Goal: Task Accomplishment & Management: Use online tool/utility

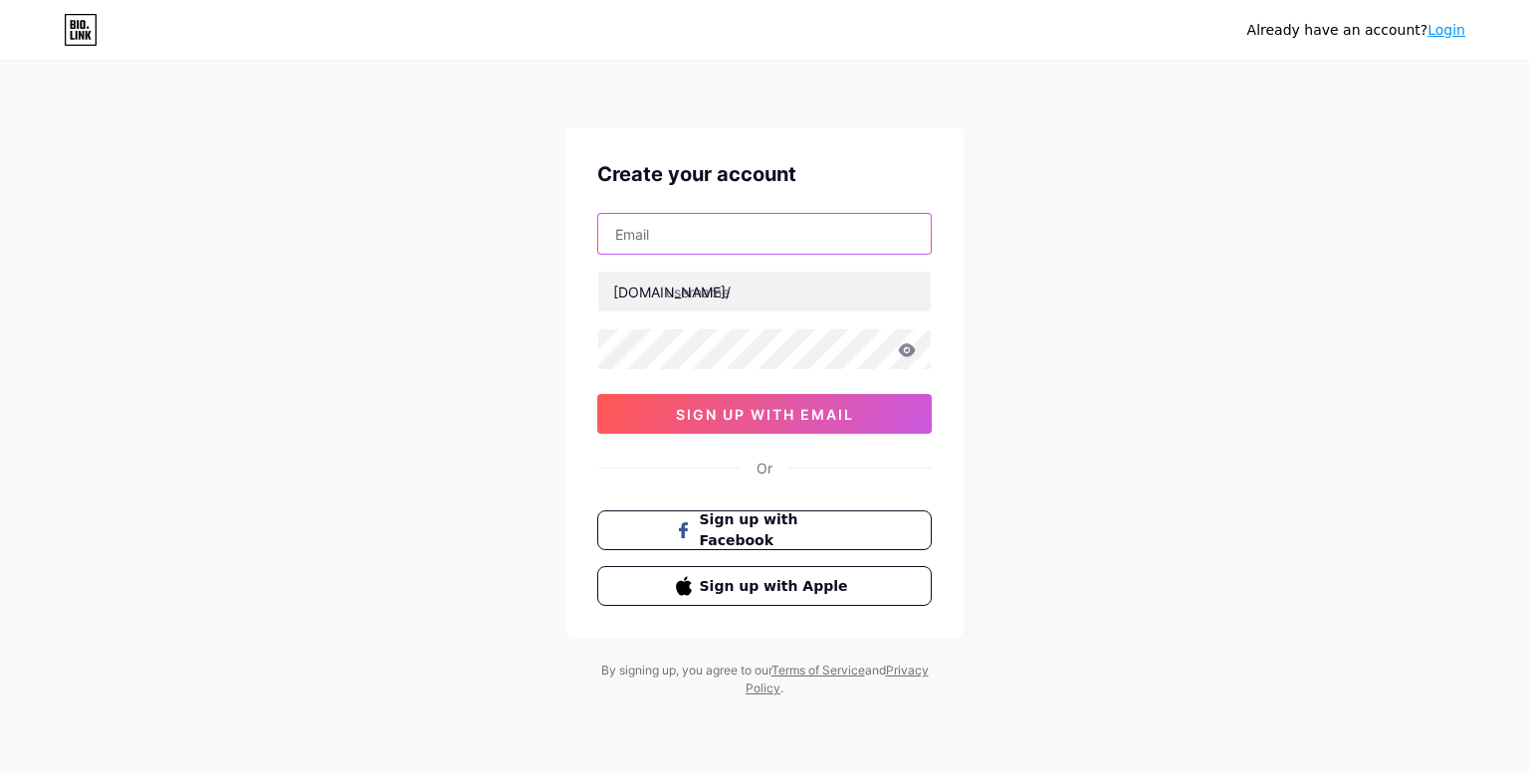
click at [768, 243] on input "text" at bounding box center [764, 234] width 332 height 40
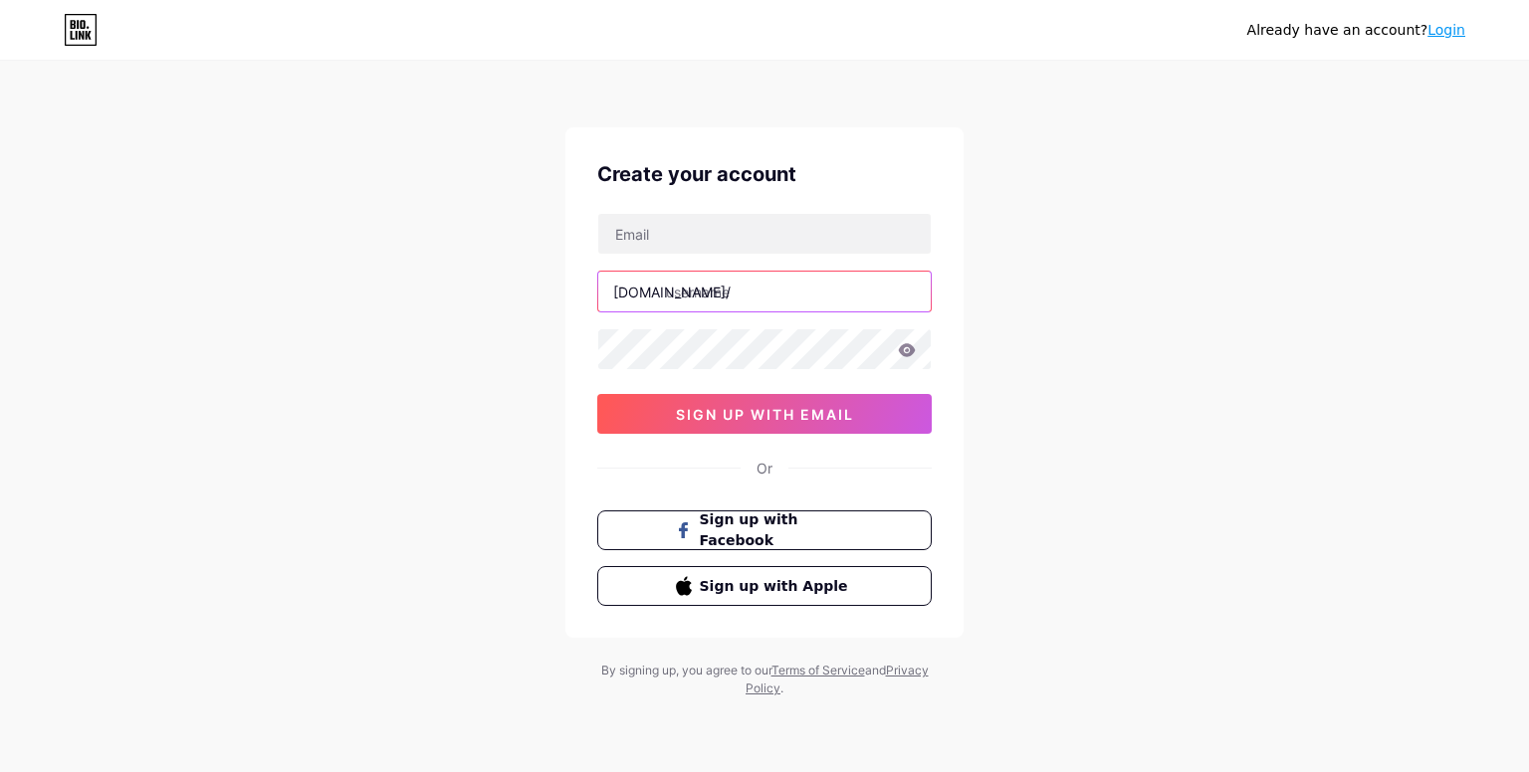
click at [741, 284] on input "text" at bounding box center [764, 292] width 332 height 40
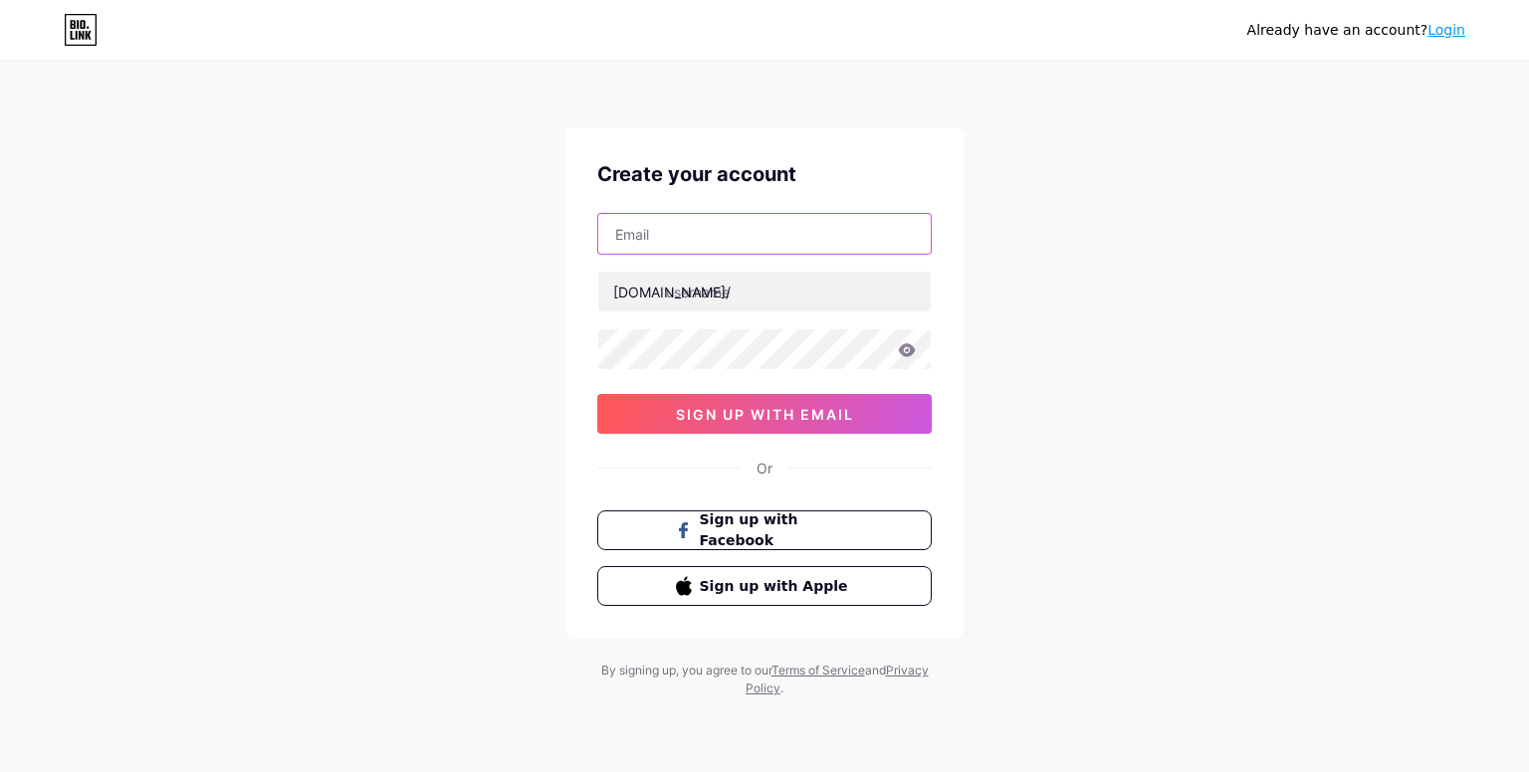
click at [735, 235] on input "text" at bounding box center [764, 234] width 332 height 40
type input "[EMAIL_ADDRESS][DOMAIN_NAME]"
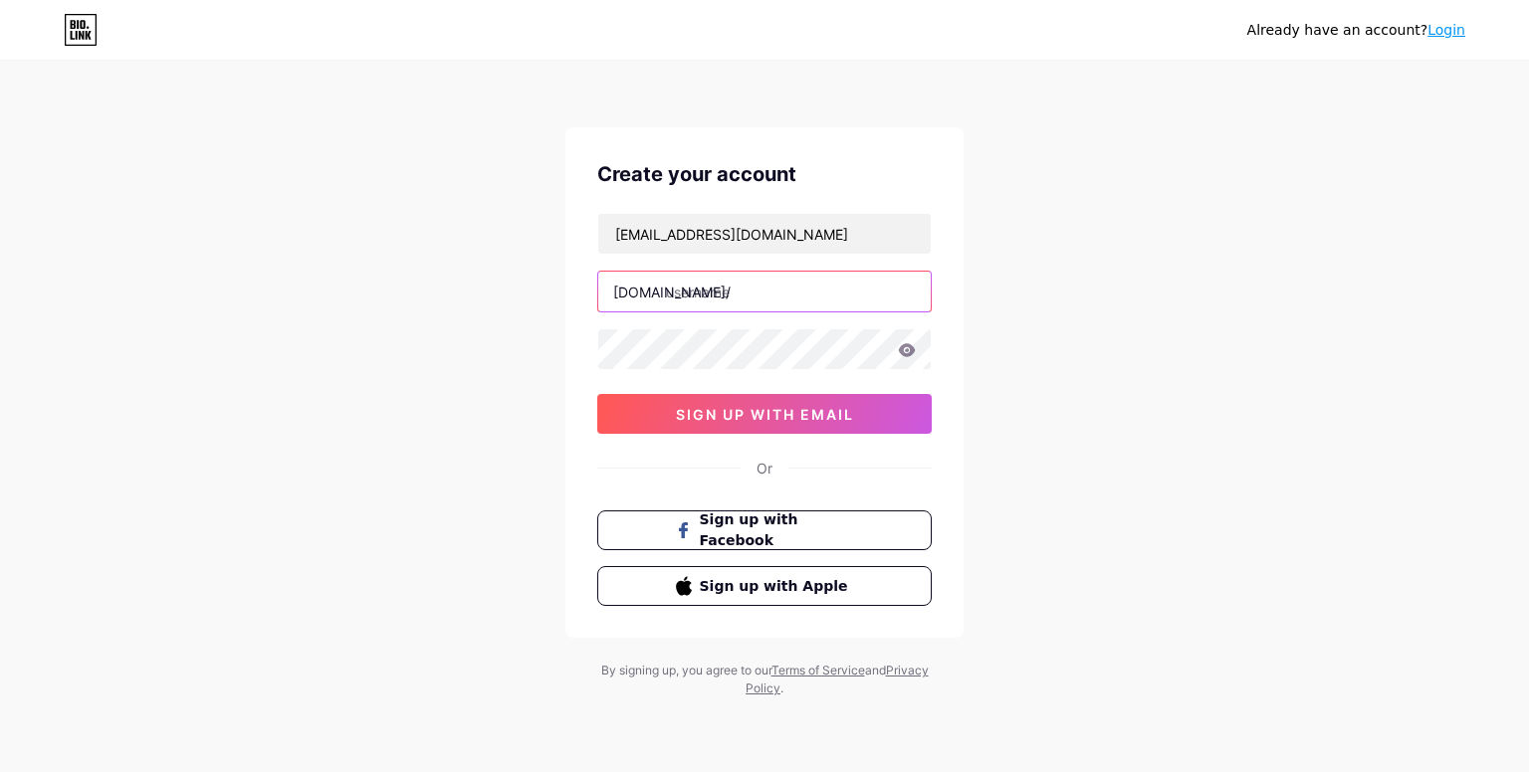
click at [735, 310] on input "text" at bounding box center [764, 292] width 332 height 40
type input "havaroute"
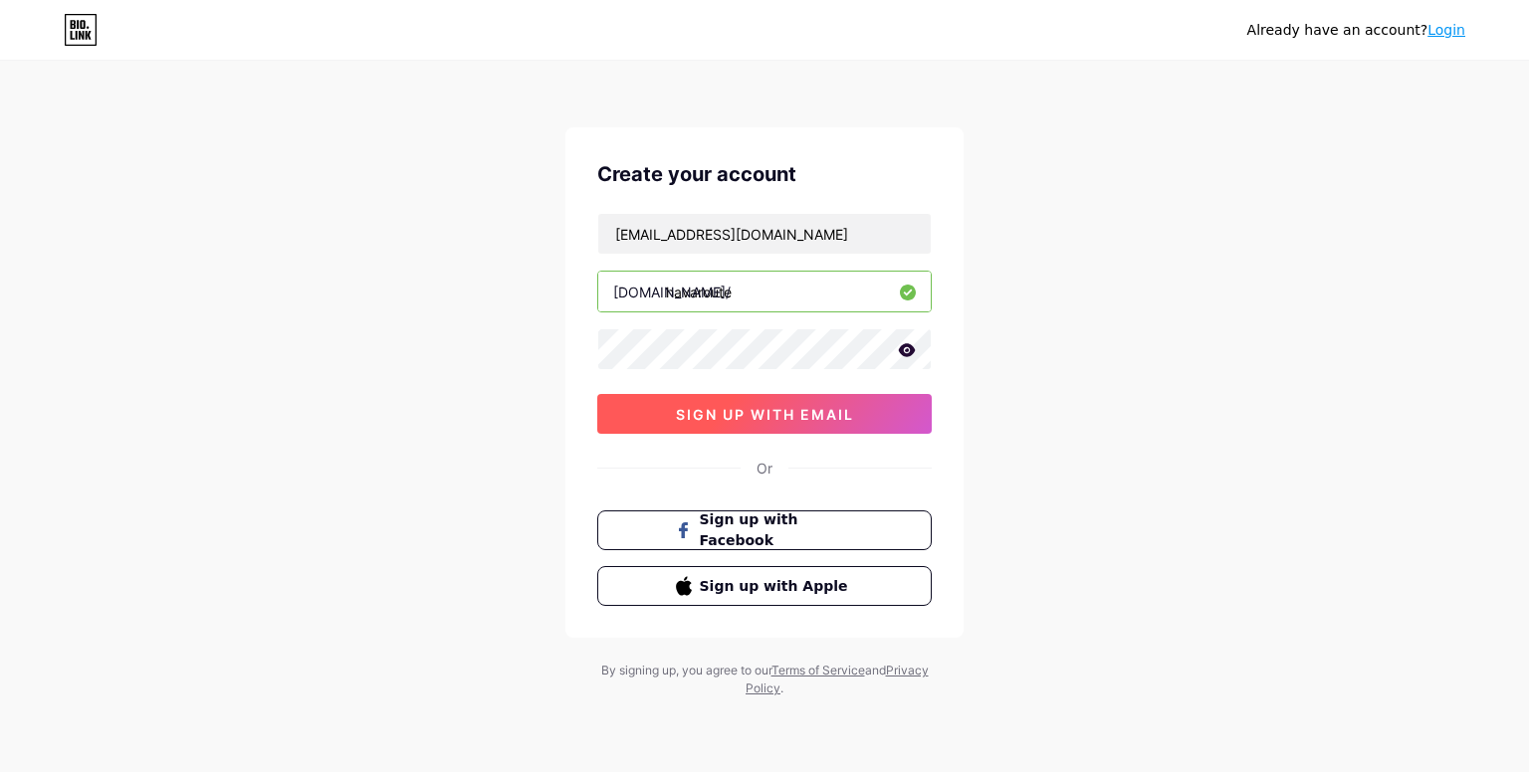
click at [802, 401] on button "sign up with email" at bounding box center [764, 414] width 334 height 40
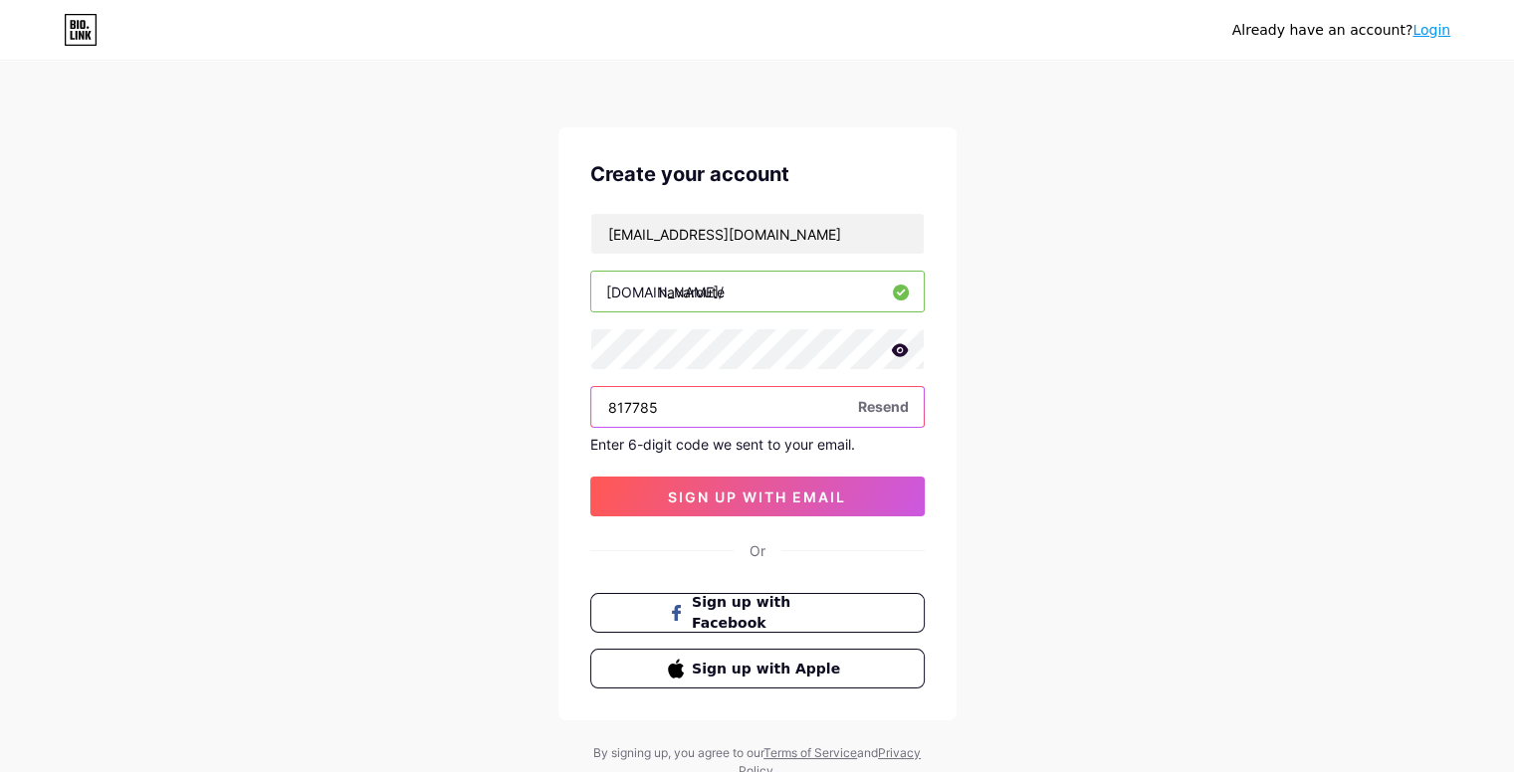
type input "817785"
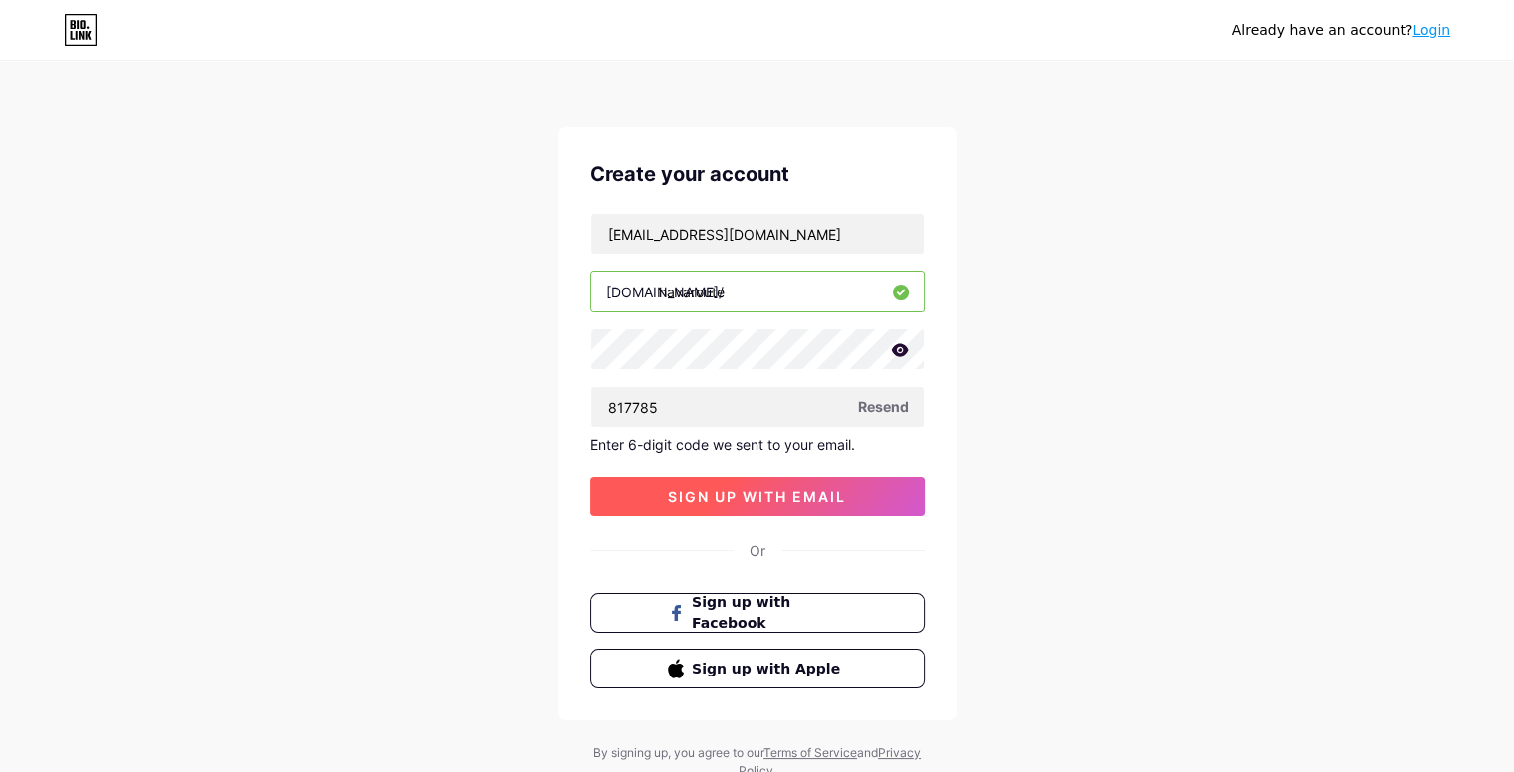
click at [876, 481] on button "sign up with email" at bounding box center [757, 497] width 334 height 40
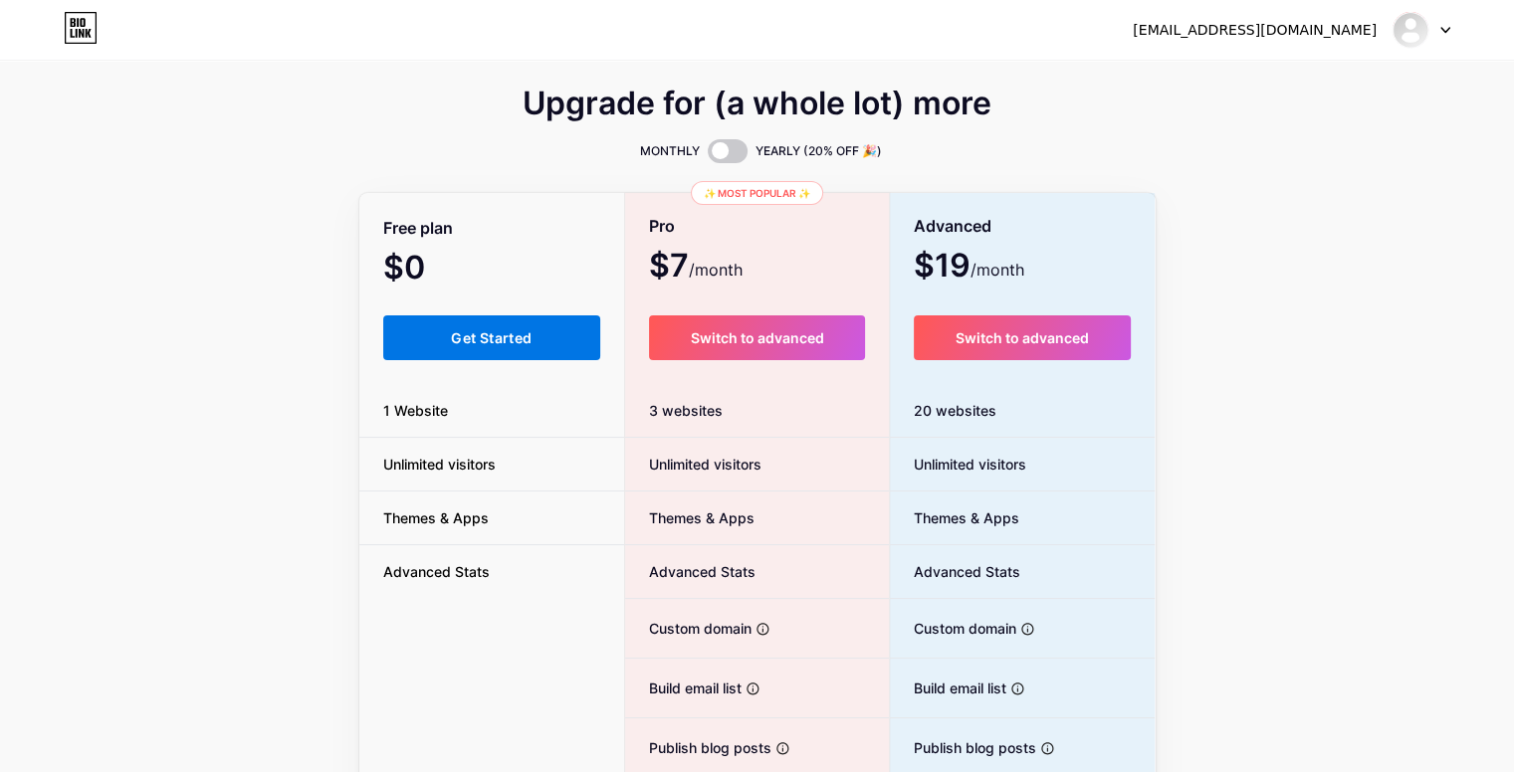
click at [494, 326] on button "Get Started" at bounding box center [492, 338] width 218 height 45
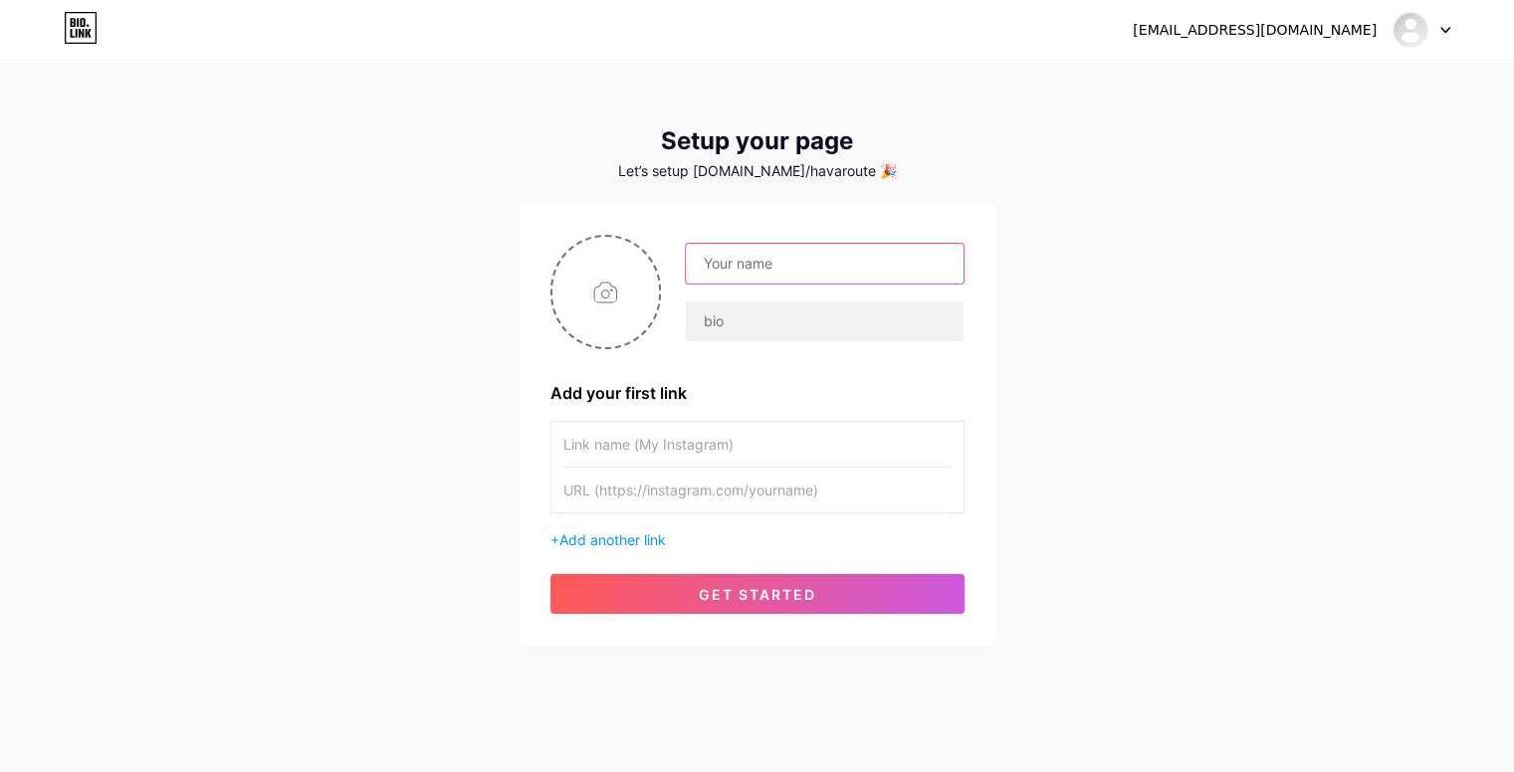
click at [755, 273] on input "text" at bounding box center [824, 264] width 277 height 40
type input "Havaroute"
click at [761, 312] on input "text" at bounding box center [824, 322] width 277 height 40
click at [1123, 425] on div "[EMAIL_ADDRESS][DOMAIN_NAME] Dashboard Logout Setup your page Let’s setup [DOMA…" at bounding box center [757, 355] width 1514 height 710
drag, startPoint x: 812, startPoint y: 424, endPoint x: 637, endPoint y: 425, distance: 175.2
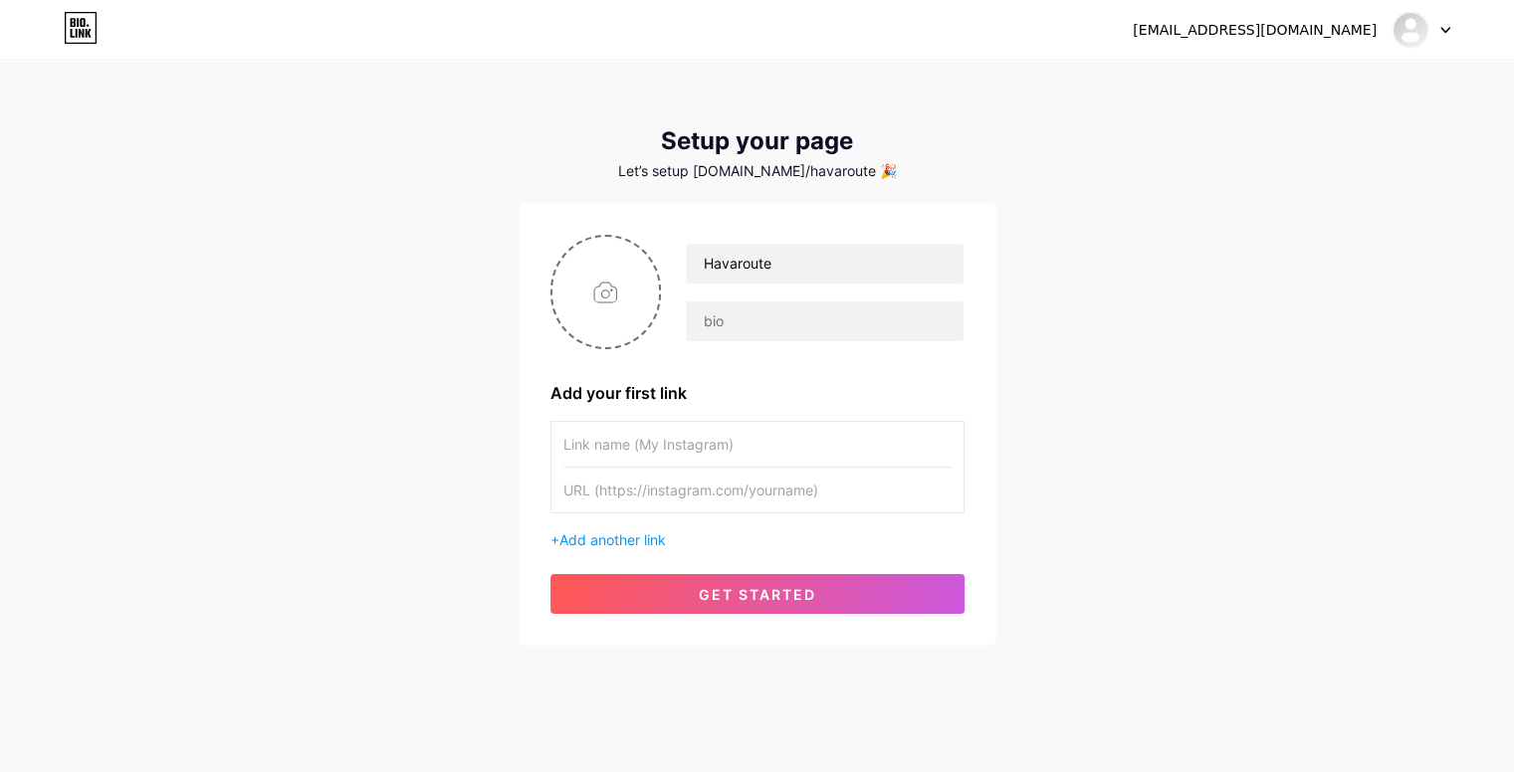
click at [697, 424] on input "text" at bounding box center [757, 444] width 388 height 45
click at [614, 535] on span "Add another link" at bounding box center [612, 540] width 107 height 17
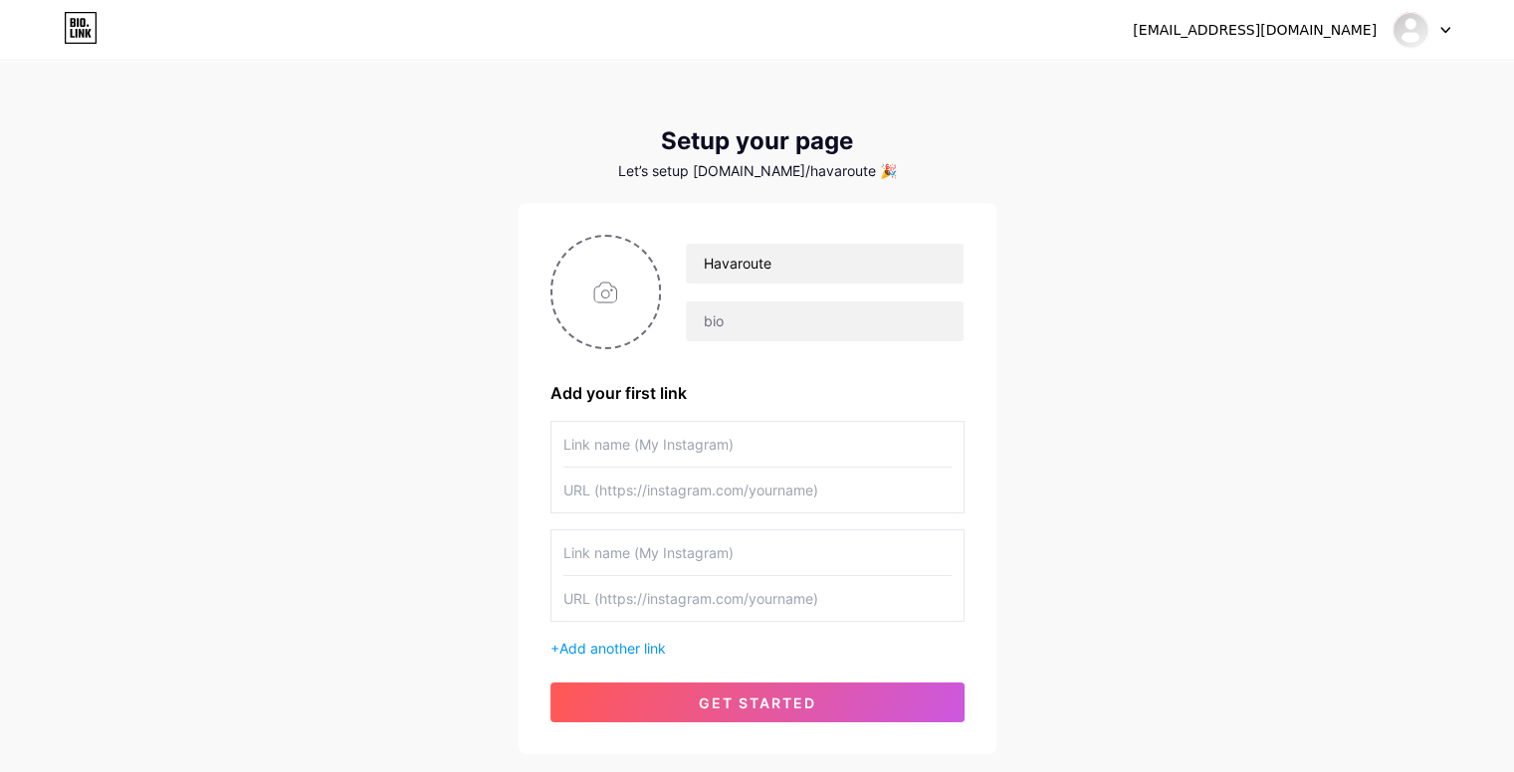
click at [623, 451] on input "text" at bounding box center [757, 444] width 388 height 45
type input "Whatsapp Community"
click at [634, 486] on input "text" at bounding box center [757, 490] width 388 height 45
paste input "[URL][DOMAIN_NAME]"
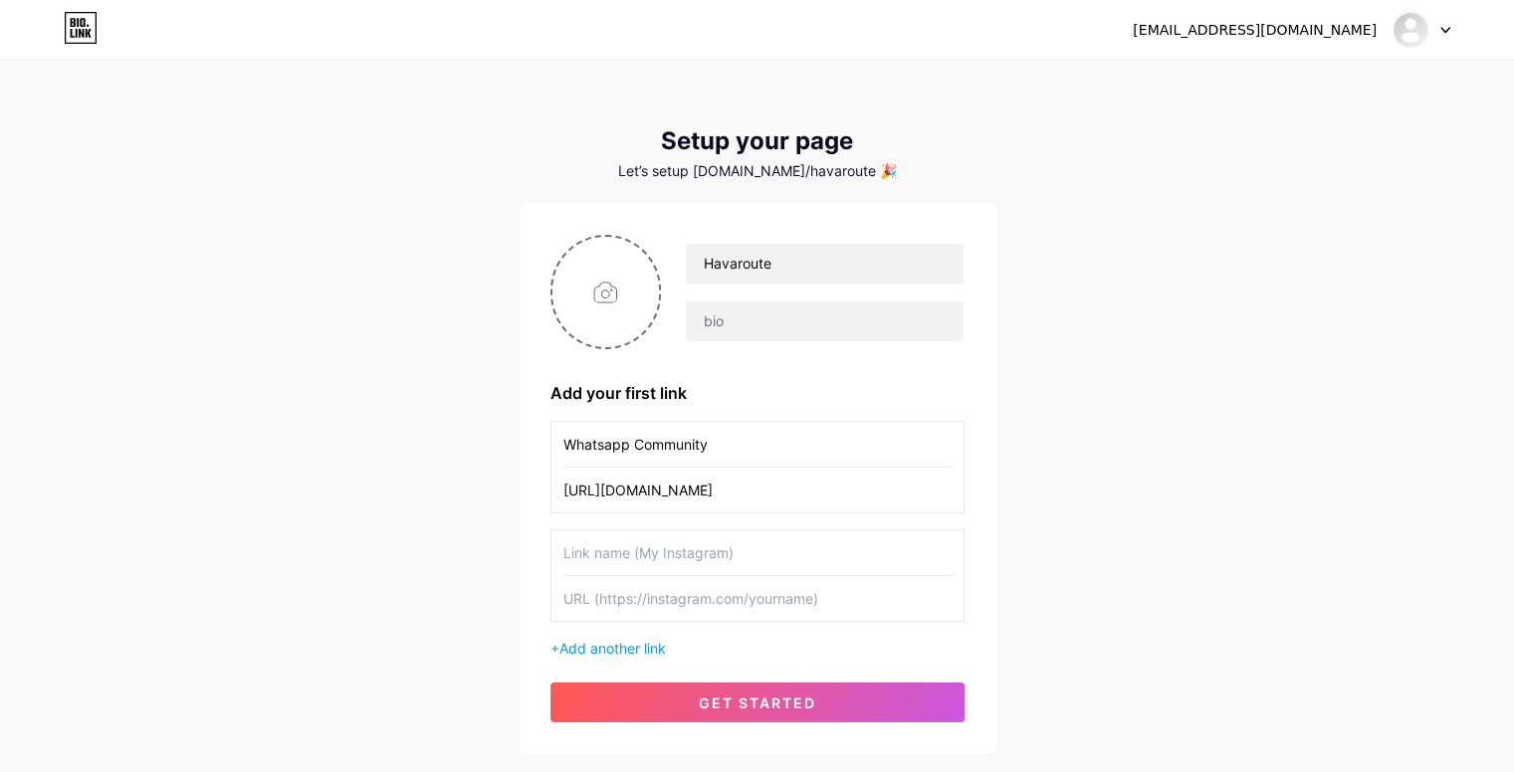
type input "[URL][DOMAIN_NAME]"
click at [692, 559] on input "text" at bounding box center [757, 553] width 388 height 45
type input "Instagram"
click at [699, 591] on input "text" at bounding box center [757, 598] width 388 height 45
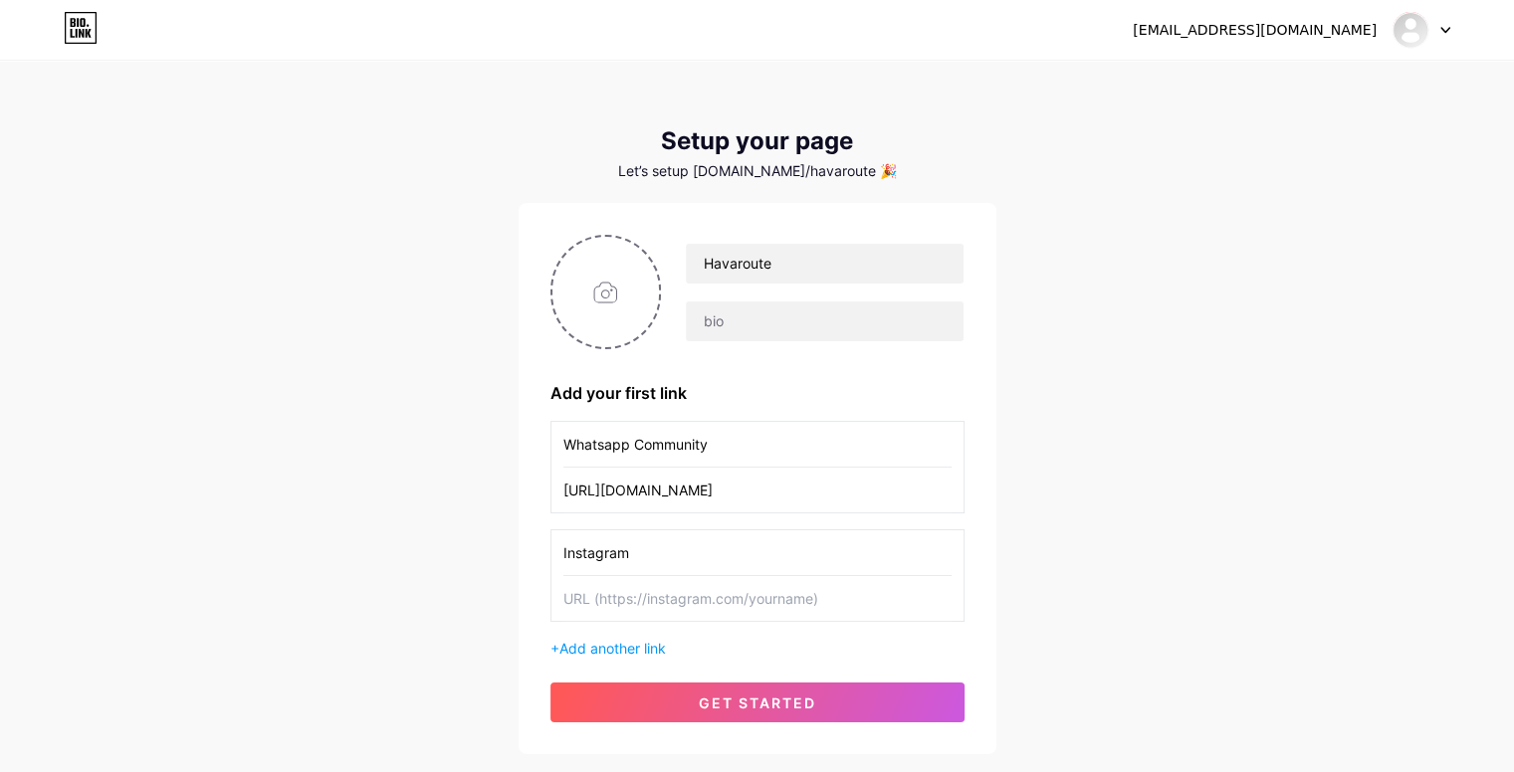
drag, startPoint x: 604, startPoint y: 550, endPoint x: 602, endPoint y: 523, distance: 27.9
click at [602, 523] on div "Whatsapp Community [URL][DOMAIN_NAME] Instagram + Add another link" at bounding box center [757, 540] width 414 height 238
click at [687, 576] on input "text" at bounding box center [757, 598] width 388 height 45
click at [657, 614] on input "text" at bounding box center [757, 598] width 388 height 45
click at [742, 591] on input "text" at bounding box center [757, 598] width 388 height 45
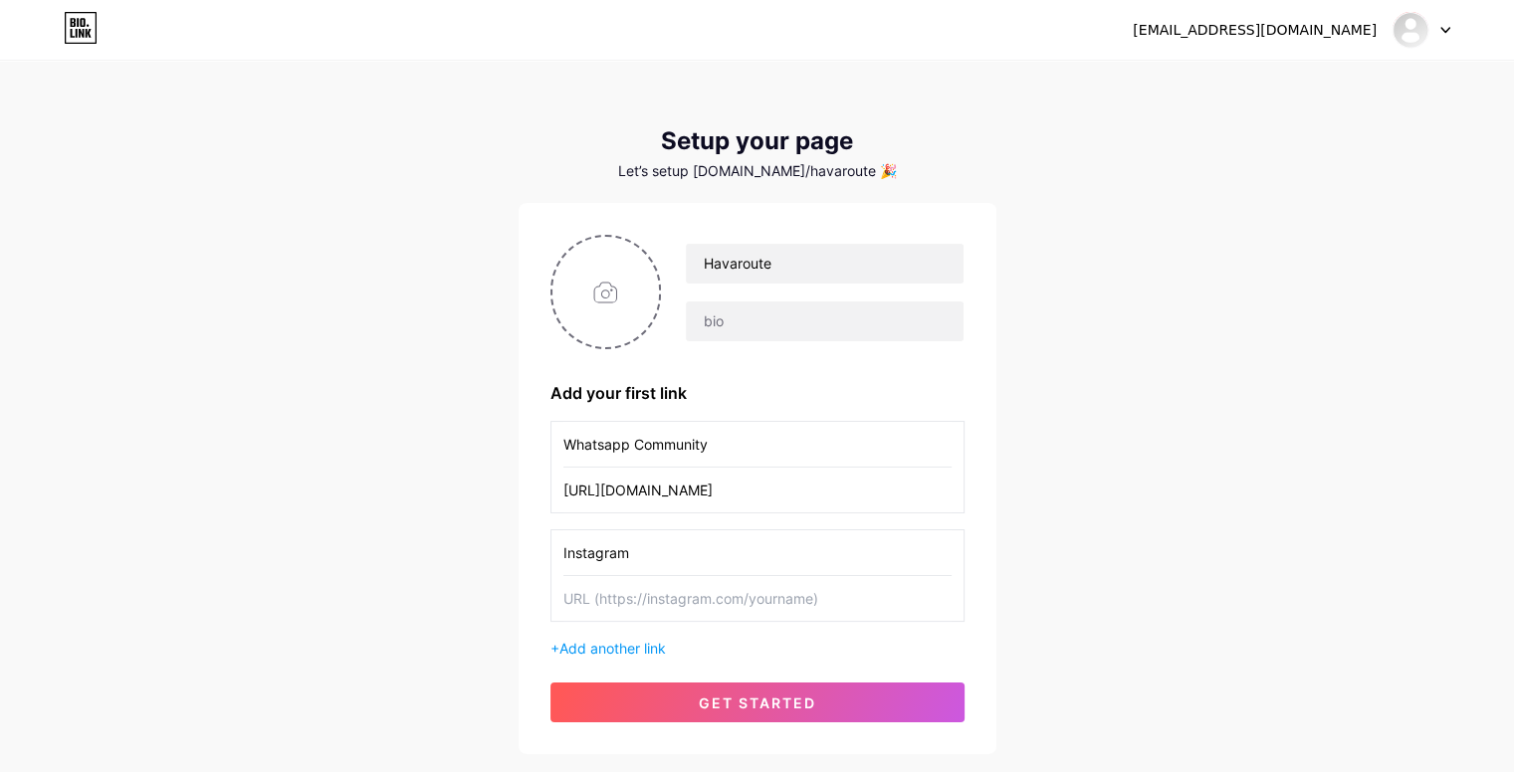
paste input "[URL][DOMAIN_NAME]"
type input "[URL][DOMAIN_NAME]"
click at [635, 653] on span "Add another link" at bounding box center [612, 648] width 107 height 17
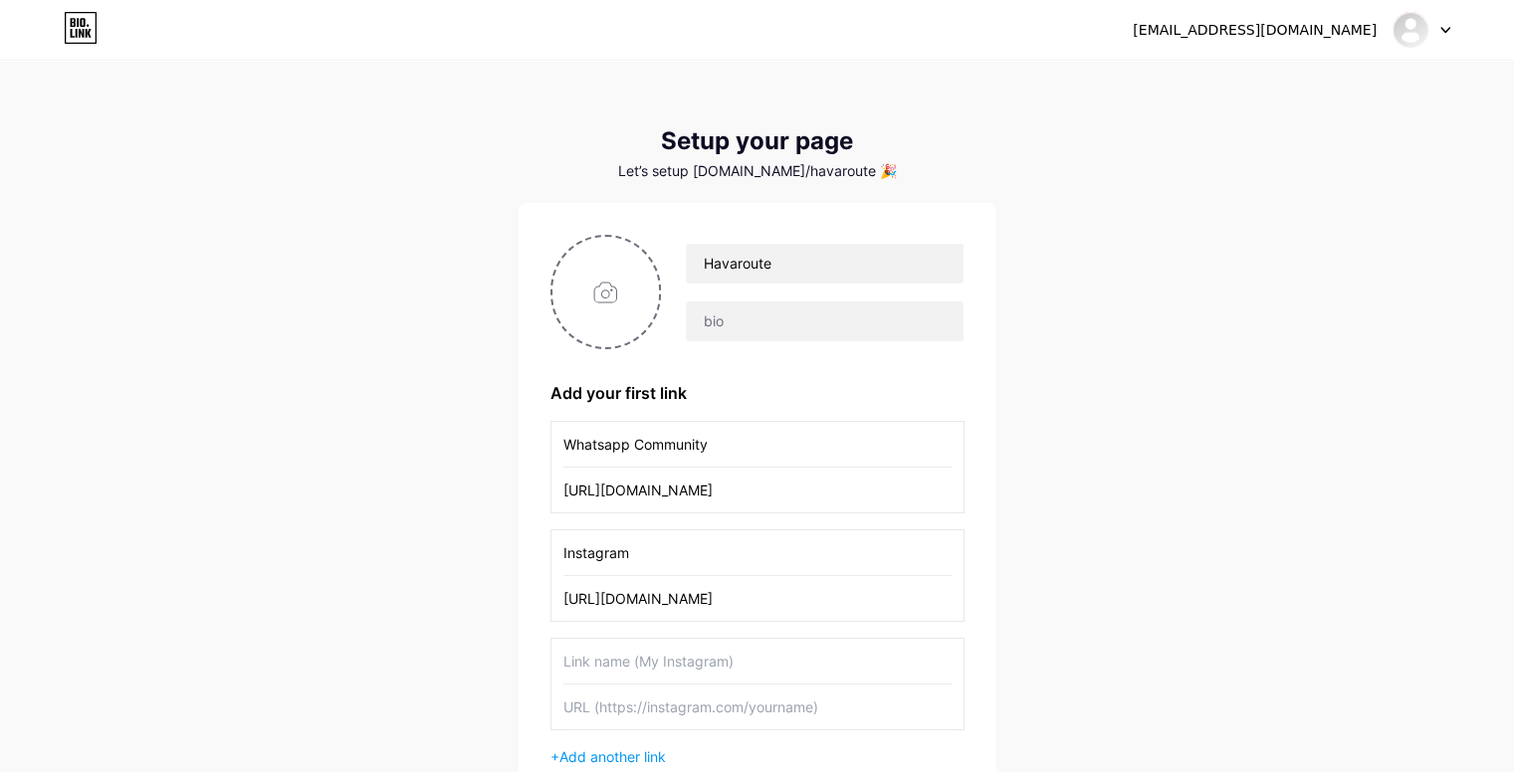
click at [649, 656] on input "text" at bounding box center [757, 661] width 388 height 45
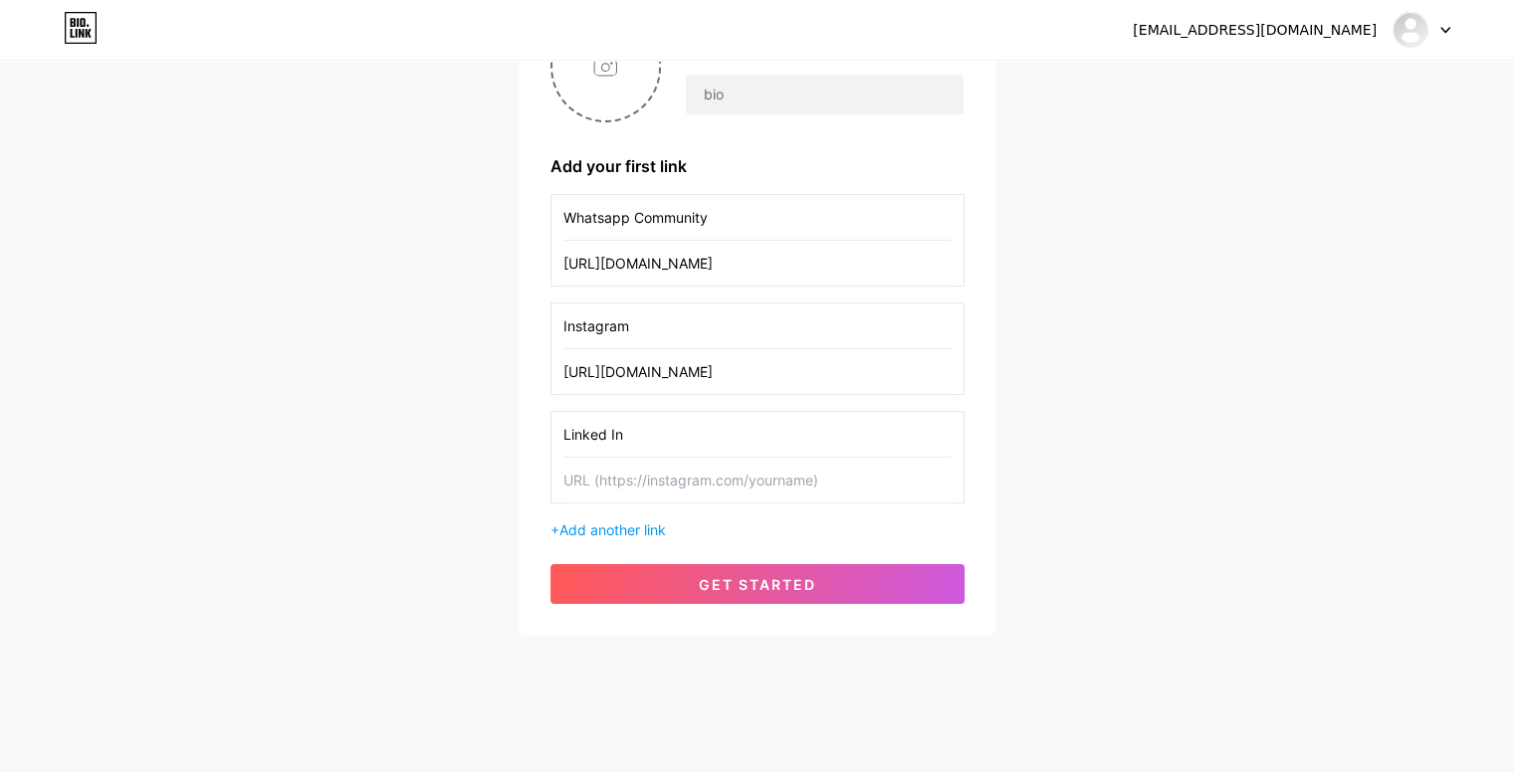
scroll to position [232, 0]
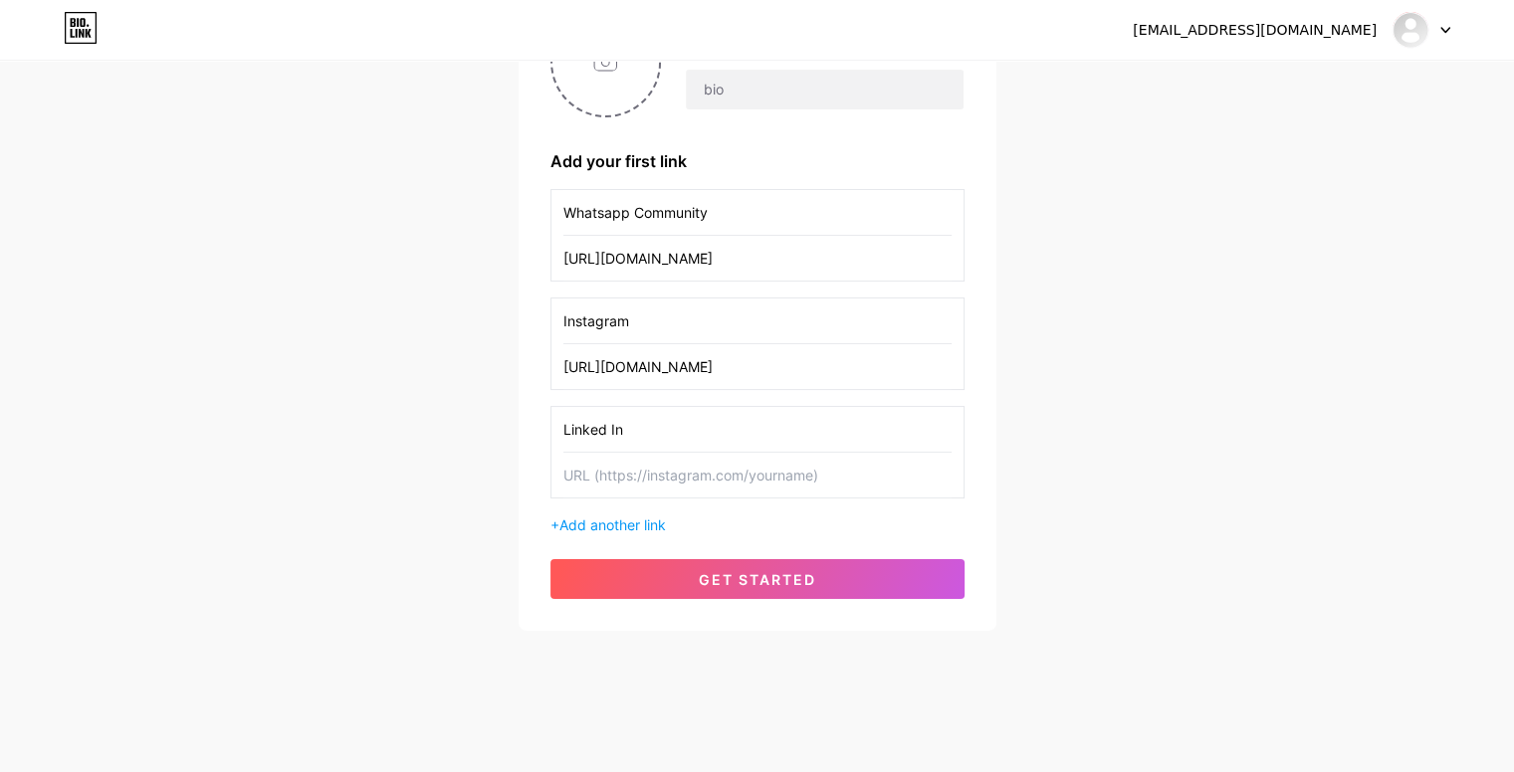
click at [607, 433] on input "Linked In" at bounding box center [757, 429] width 388 height 45
type input "LinkedIn"
click at [647, 496] on div "Whatsapp Community [URL][DOMAIN_NAME] Instagram [URL][DOMAIN_NAME] LinkedIn + A…" at bounding box center [757, 362] width 414 height 346
click at [677, 479] on input "text" at bounding box center [757, 475] width 388 height 45
paste input "[URL][DOMAIN_NAME]"
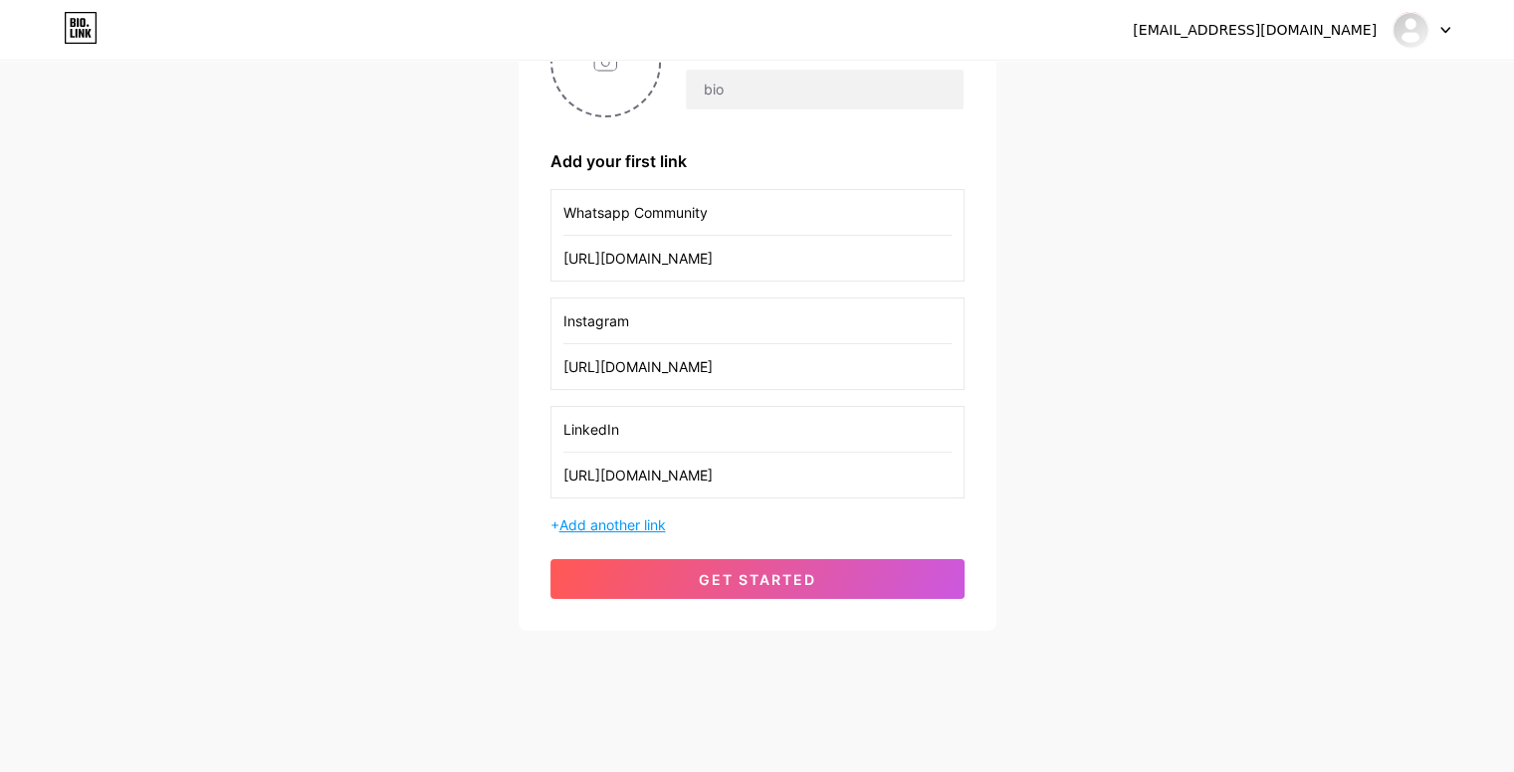
type input "[URL][DOMAIN_NAME]"
click at [635, 527] on span "Add another link" at bounding box center [612, 525] width 107 height 17
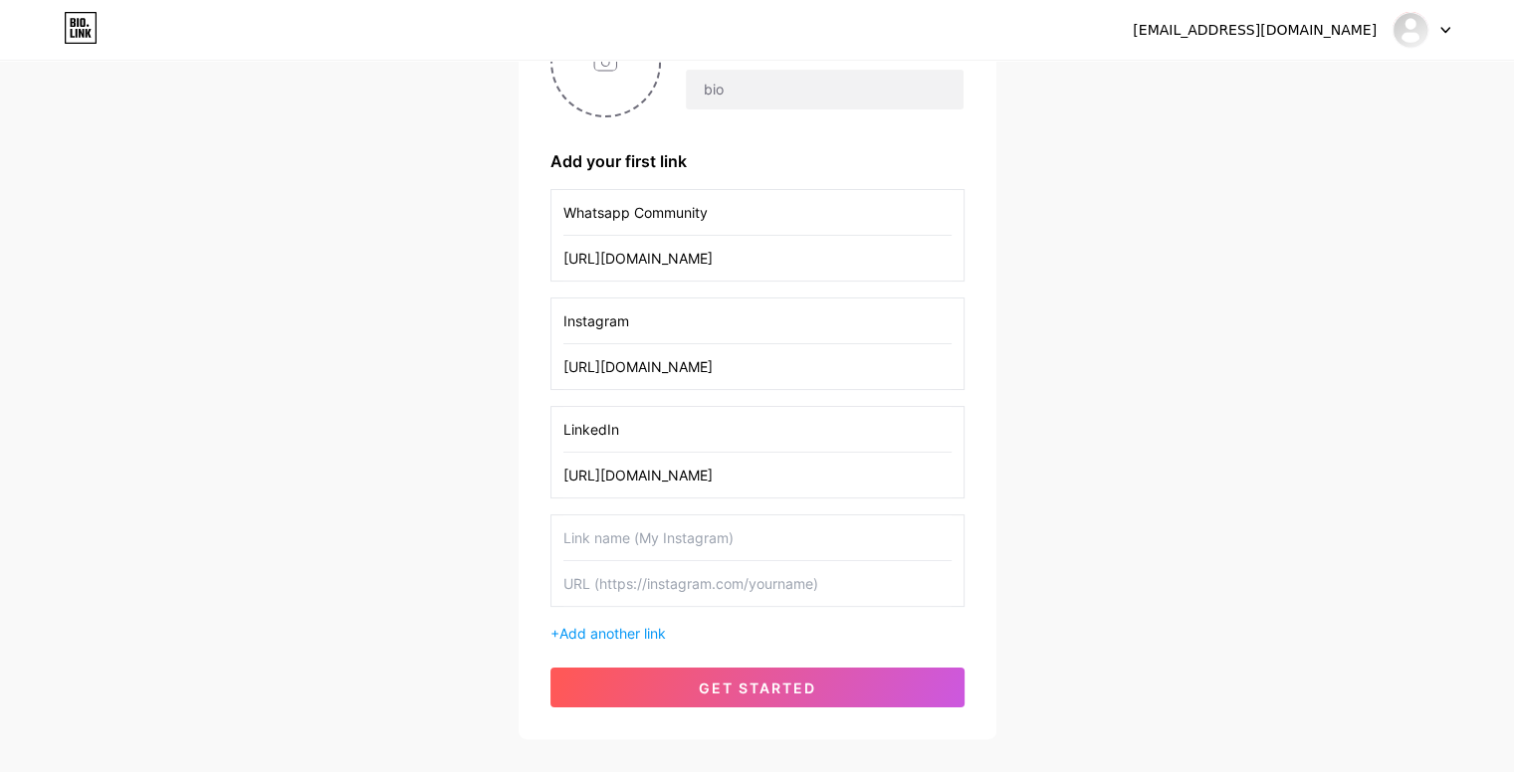
click at [641, 551] on input "text" at bounding box center [757, 538] width 388 height 45
type input "X"
click at [653, 573] on input "text" at bounding box center [757, 583] width 388 height 45
paste input "[URL][DOMAIN_NAME]"
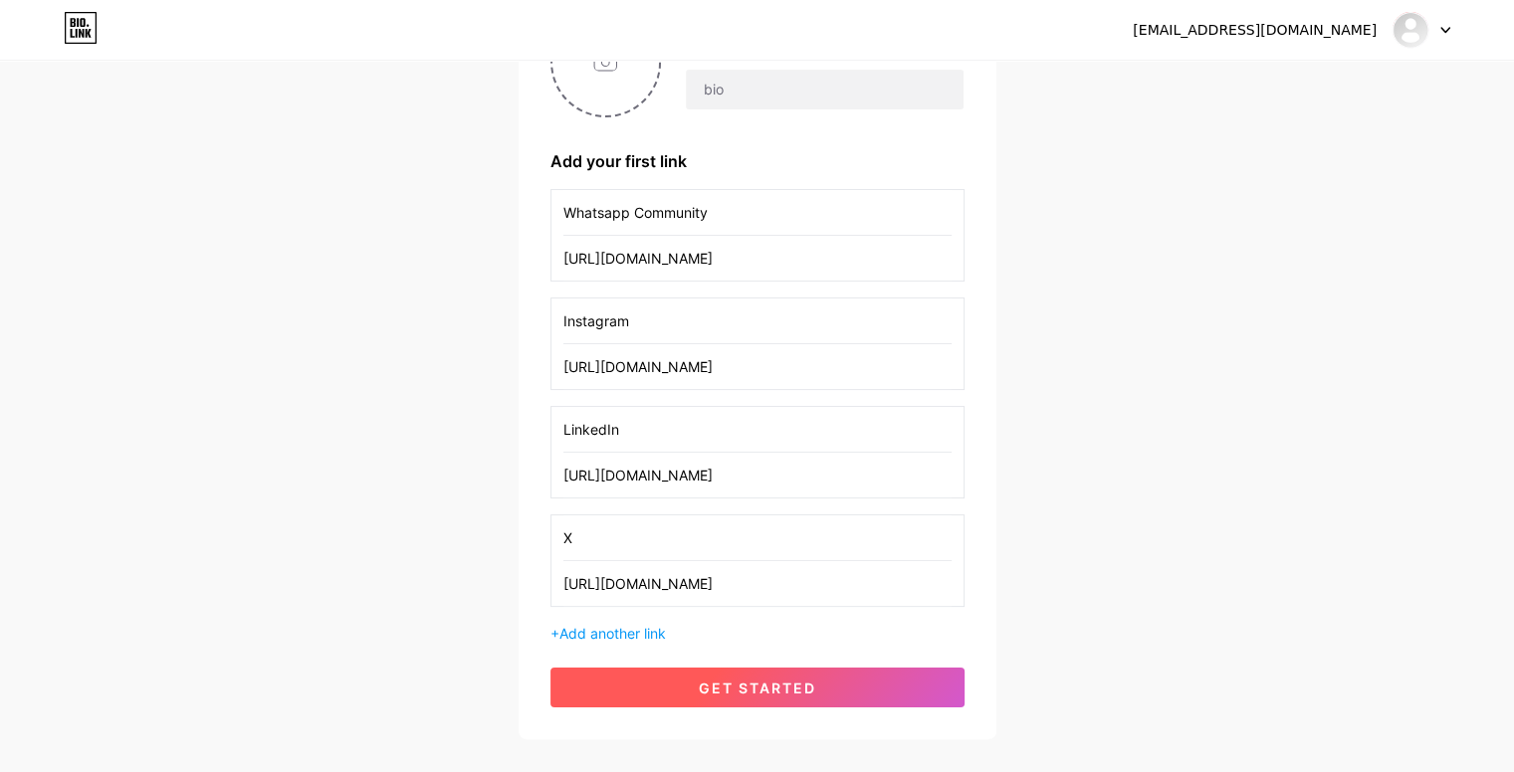
type input "[URL][DOMAIN_NAME]"
click at [741, 675] on button "get started" at bounding box center [757, 688] width 414 height 40
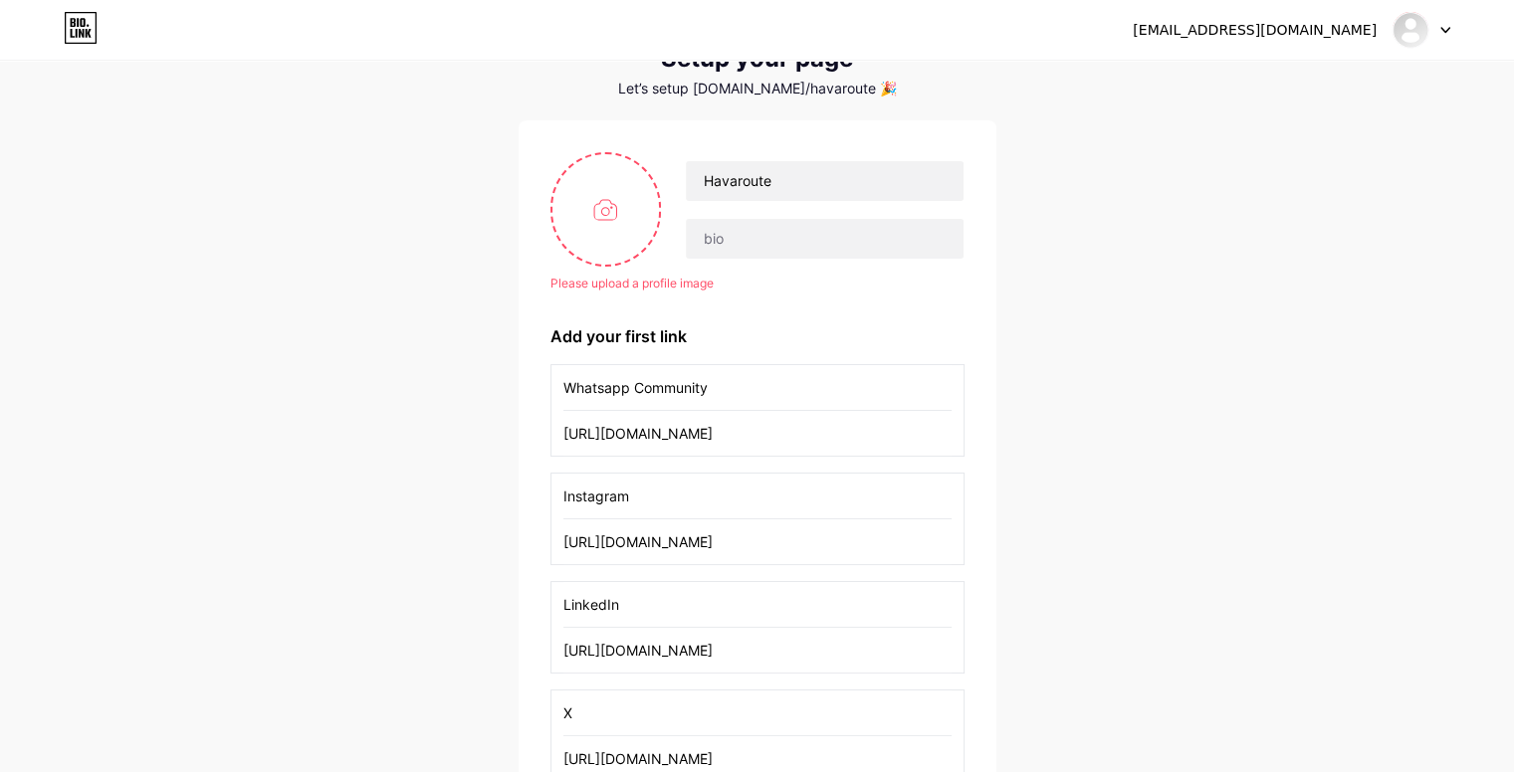
scroll to position [66, 0]
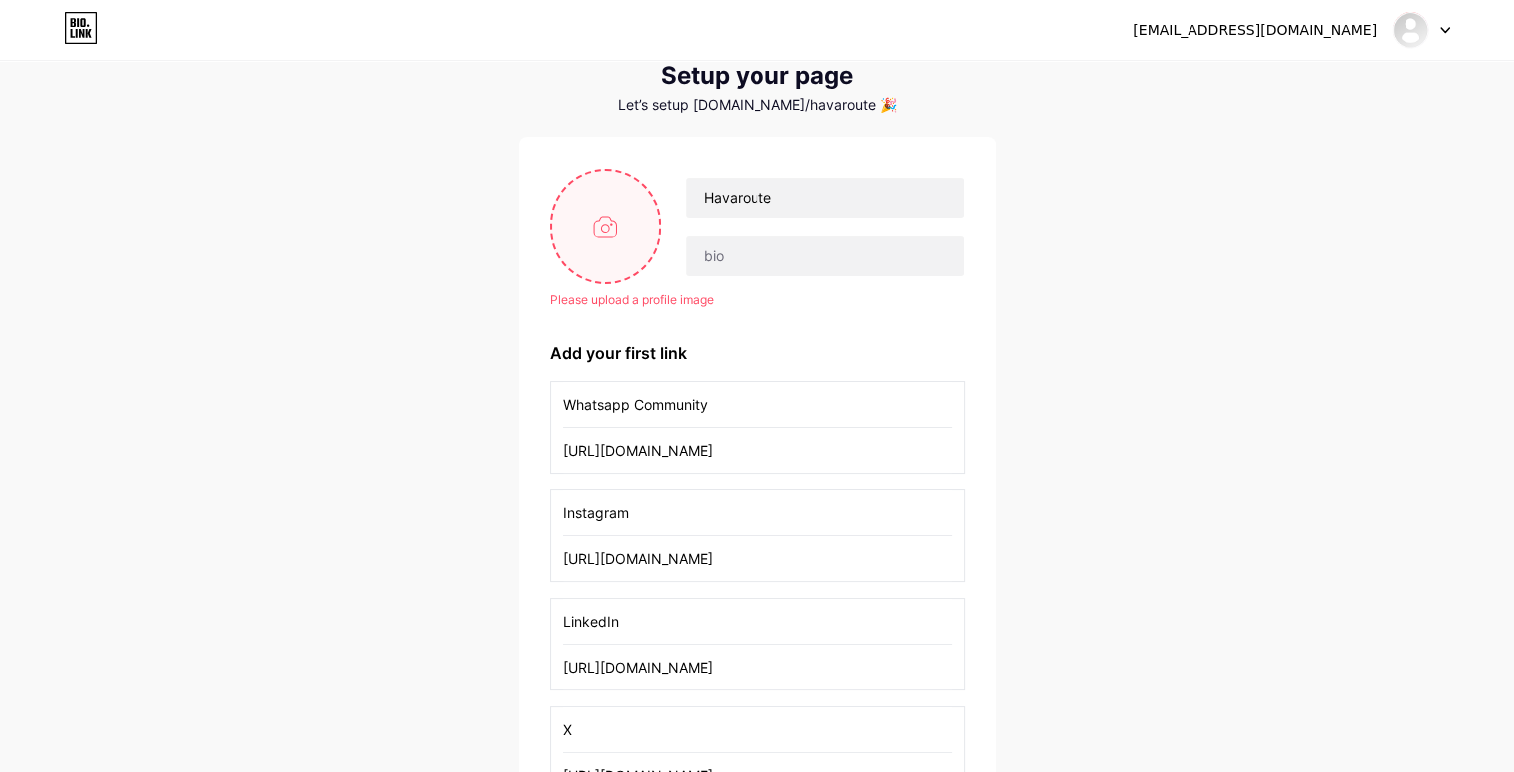
click at [617, 262] on input "file" at bounding box center [606, 226] width 108 height 110
click at [605, 218] on input "file" at bounding box center [606, 226] width 108 height 110
type input "C:\fakepath\Logo-512.png"
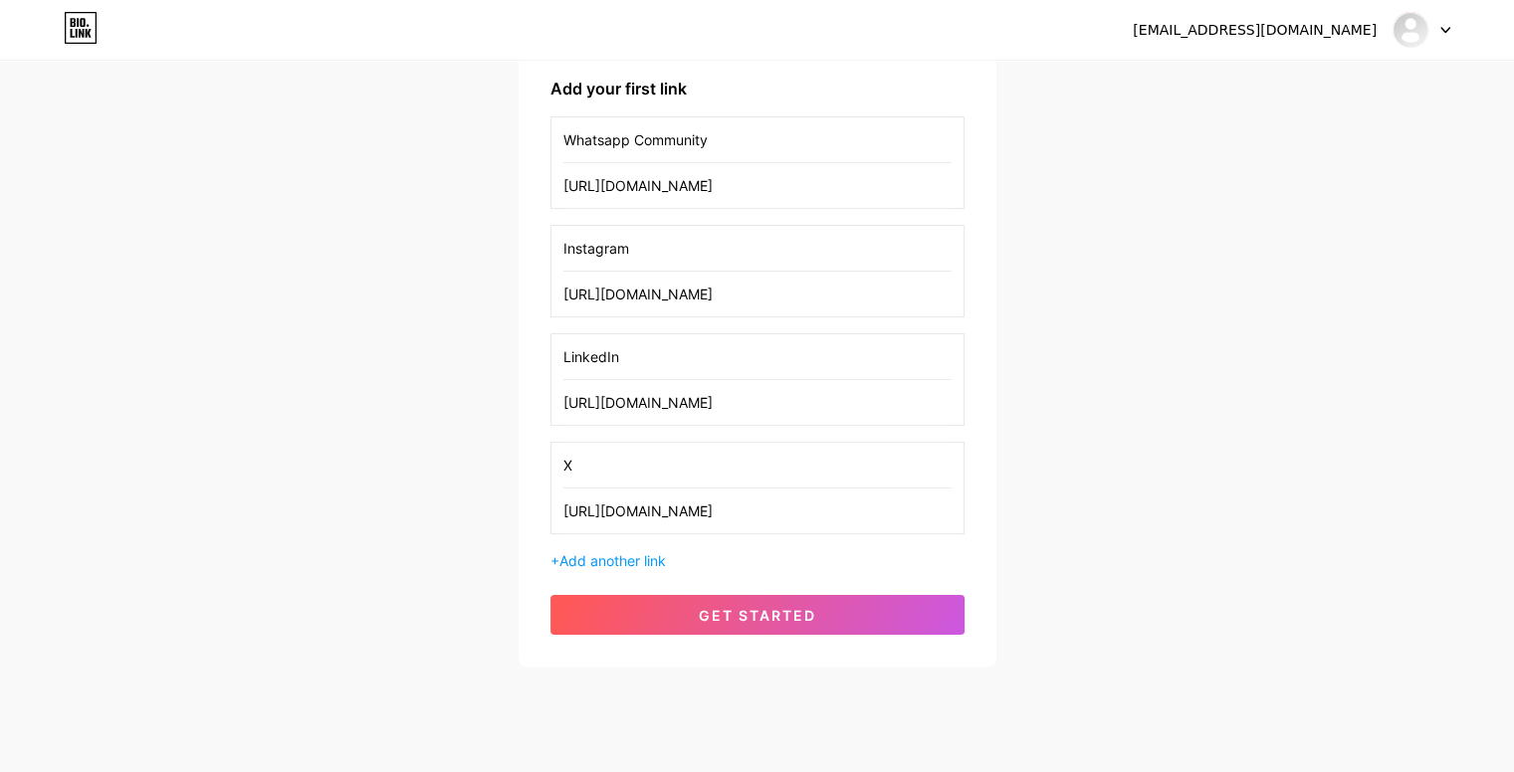
scroll to position [339, 0]
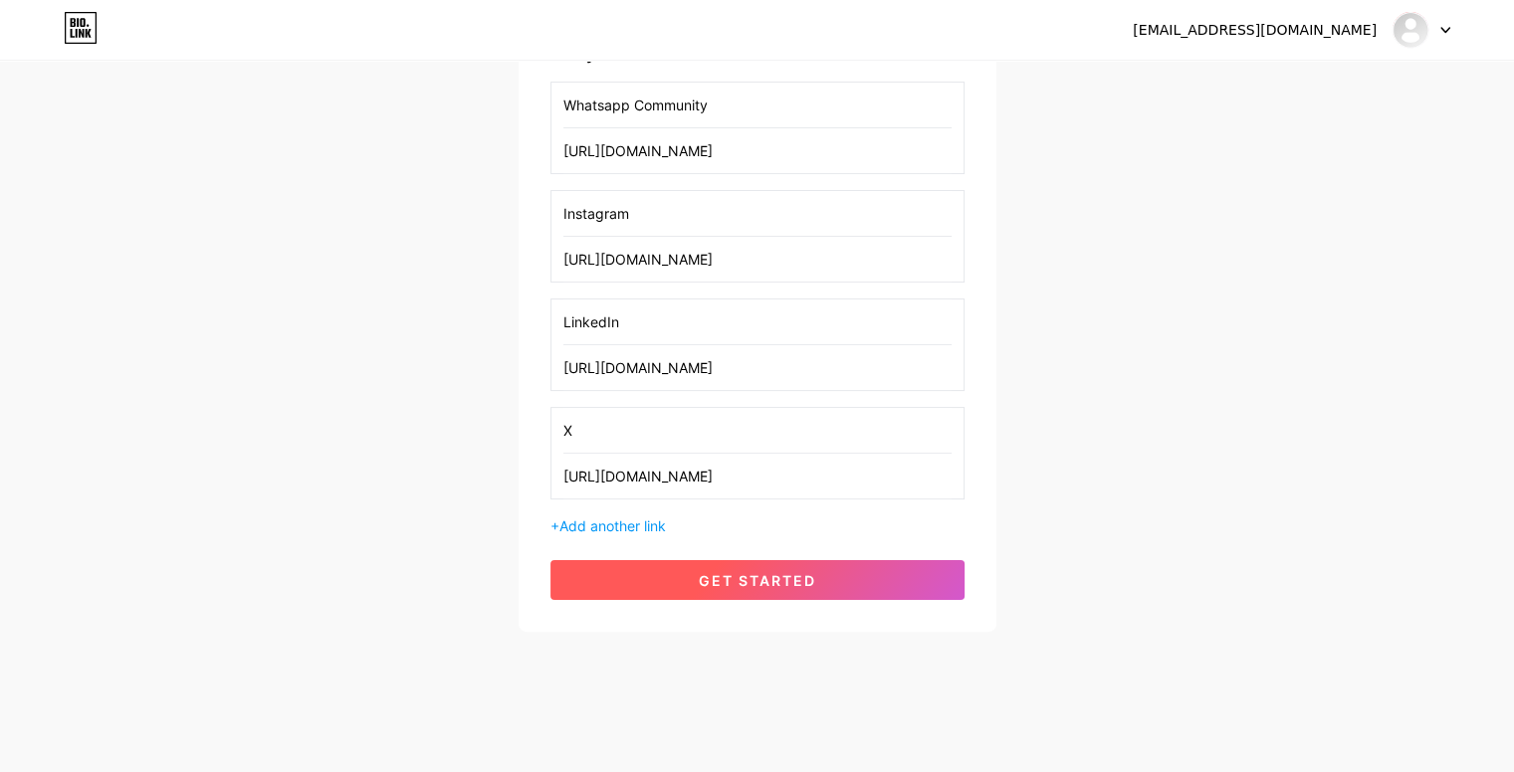
click at [803, 564] on button "get started" at bounding box center [757, 580] width 414 height 40
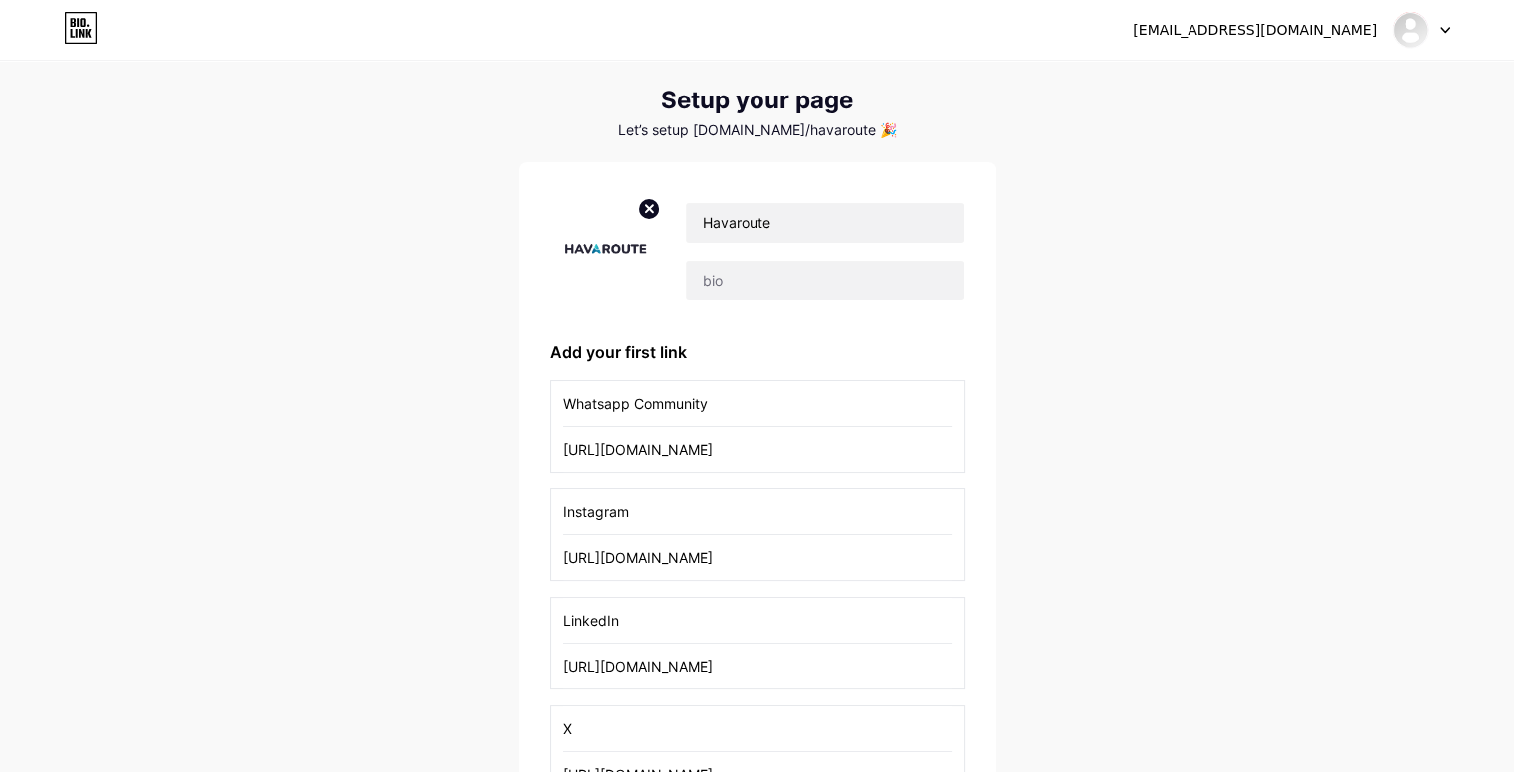
scroll to position [28, 0]
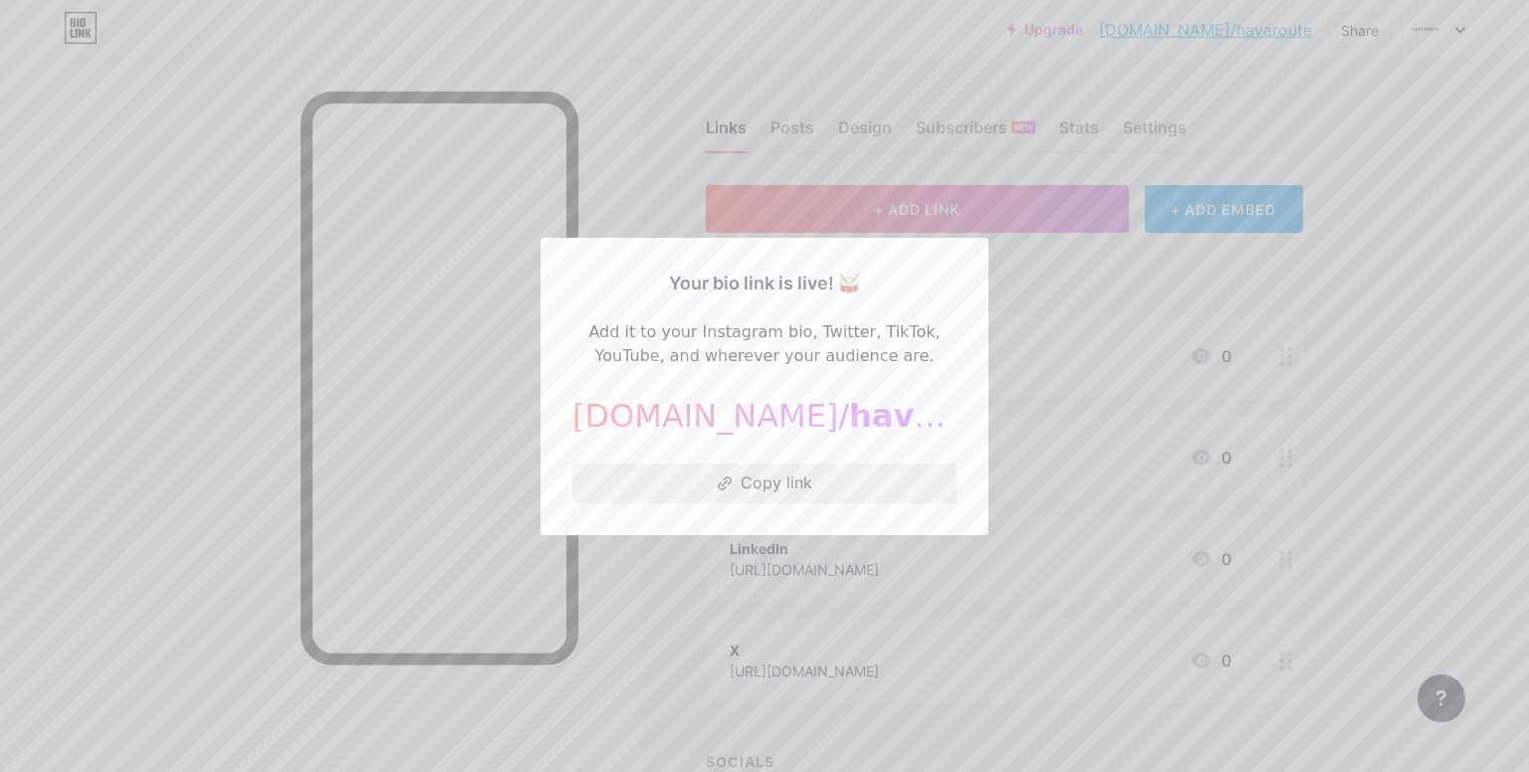
click at [781, 486] on button "Copy link" at bounding box center [764, 484] width 384 height 40
click at [1386, 327] on div at bounding box center [764, 386] width 1529 height 772
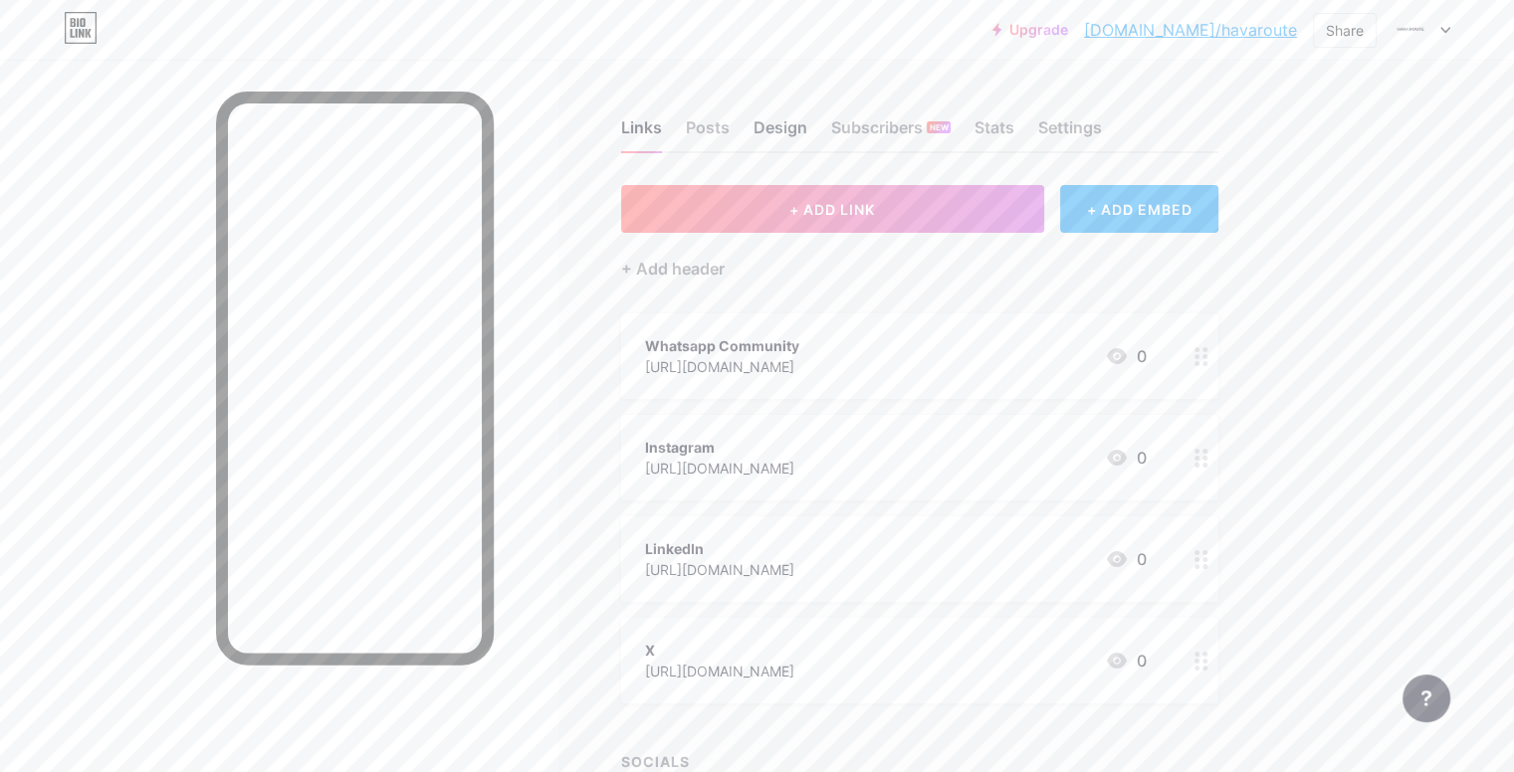
click at [807, 130] on div "Design" at bounding box center [781, 133] width 54 height 36
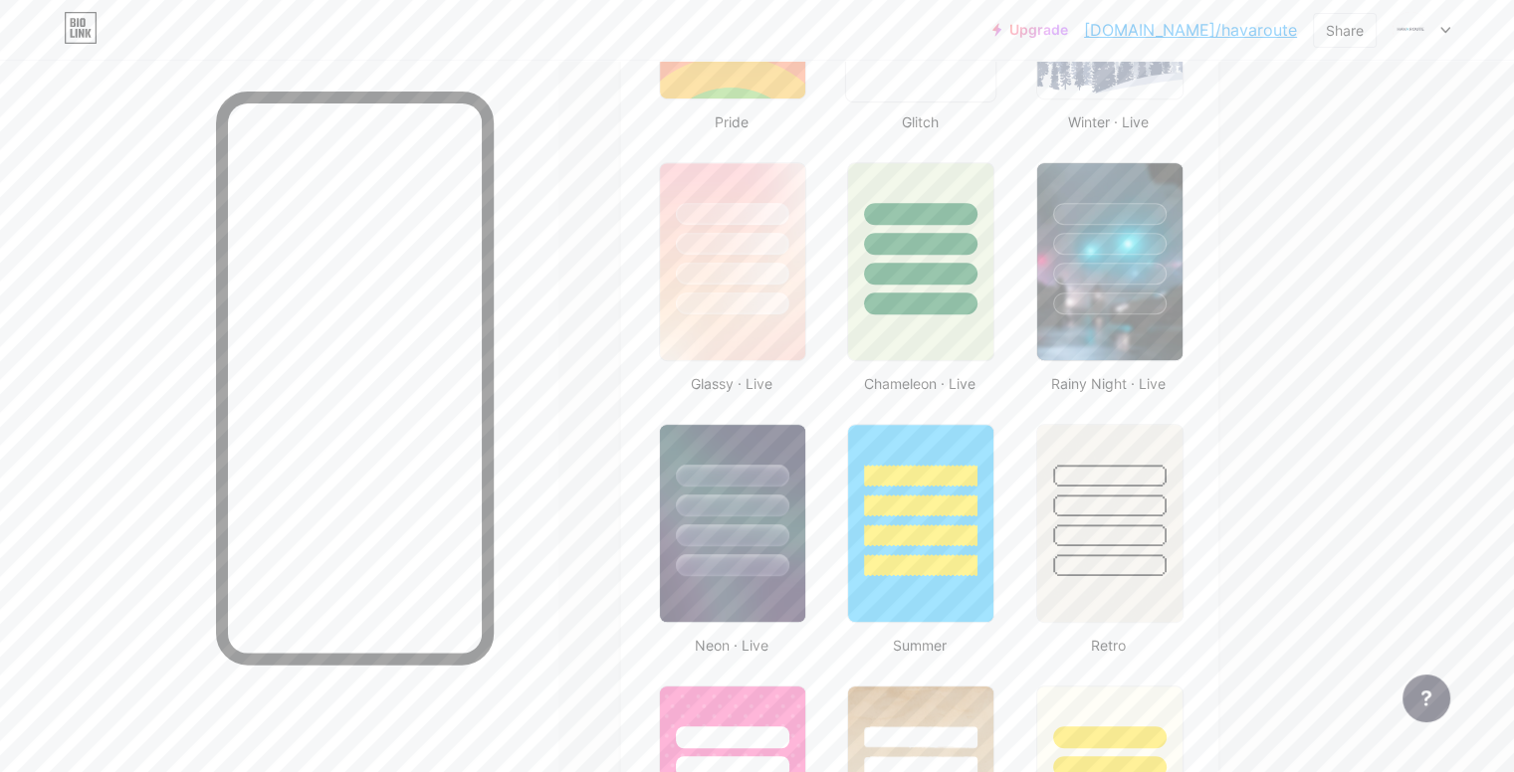
scroll to position [962, 0]
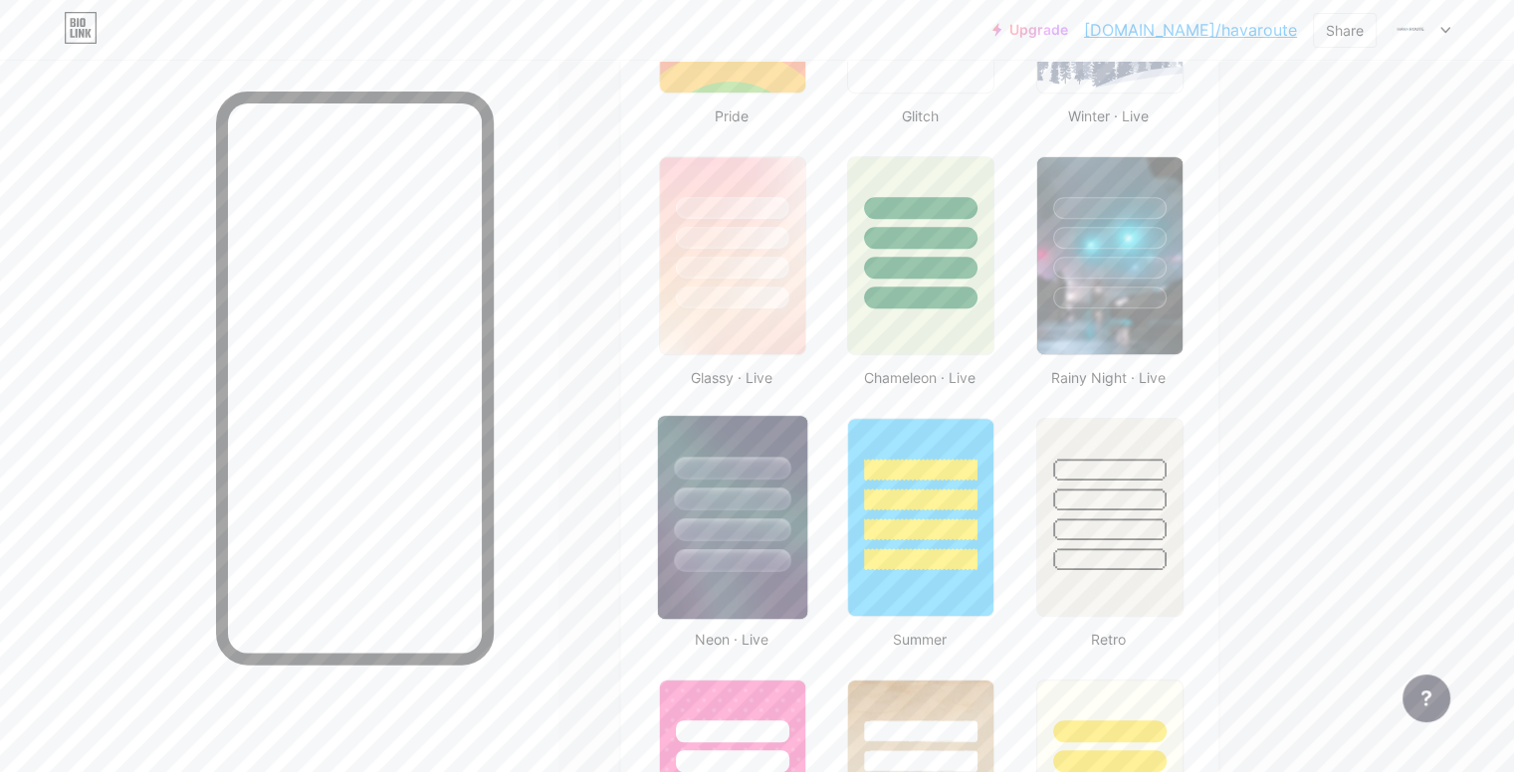
click at [807, 539] on div at bounding box center [732, 494] width 149 height 156
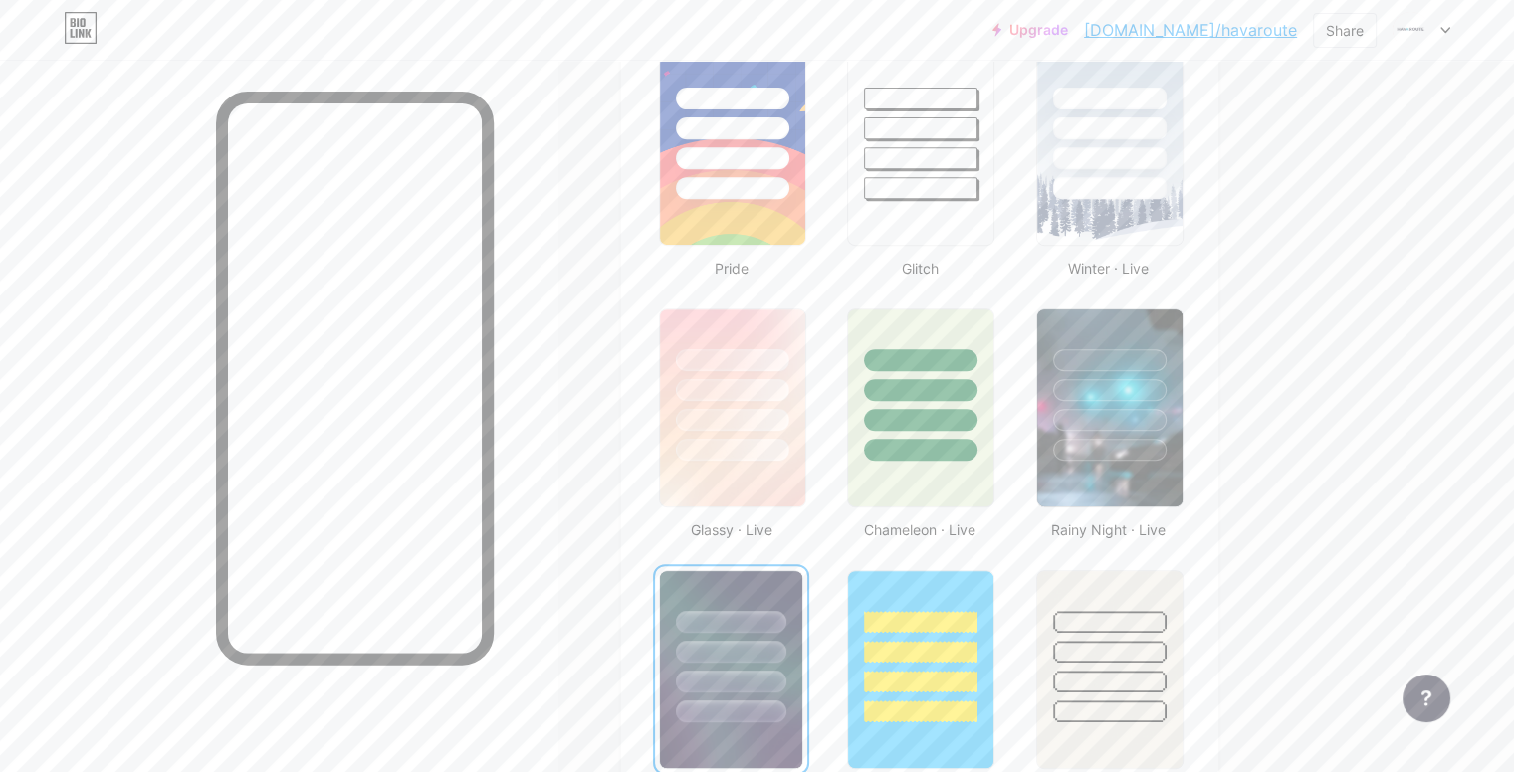
scroll to position [796, 0]
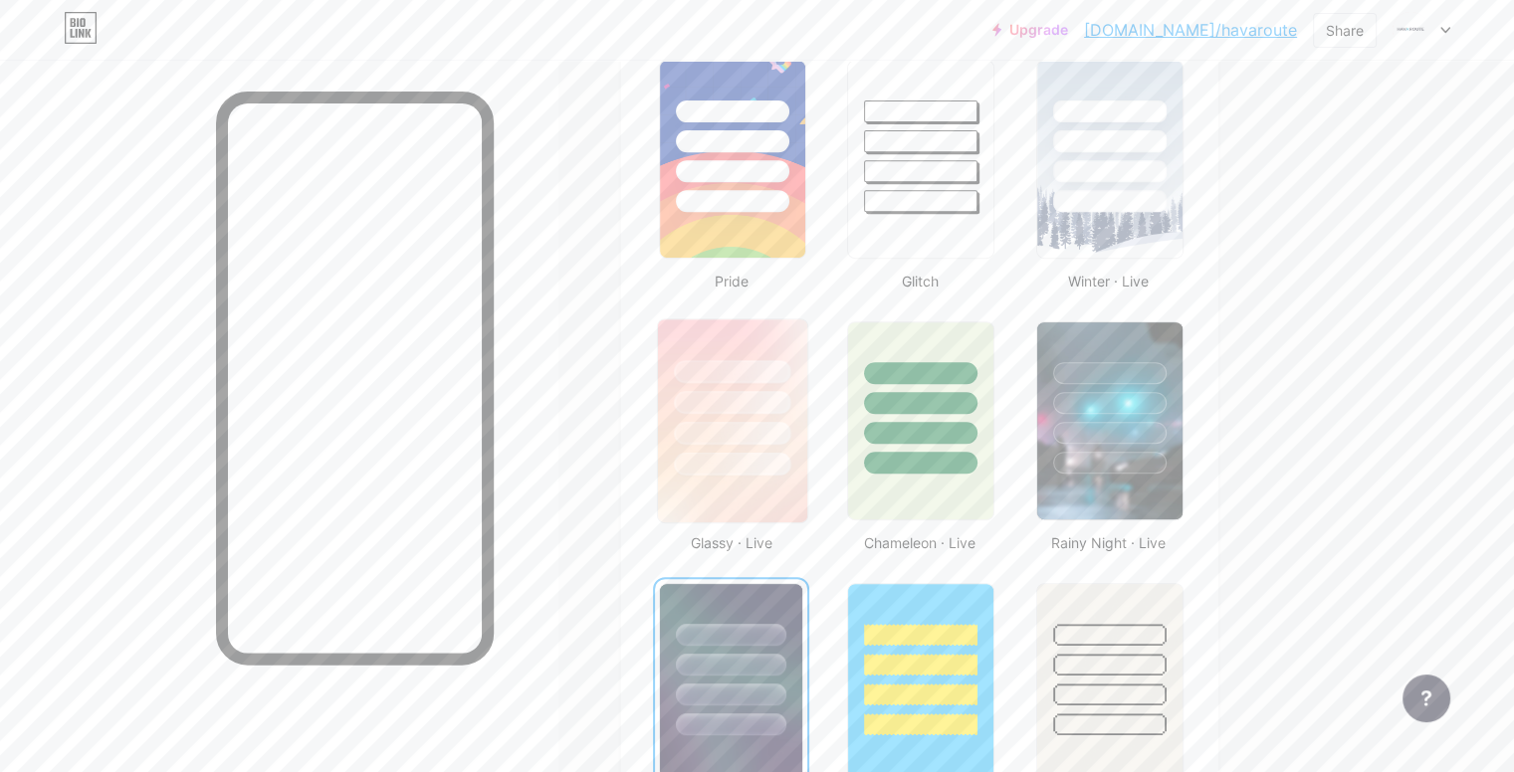
click at [790, 454] on div at bounding box center [732, 464] width 116 height 23
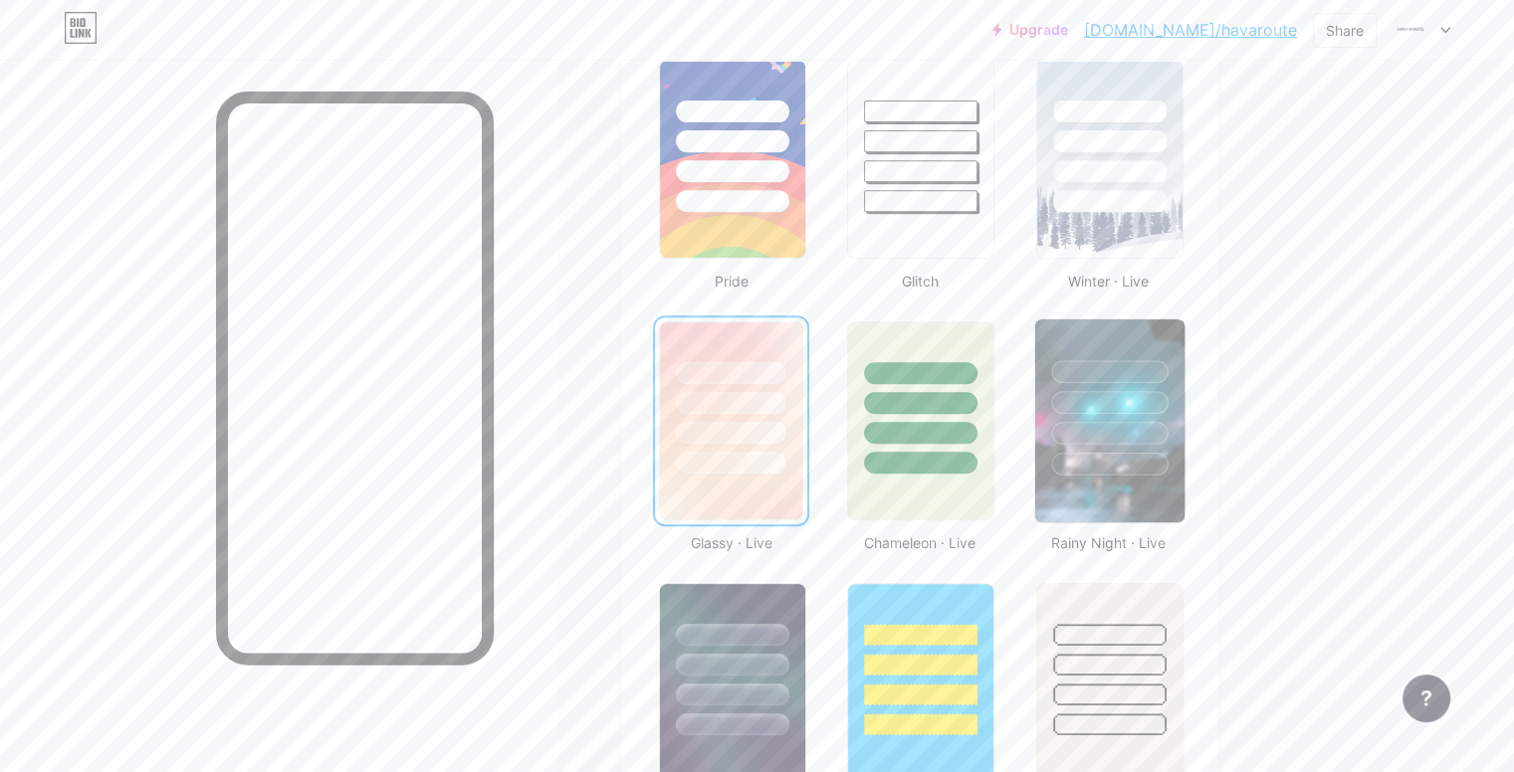
click at [1168, 455] on div at bounding box center [1109, 464] width 116 height 23
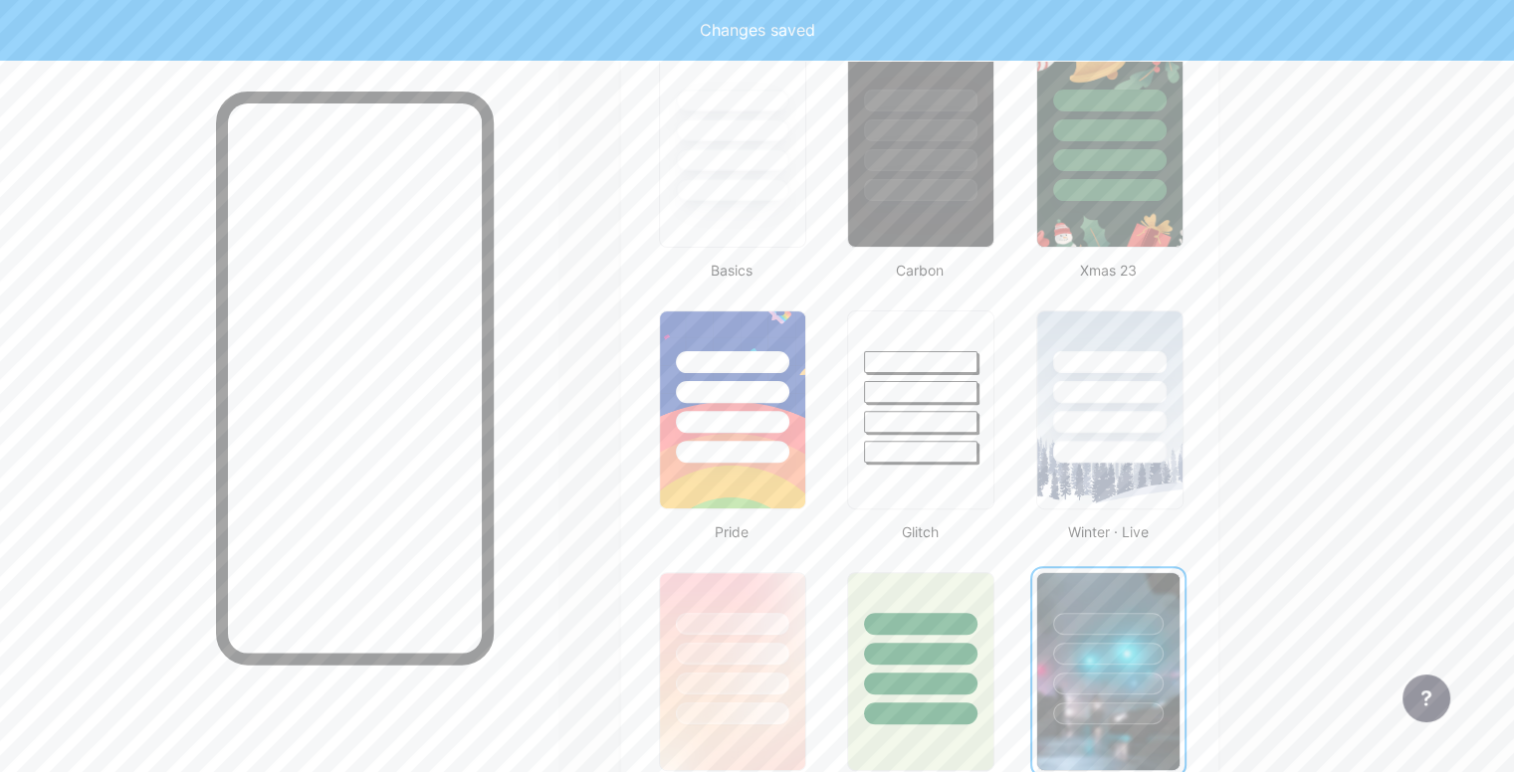
scroll to position [531, 0]
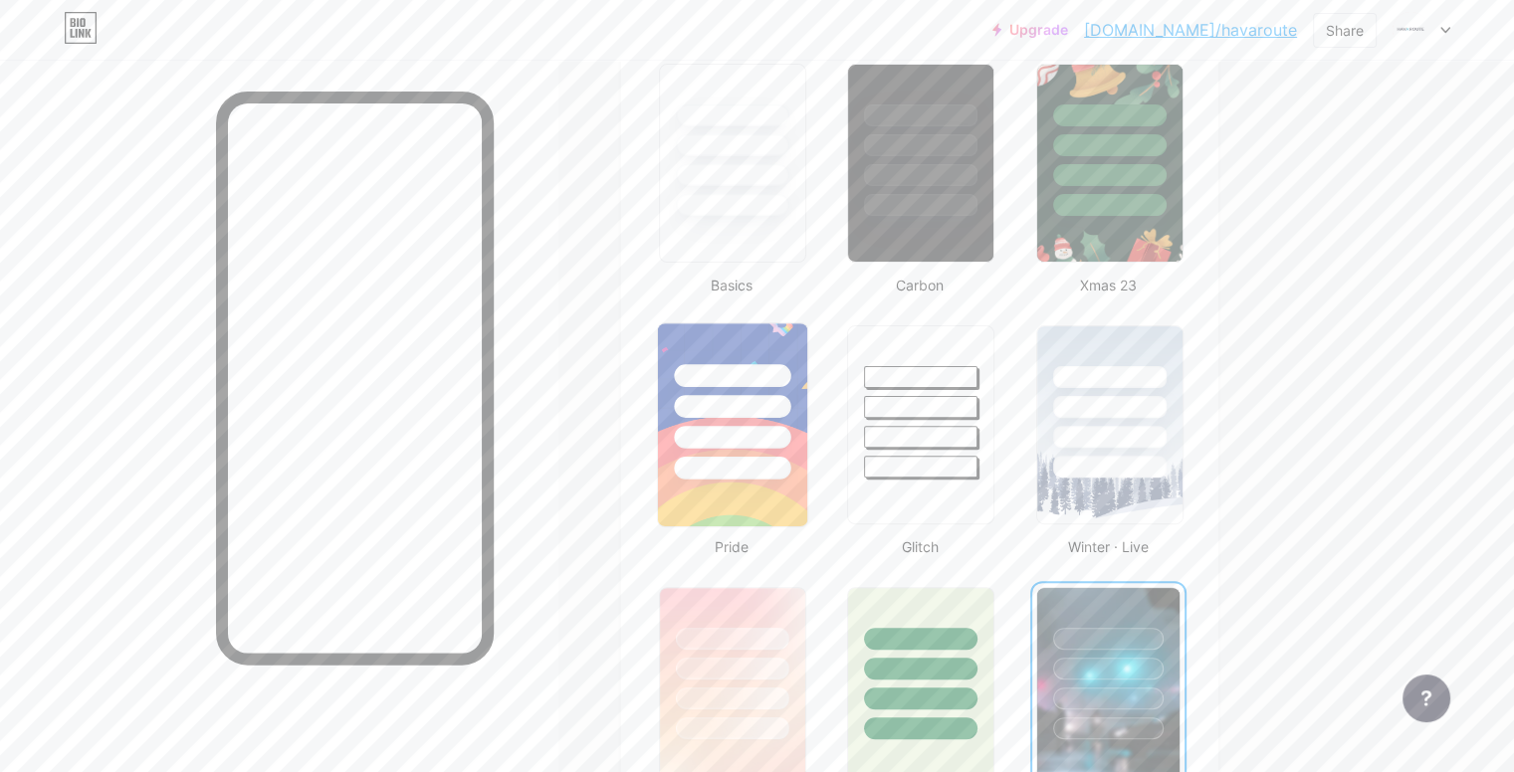
click at [807, 446] on div at bounding box center [732, 402] width 149 height 156
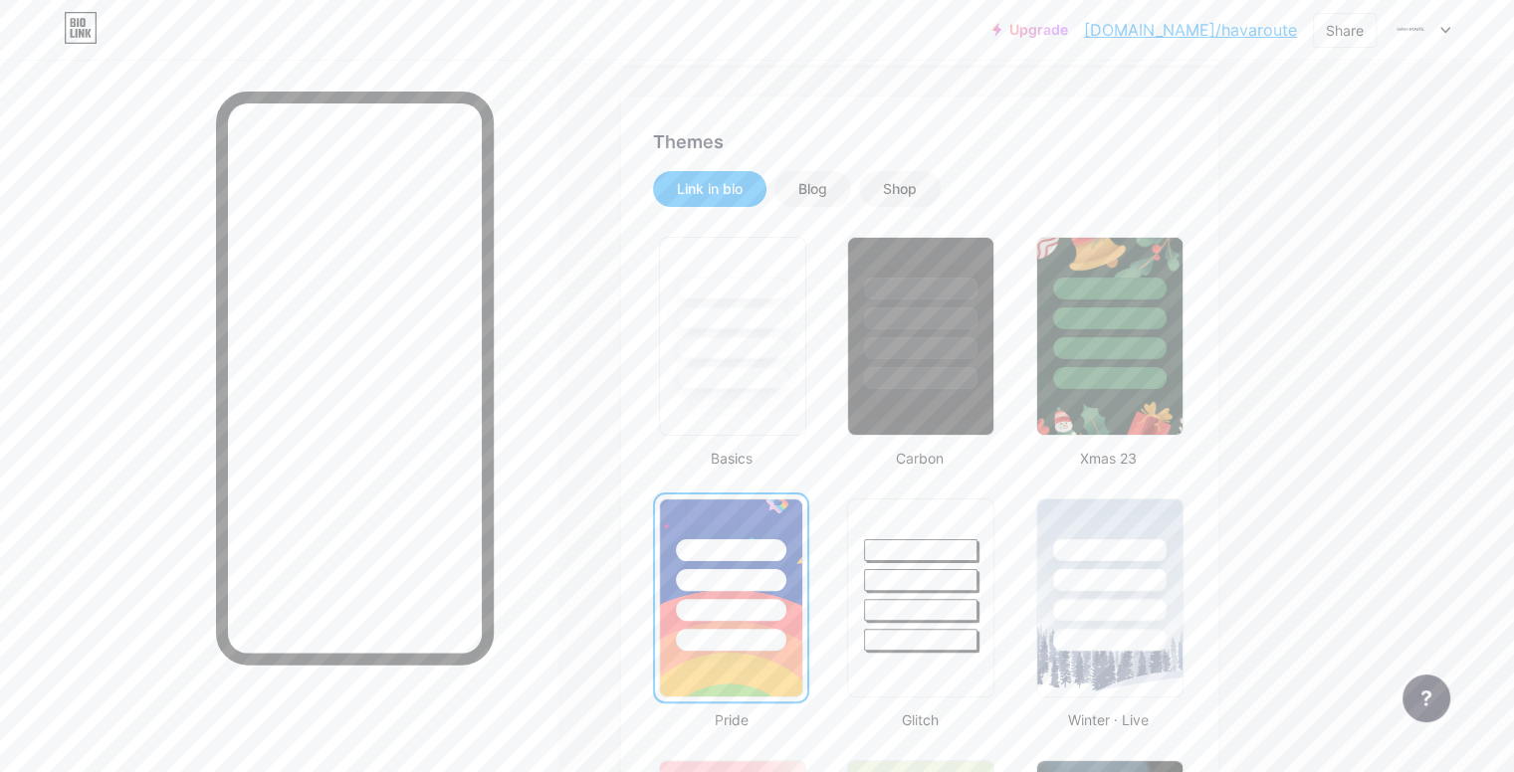
scroll to position [299, 0]
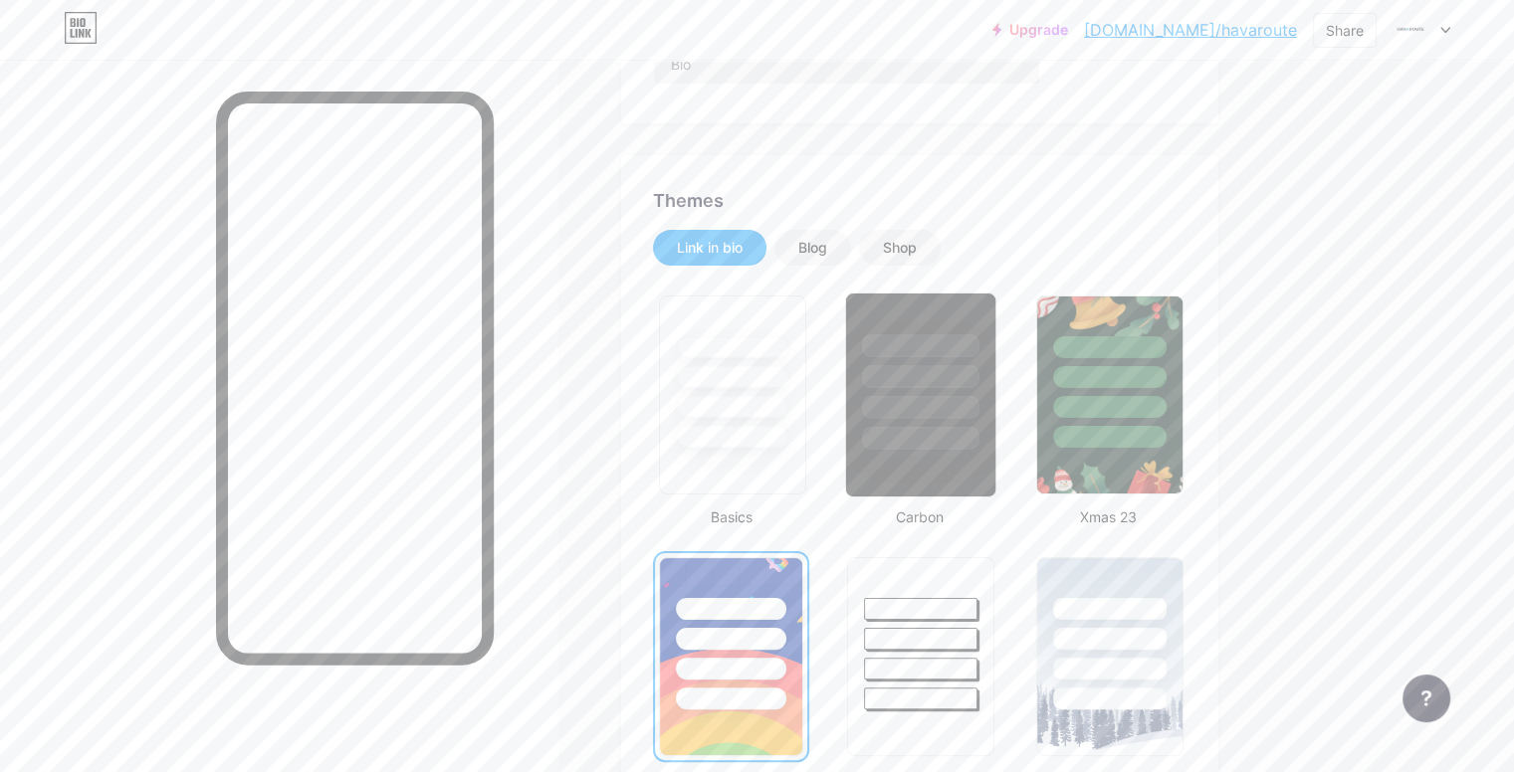
click at [979, 436] on div at bounding box center [921, 438] width 116 height 23
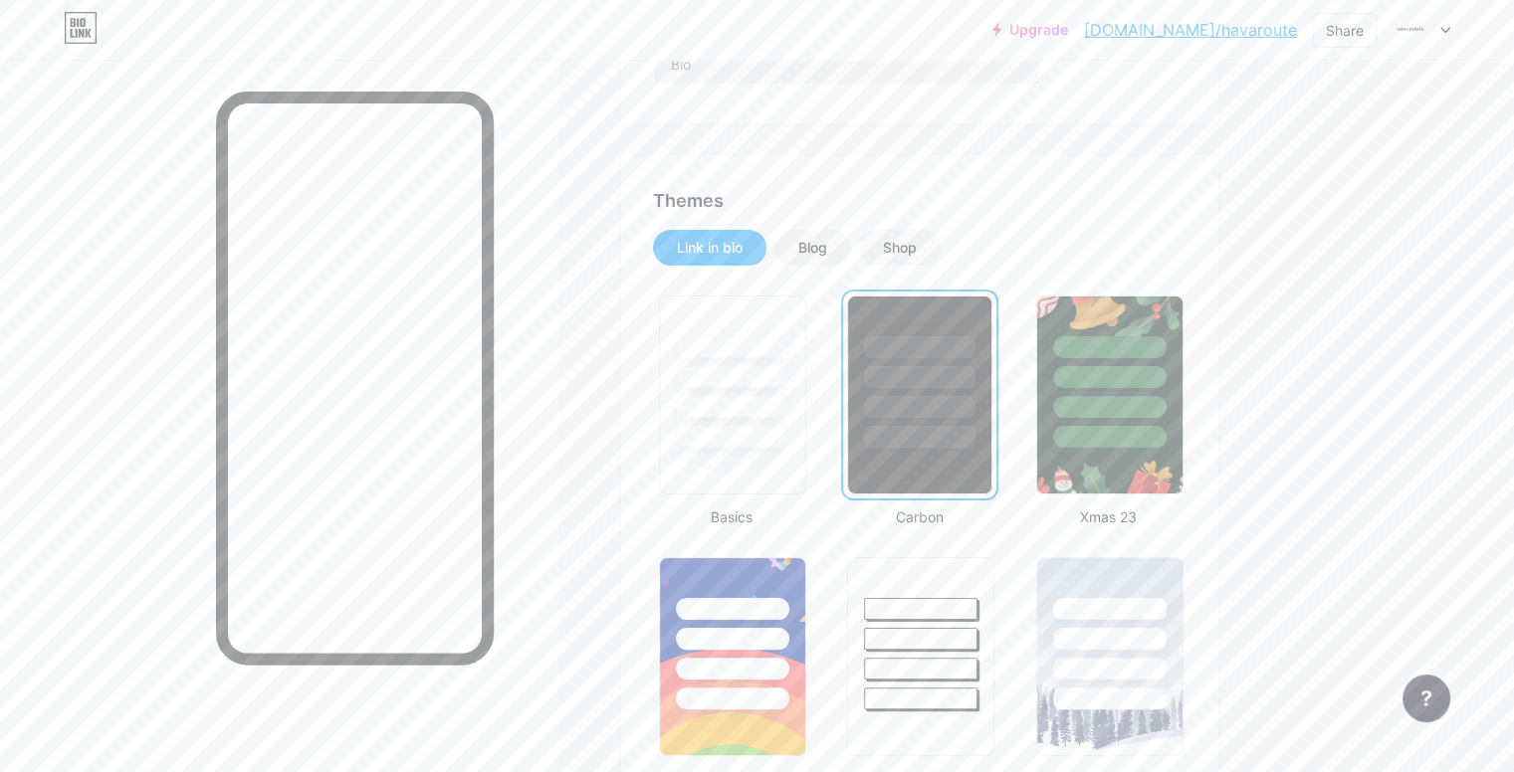
click at [990, 423] on div at bounding box center [919, 372] width 142 height 151
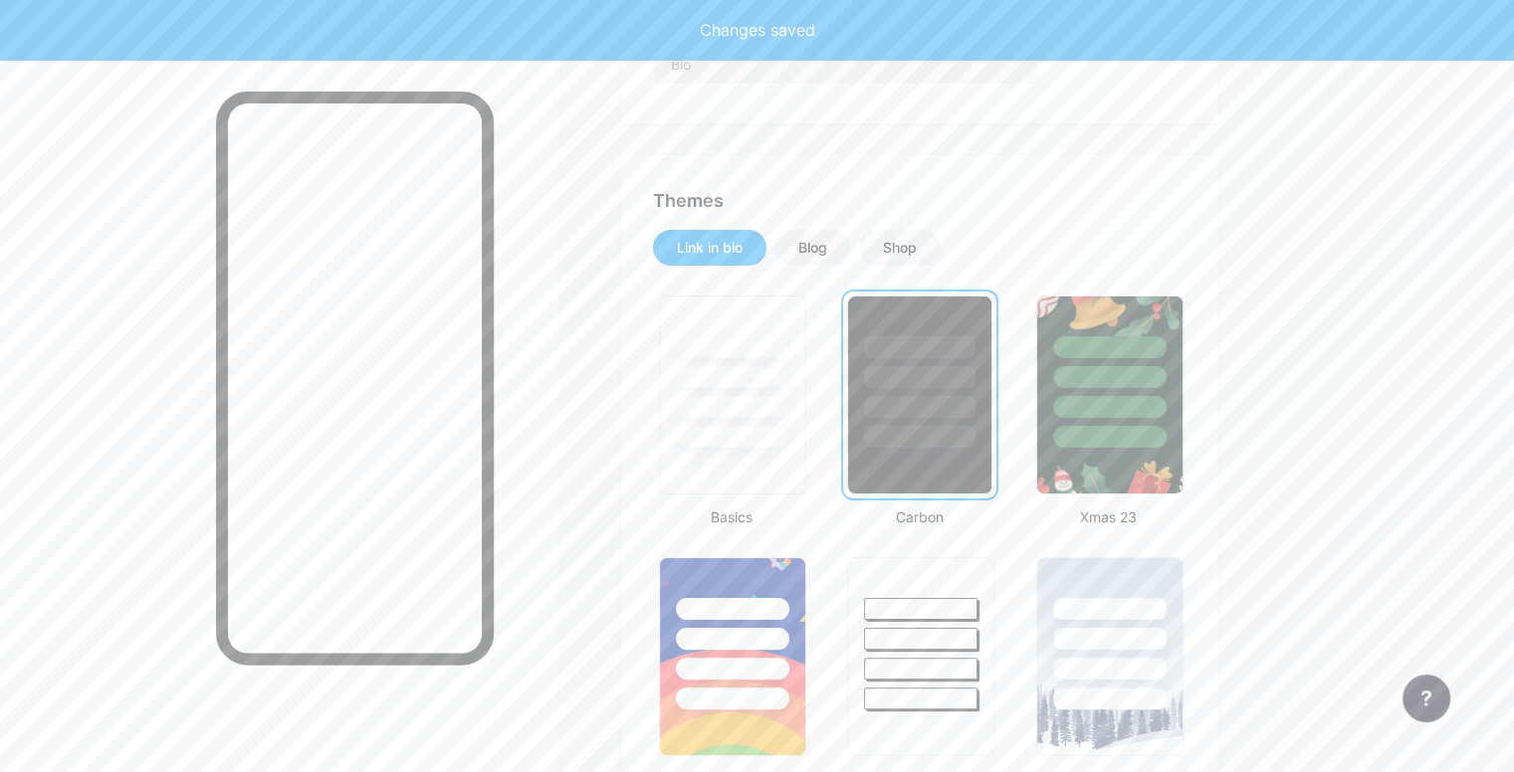
click at [991, 459] on div at bounding box center [919, 395] width 144 height 199
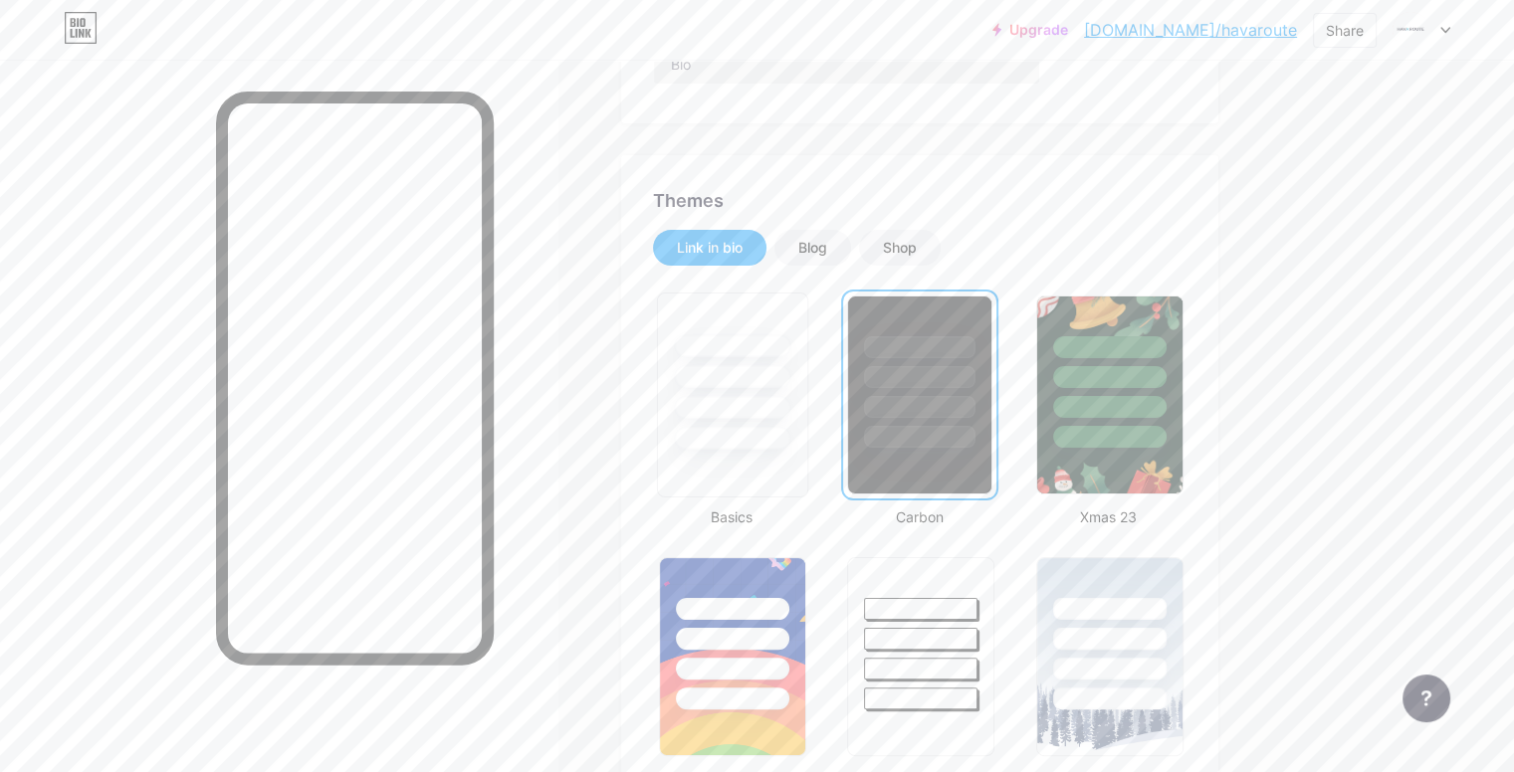
click at [807, 418] on div at bounding box center [732, 372] width 149 height 156
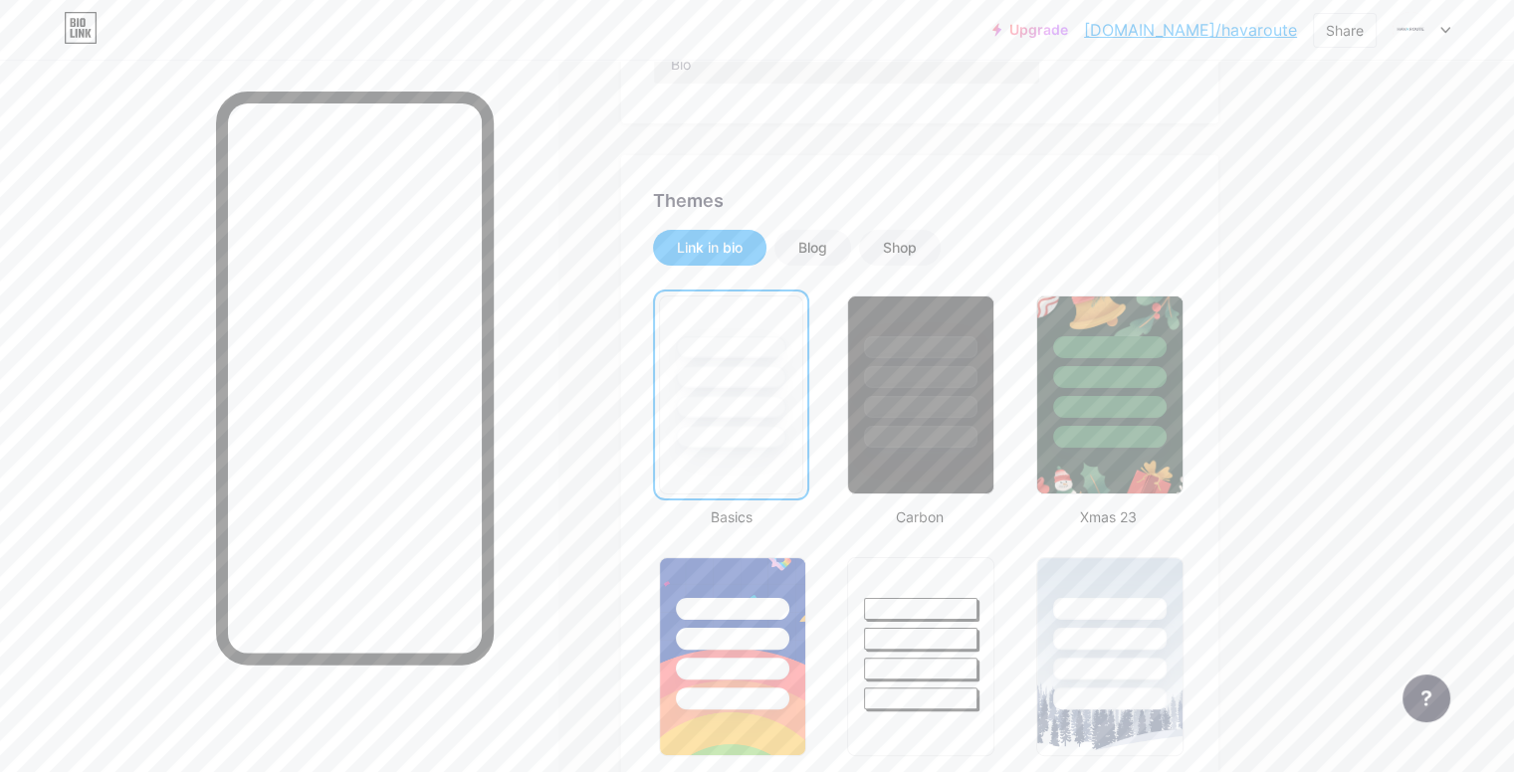
click at [786, 412] on div at bounding box center [731, 407] width 110 height 22
click at [996, 449] on div at bounding box center [920, 395] width 151 height 205
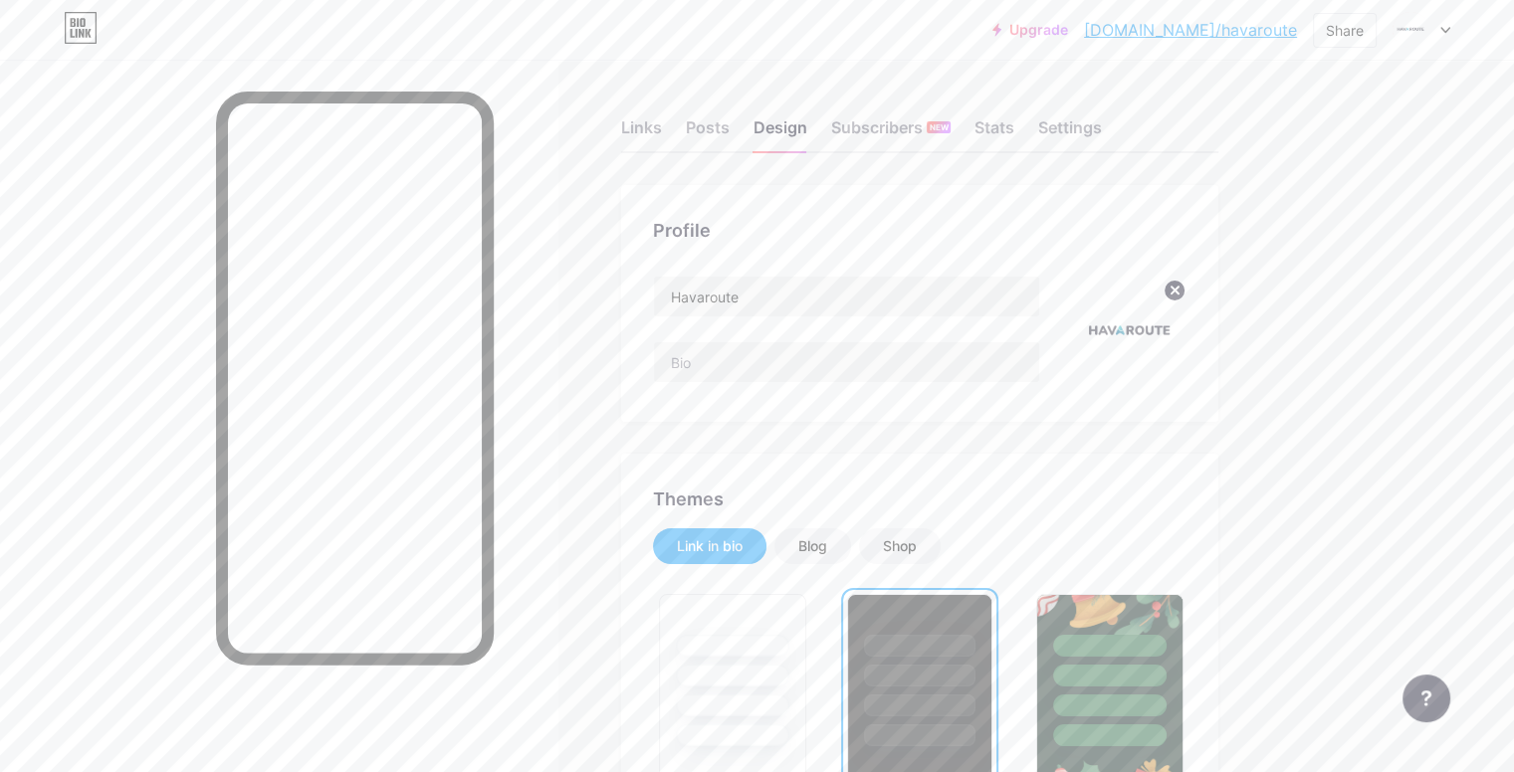
scroll to position [0, 0]
click at [836, 370] on input "text" at bounding box center [846, 362] width 385 height 40
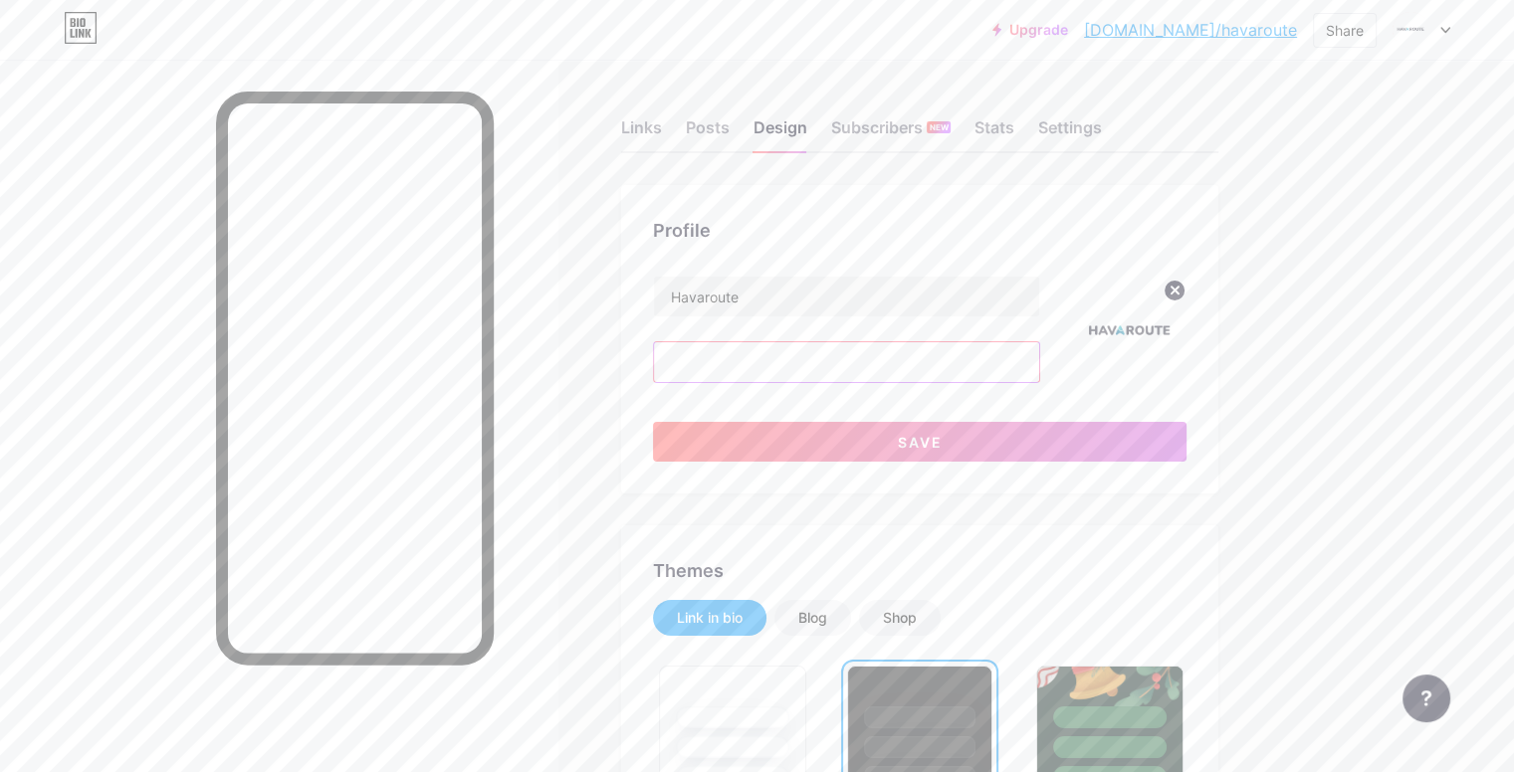
click at [836, 370] on input "text" at bounding box center [846, 362] width 385 height 40
type input "f"
click at [1014, 128] on div "Stats" at bounding box center [995, 133] width 40 height 36
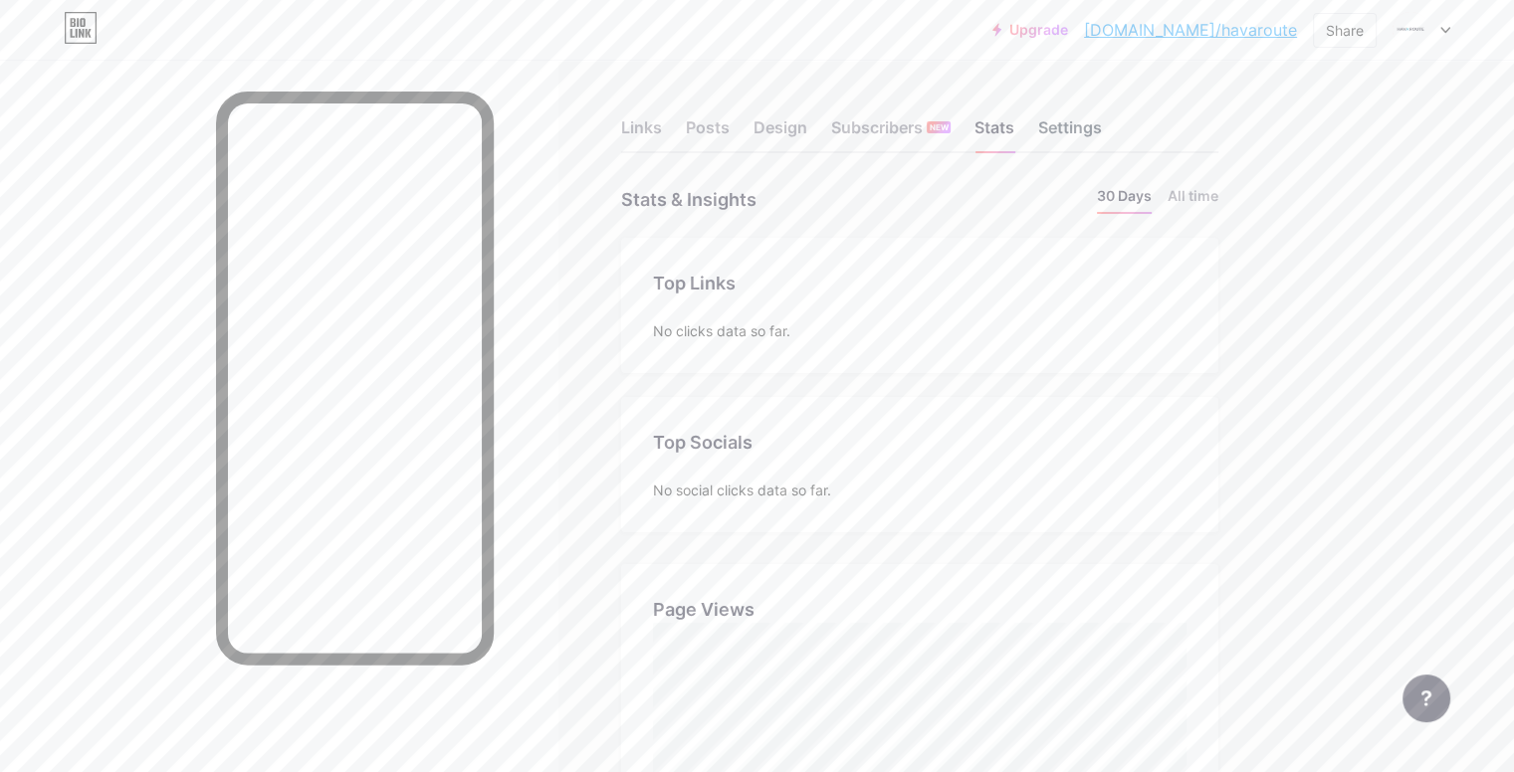
scroll to position [772, 1513]
click at [1102, 128] on div "Settings" at bounding box center [1070, 133] width 64 height 36
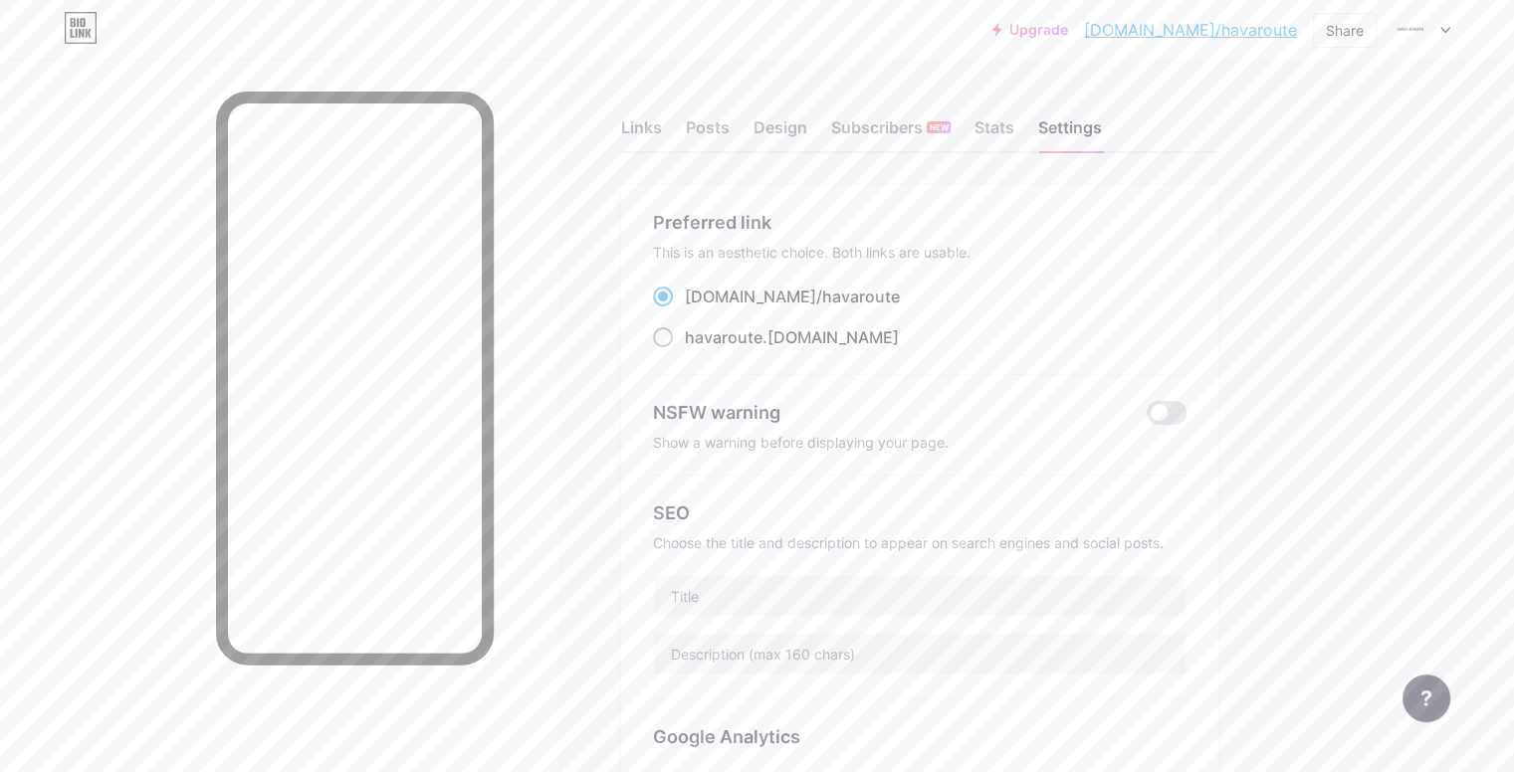
click at [762, 337] on span "havaroute" at bounding box center [724, 337] width 78 height 20
click at [698, 349] on input "havaroute .[DOMAIN_NAME]" at bounding box center [691, 355] width 13 height 13
radio input "true"
click at [843, 296] on span "havaroute" at bounding box center [861, 297] width 78 height 20
click at [698, 309] on input "[DOMAIN_NAME]/ havaroute" at bounding box center [691, 315] width 13 height 13
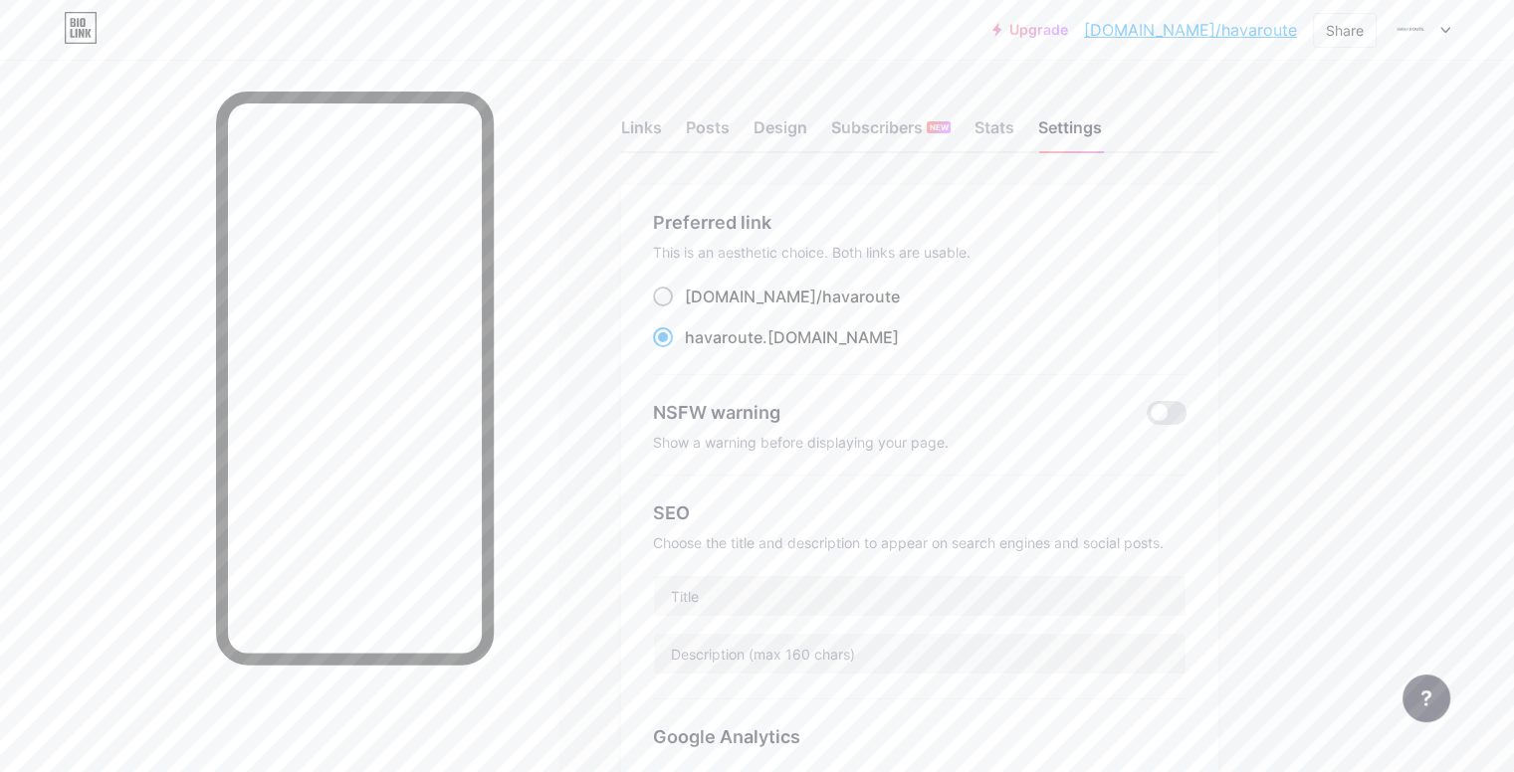
radio input "true"
click at [762, 334] on span "havaroute" at bounding box center [724, 337] width 78 height 20
click at [698, 349] on input "havaroute .[DOMAIN_NAME]" at bounding box center [691, 355] width 13 height 13
radio input "true"
click at [847, 300] on span "havaroute" at bounding box center [861, 297] width 78 height 20
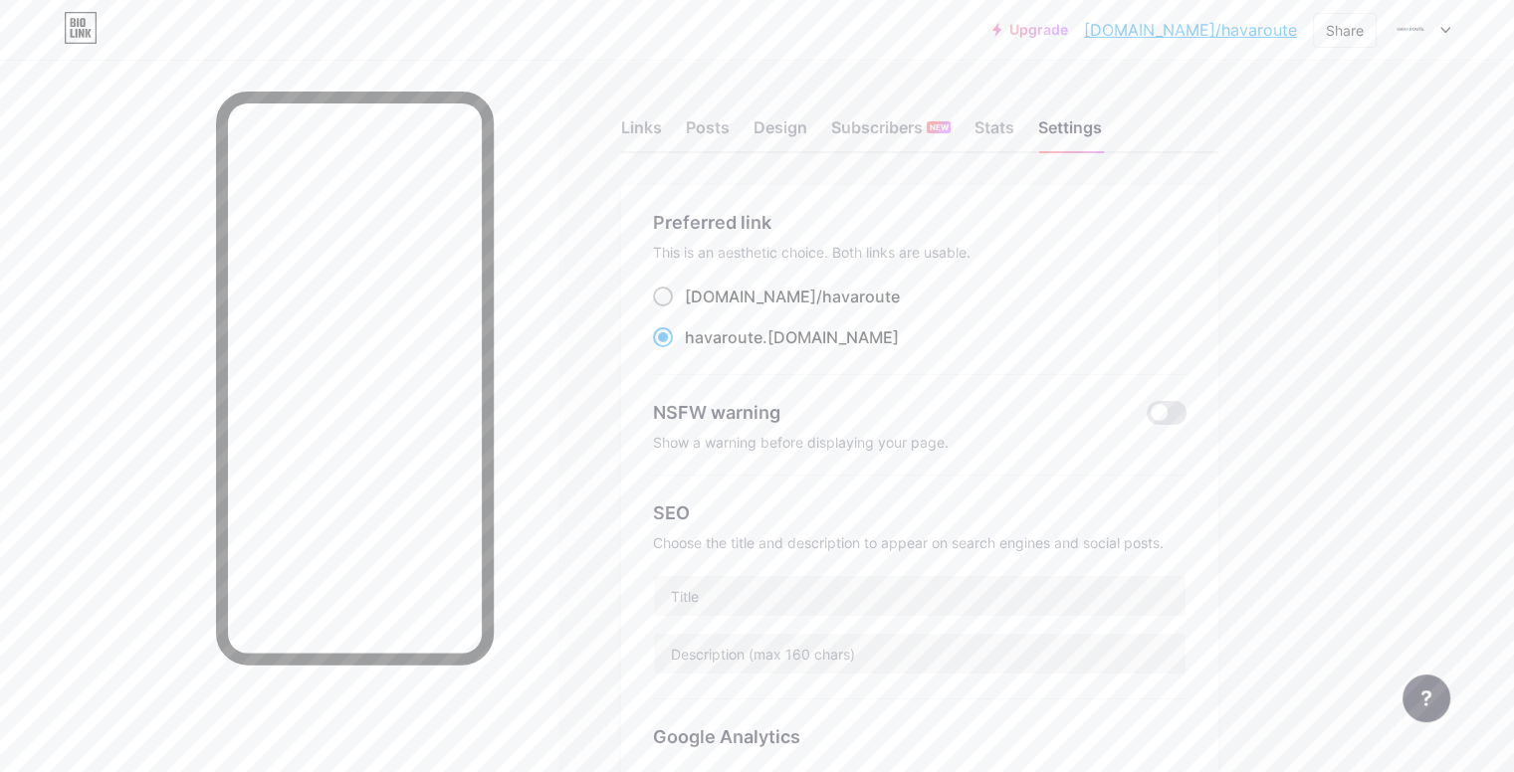
click at [698, 309] on input "[DOMAIN_NAME]/ havaroute" at bounding box center [691, 315] width 13 height 13
radio input "true"
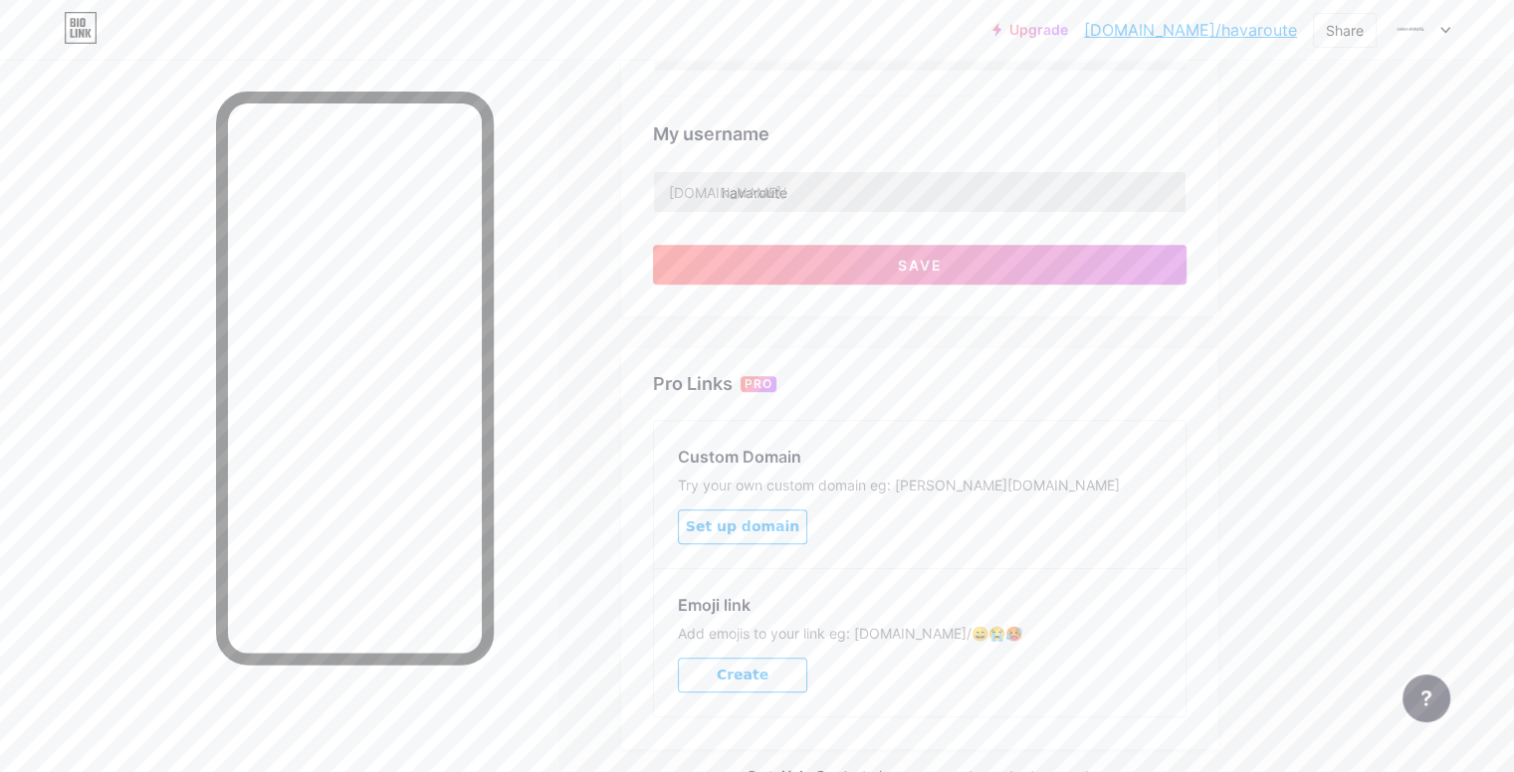
scroll to position [762, 0]
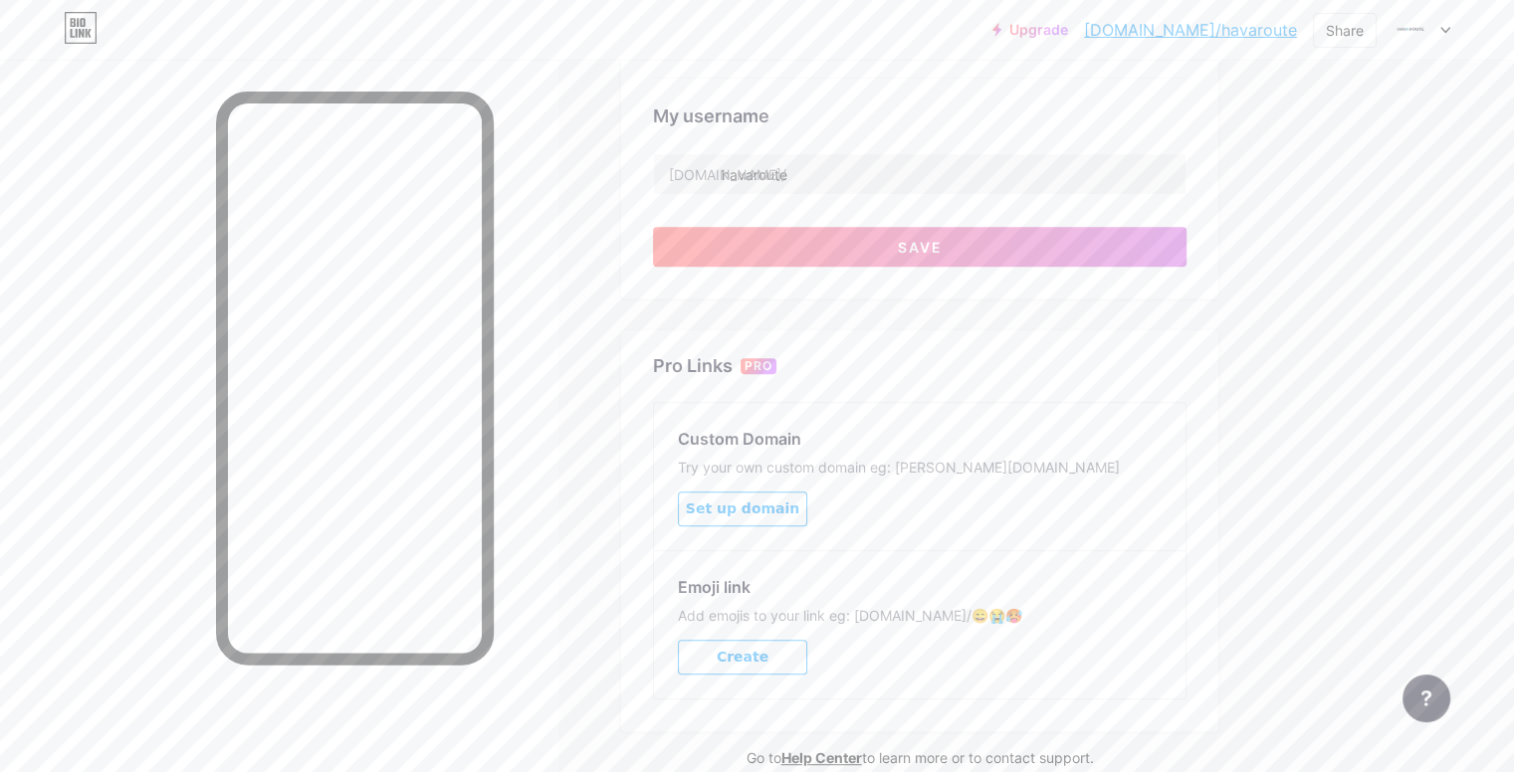
click at [799, 507] on span "Set up domain" at bounding box center [742, 509] width 113 height 17
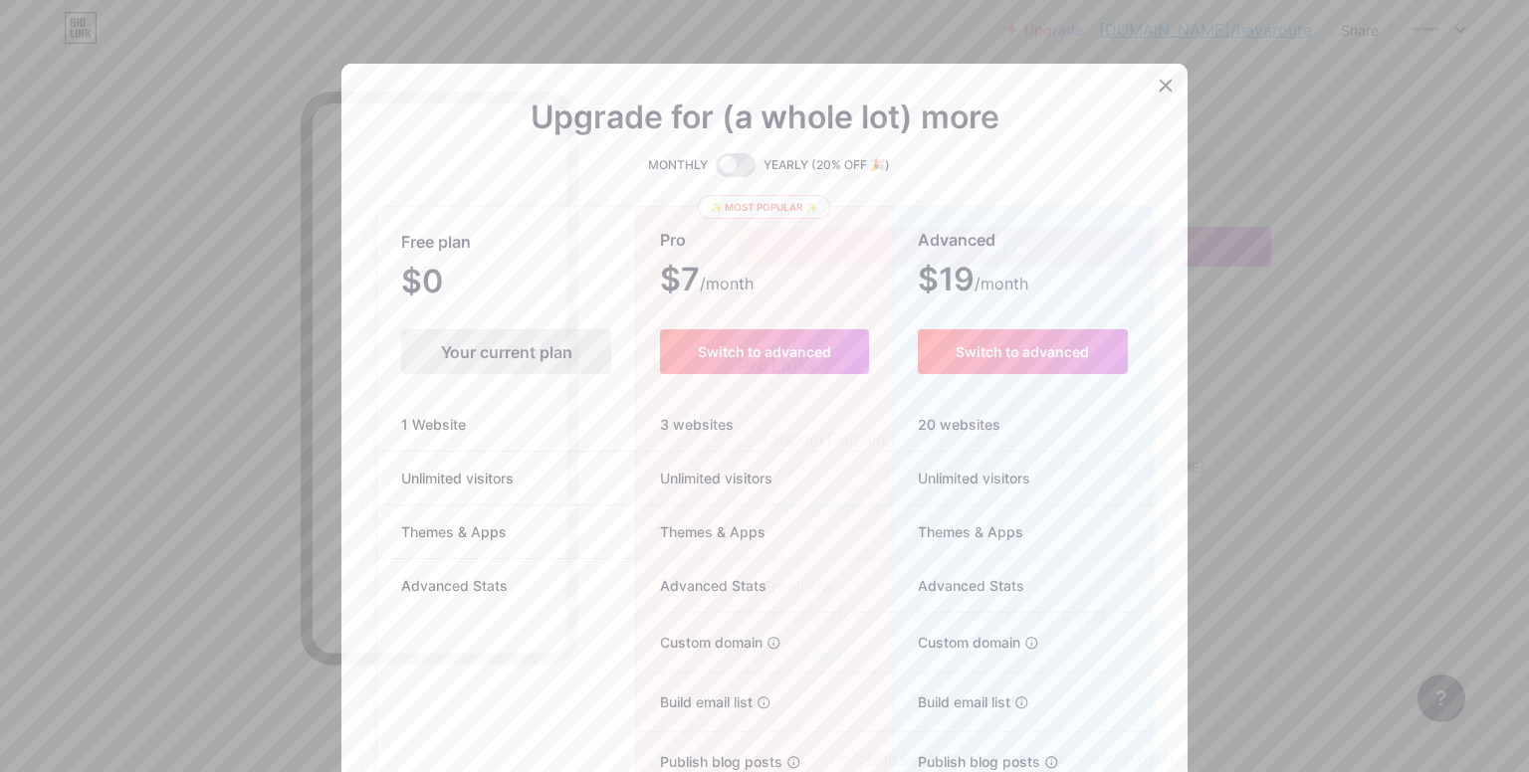
click at [1159, 96] on div at bounding box center [1166, 86] width 36 height 36
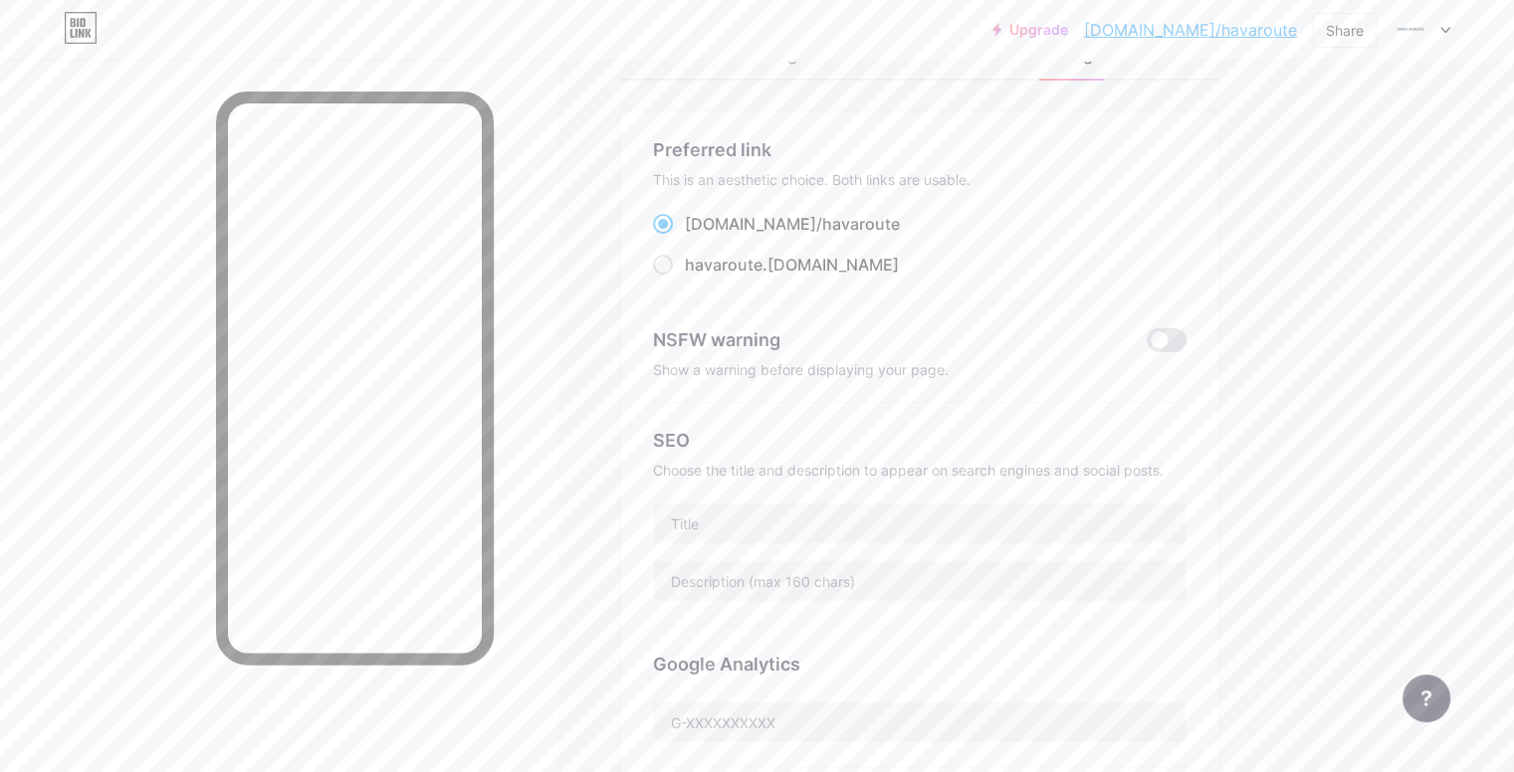
scroll to position [33, 0]
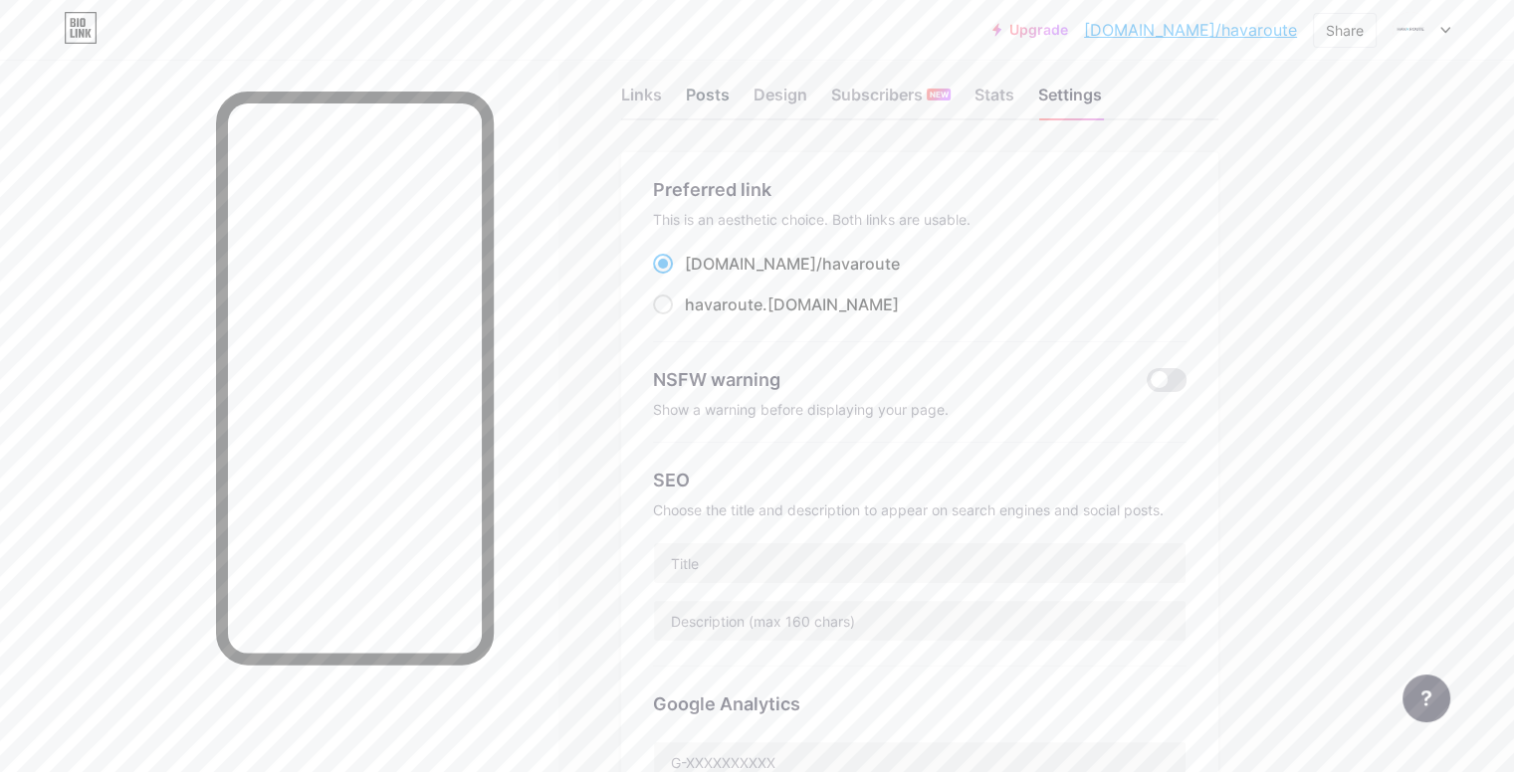
click at [730, 105] on div "Posts" at bounding box center [708, 101] width 44 height 36
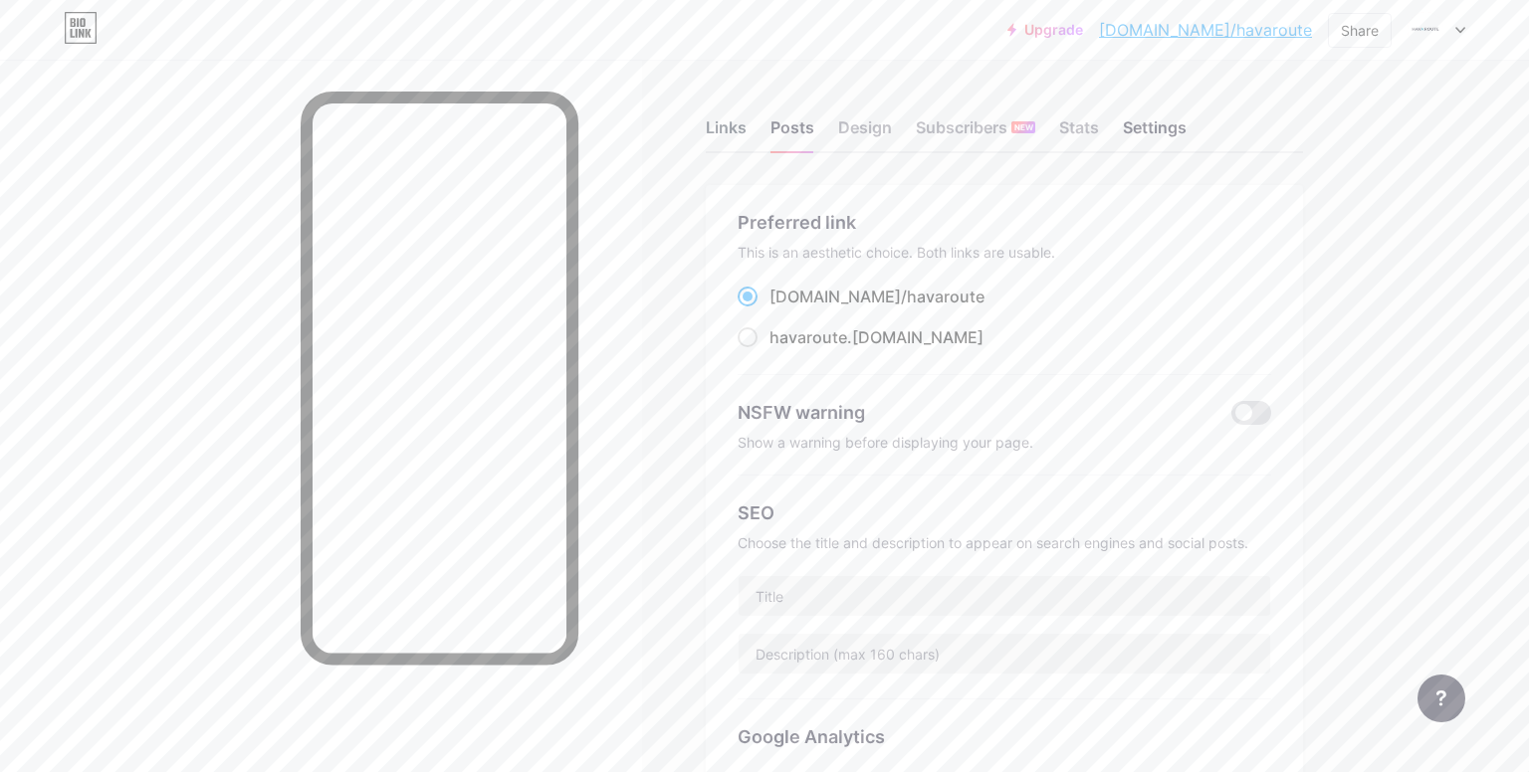
click at [741, 98] on div "Links Posts Design Subscribers NEW Stats Settings" at bounding box center [1004, 119] width 597 height 70
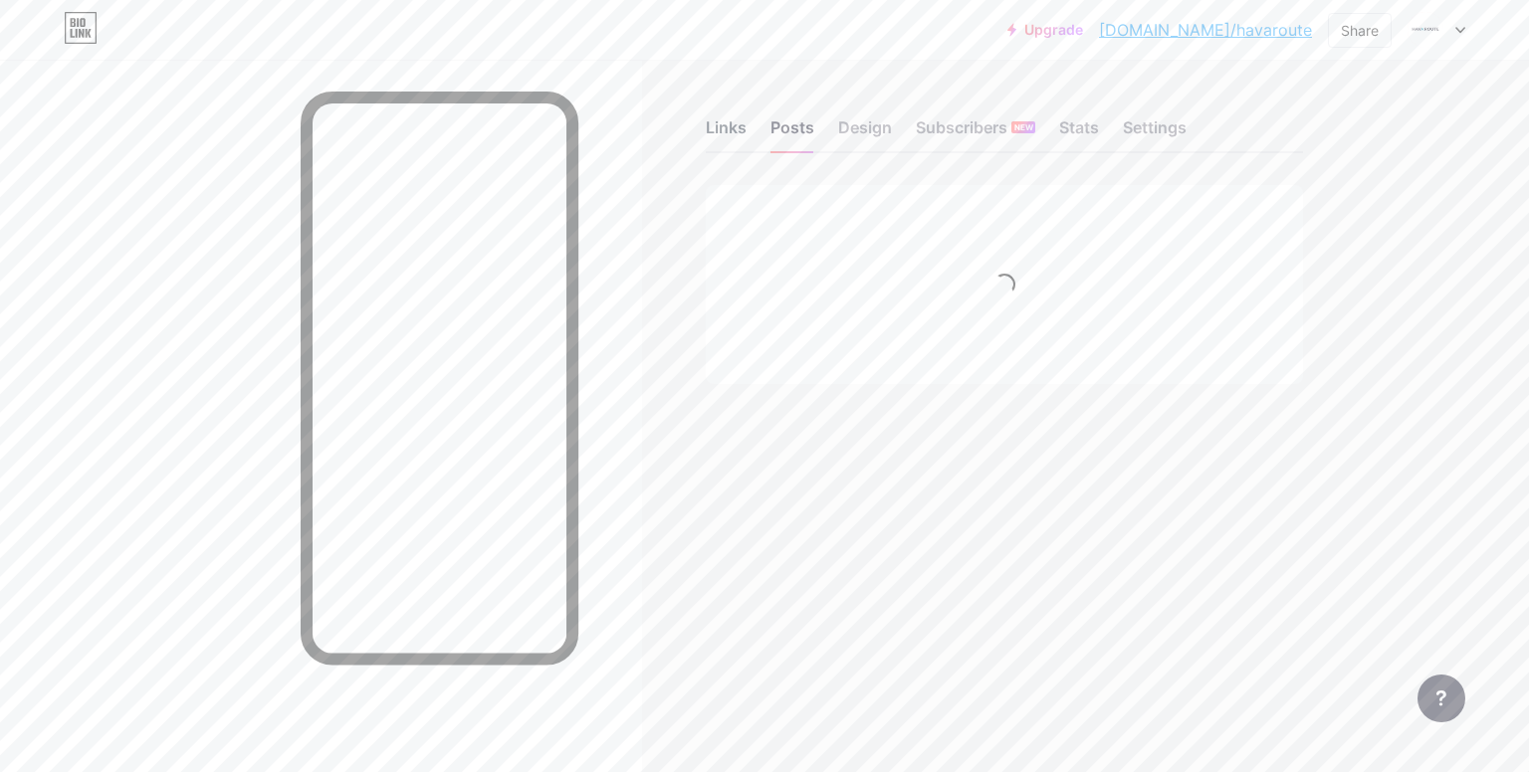
click at [735, 136] on div "Links" at bounding box center [726, 133] width 41 height 36
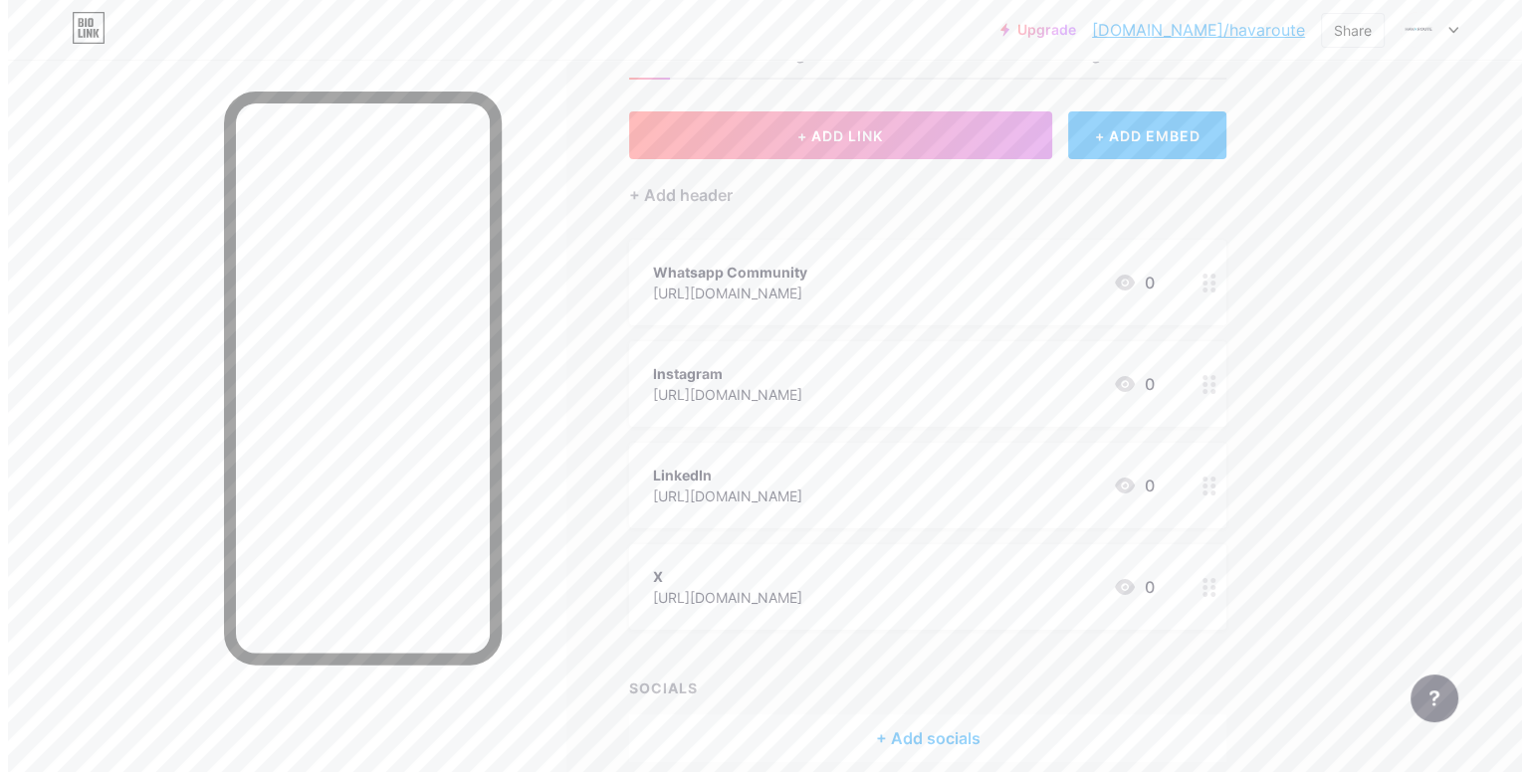
scroll to position [100, 0]
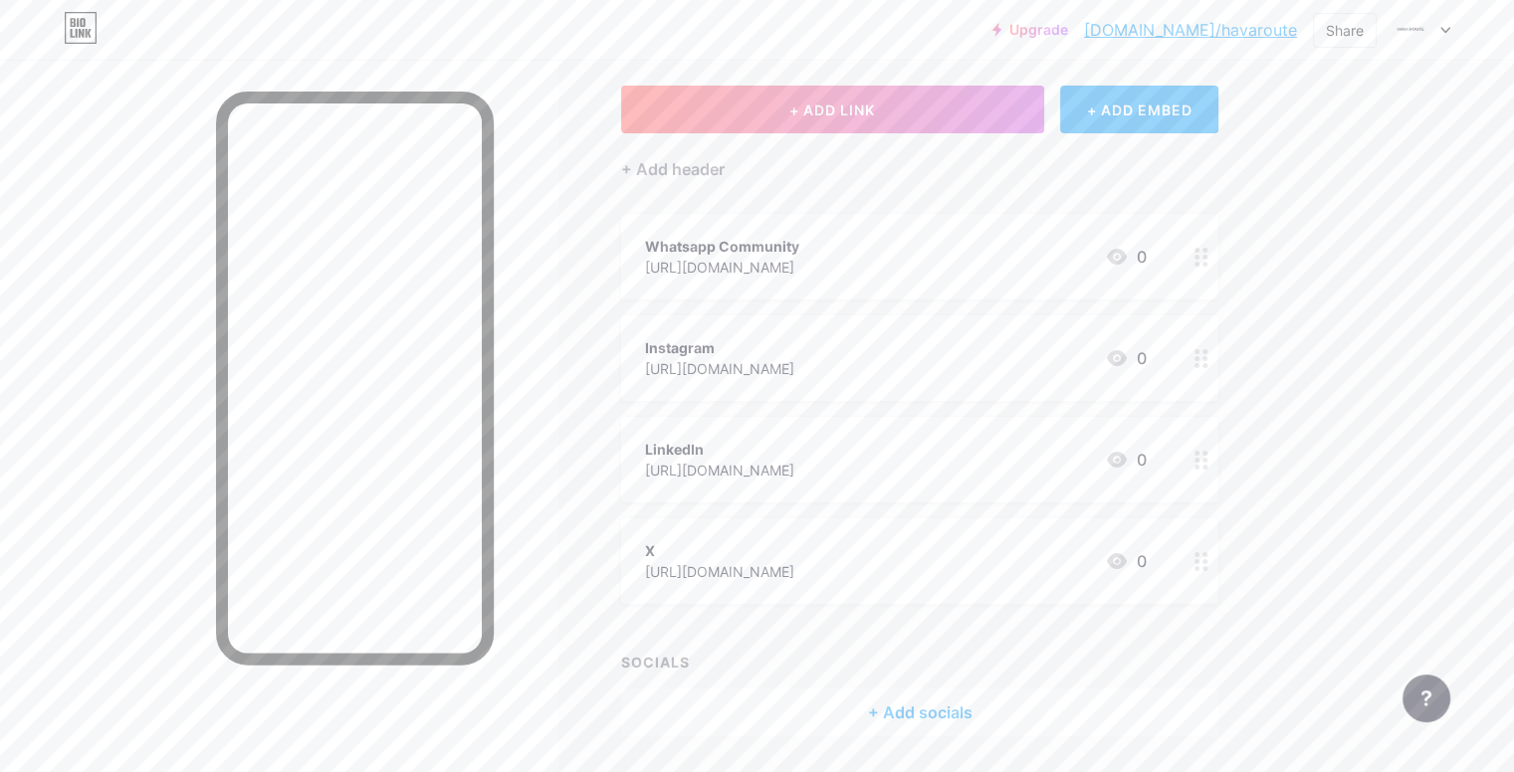
click at [1218, 568] on div at bounding box center [1202, 562] width 34 height 86
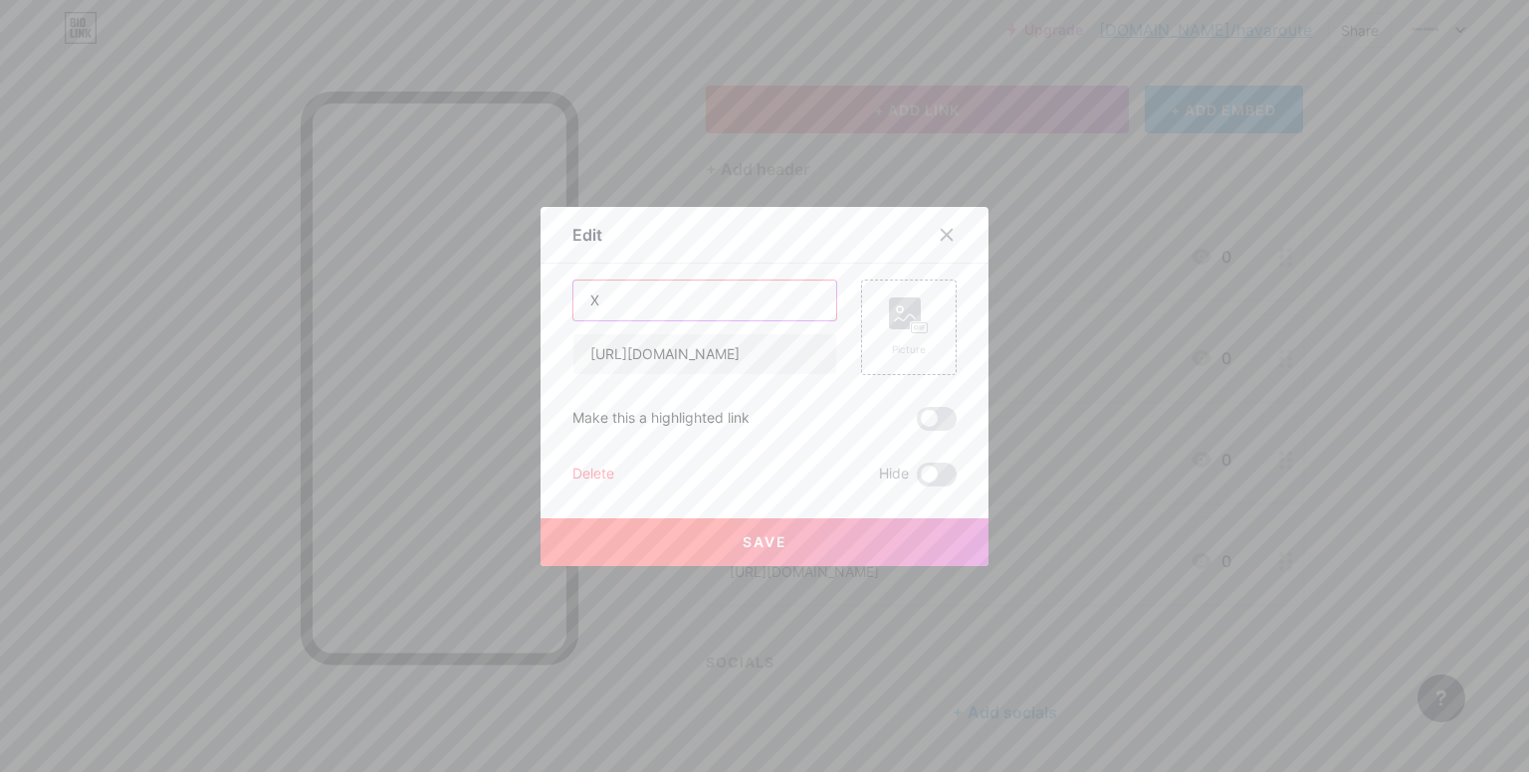
drag, startPoint x: 758, startPoint y: 312, endPoint x: 561, endPoint y: 304, distance: 196.3
click at [561, 304] on div "Edit Content YouTube Play YouTube video without leaving your page. ADD Vimeo Pl…" at bounding box center [765, 386] width 448 height 359
type input "Facebook"
click at [653, 372] on input "[URL][DOMAIN_NAME]" at bounding box center [704, 354] width 263 height 40
paste input "[DOMAIN_NAME][URL]"
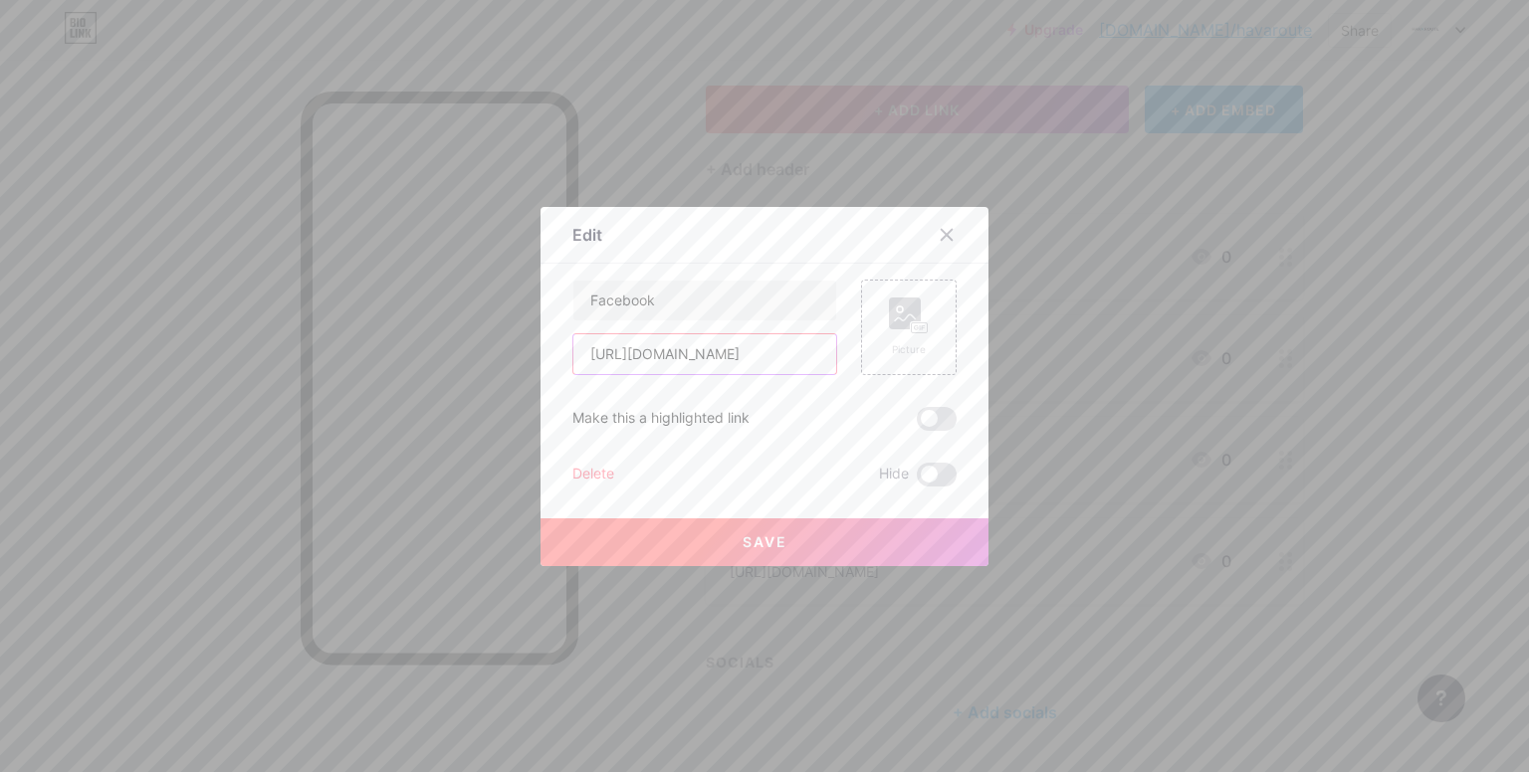
scroll to position [0, 809]
type input "[URL][DOMAIN_NAME]"
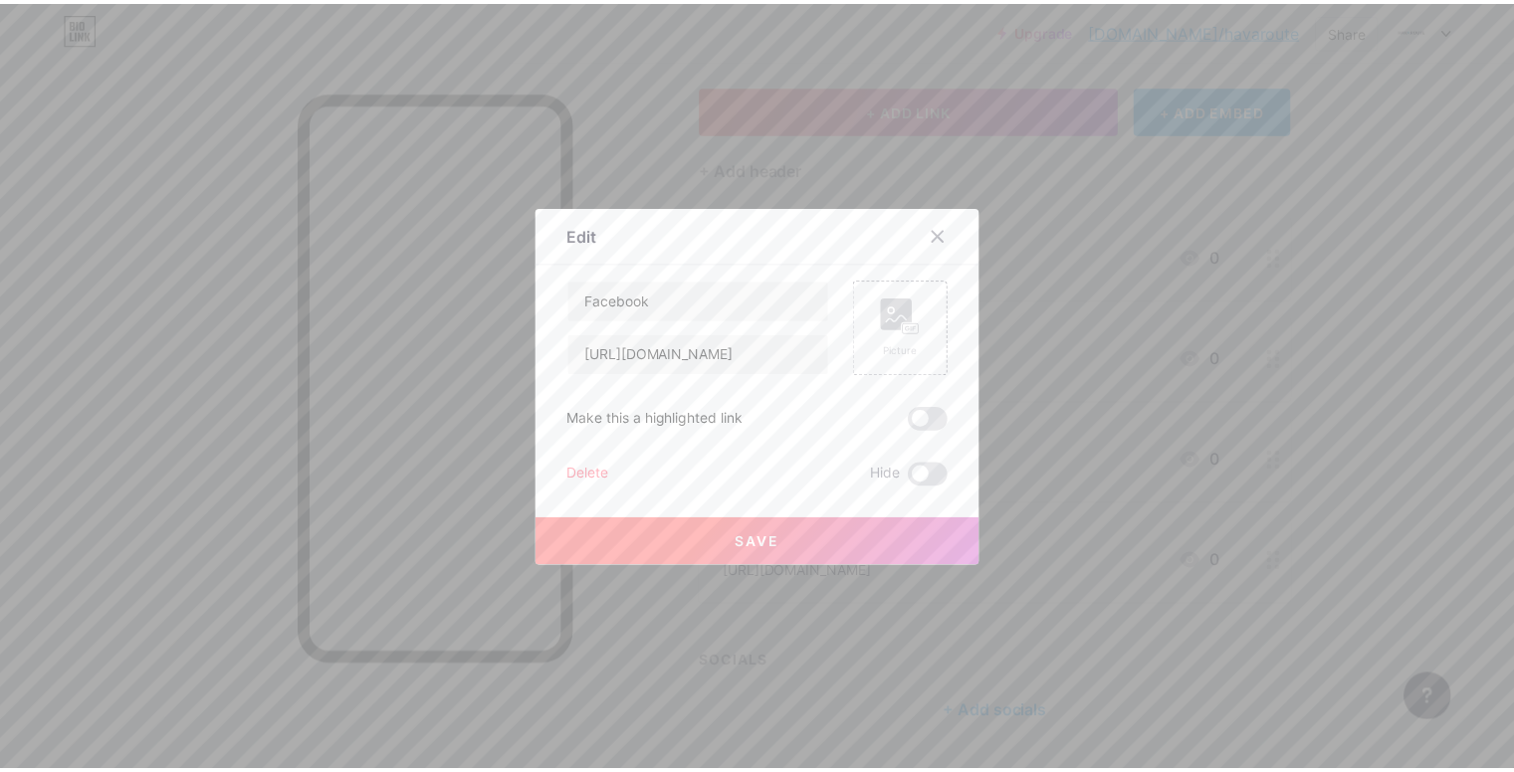
scroll to position [0, 0]
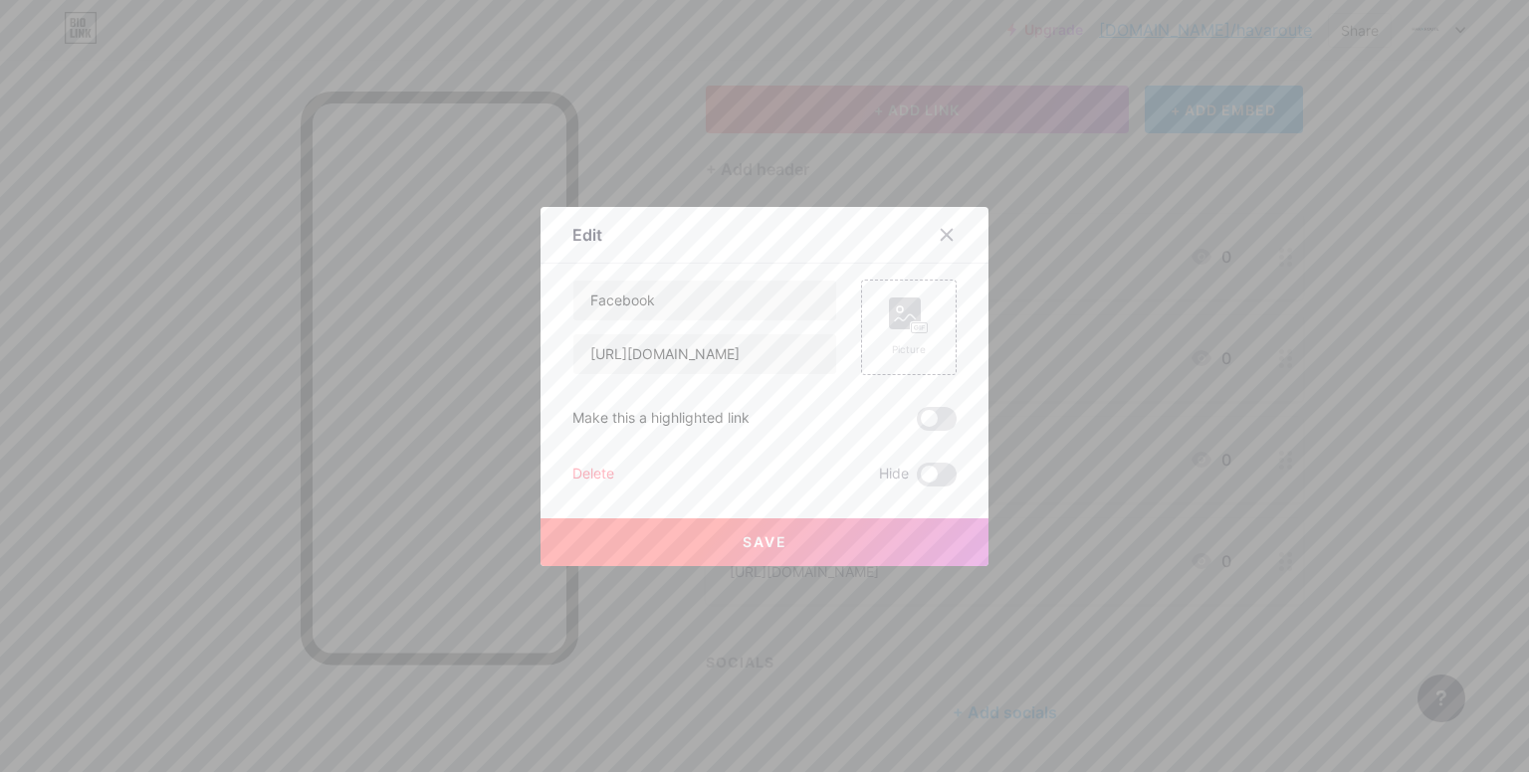
click at [768, 539] on span "Save" at bounding box center [765, 542] width 45 height 17
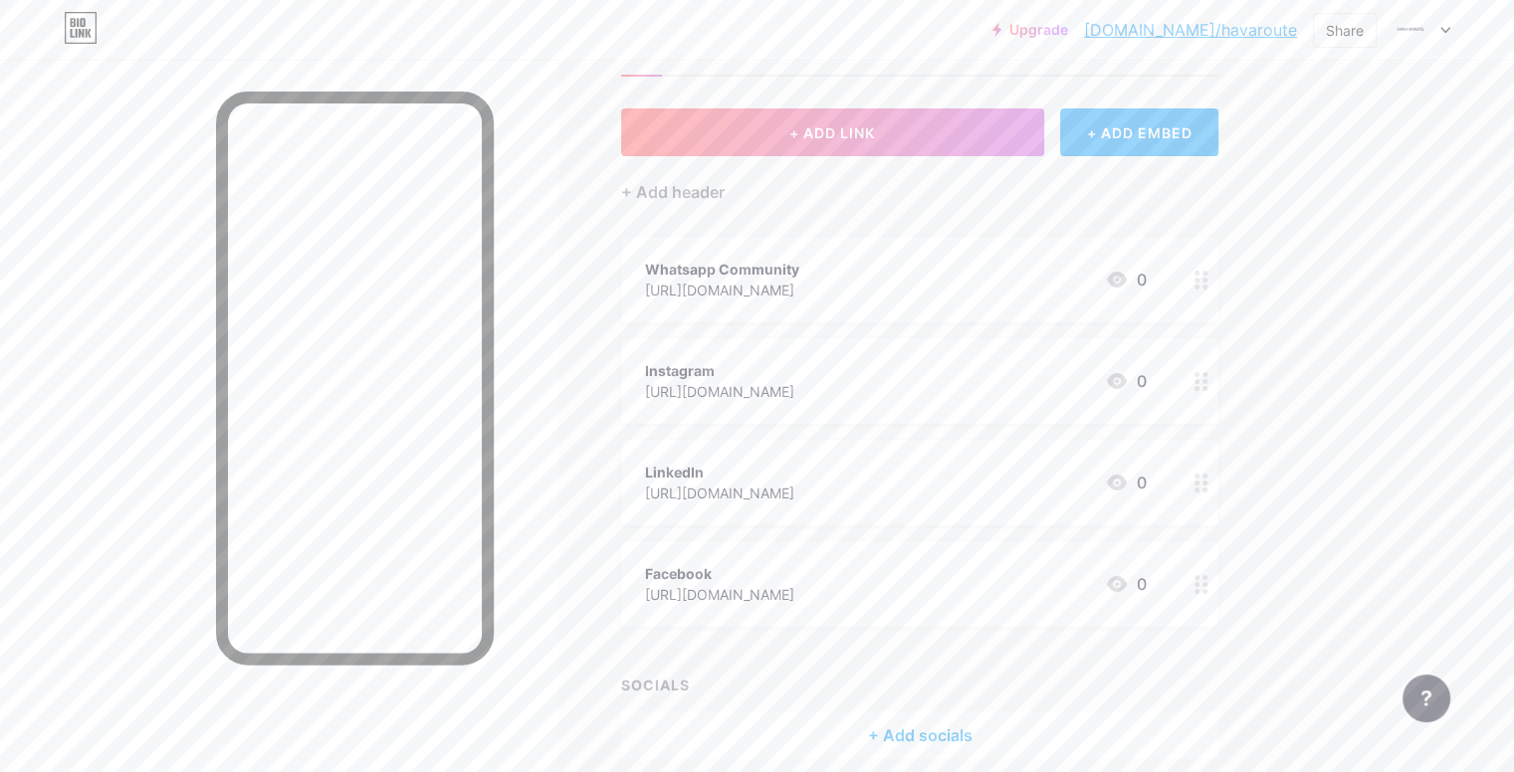
scroll to position [62, 0]
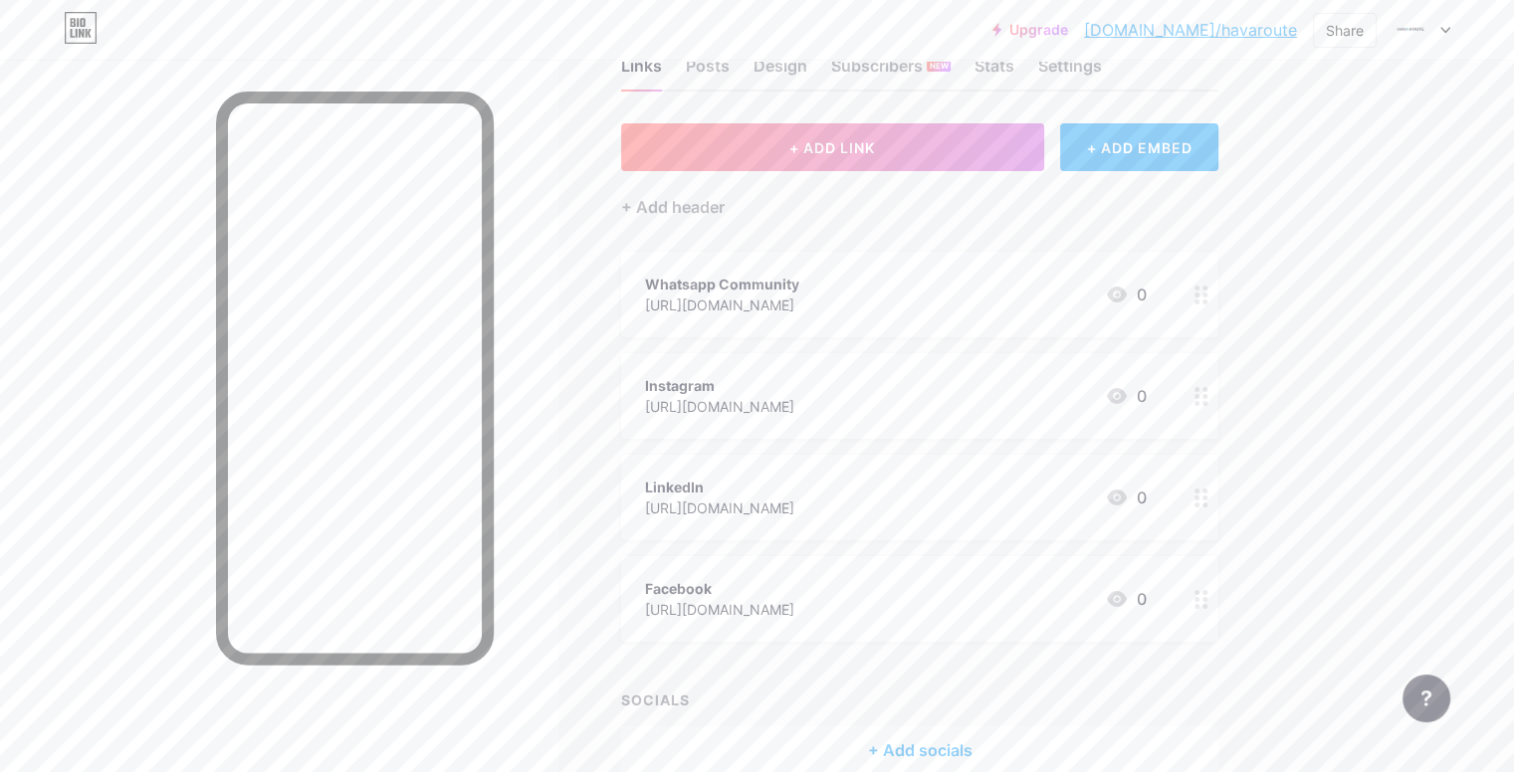
click at [1077, 737] on div "+ Add socials" at bounding box center [919, 751] width 597 height 48
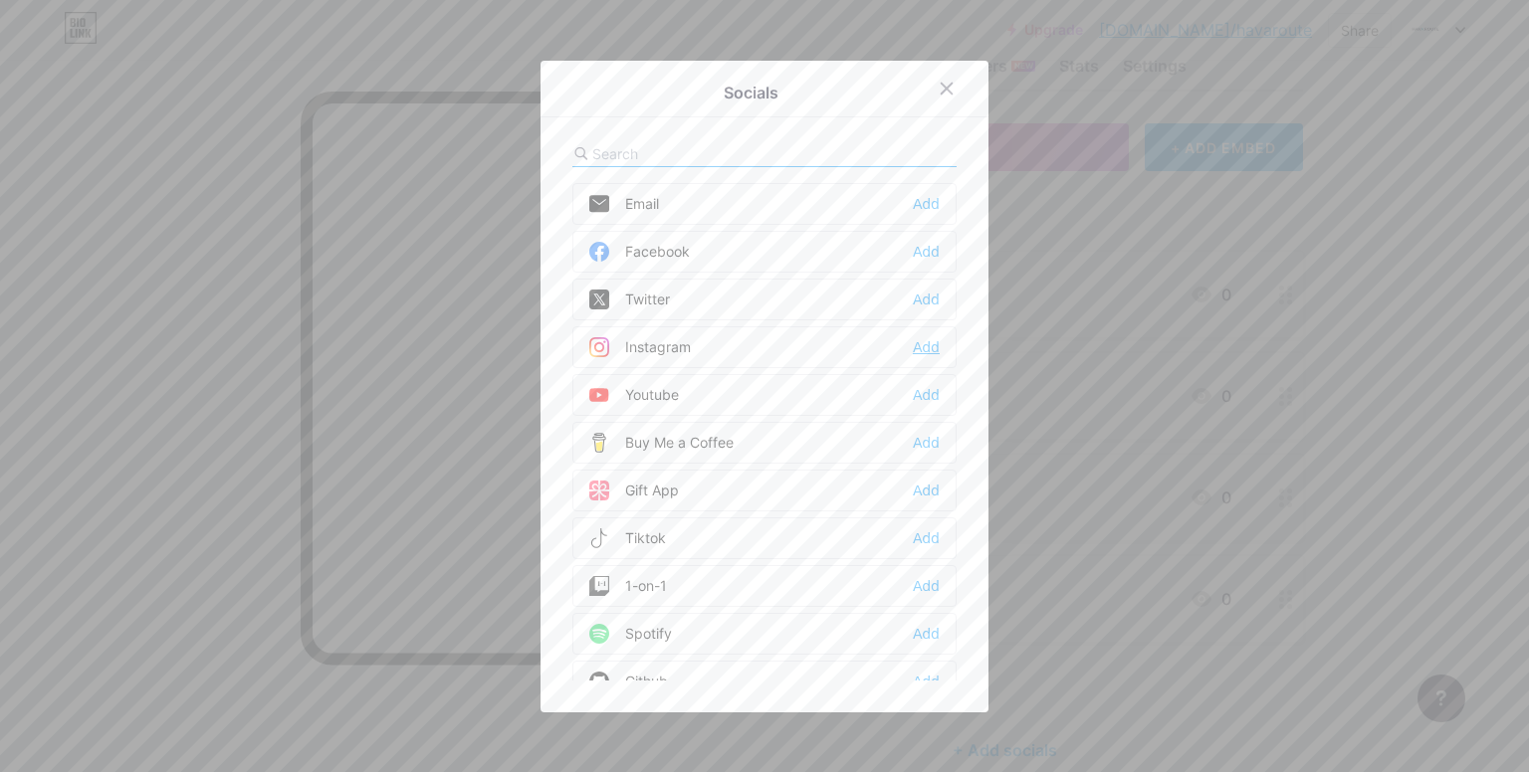
click at [924, 339] on div "Add" at bounding box center [926, 347] width 27 height 20
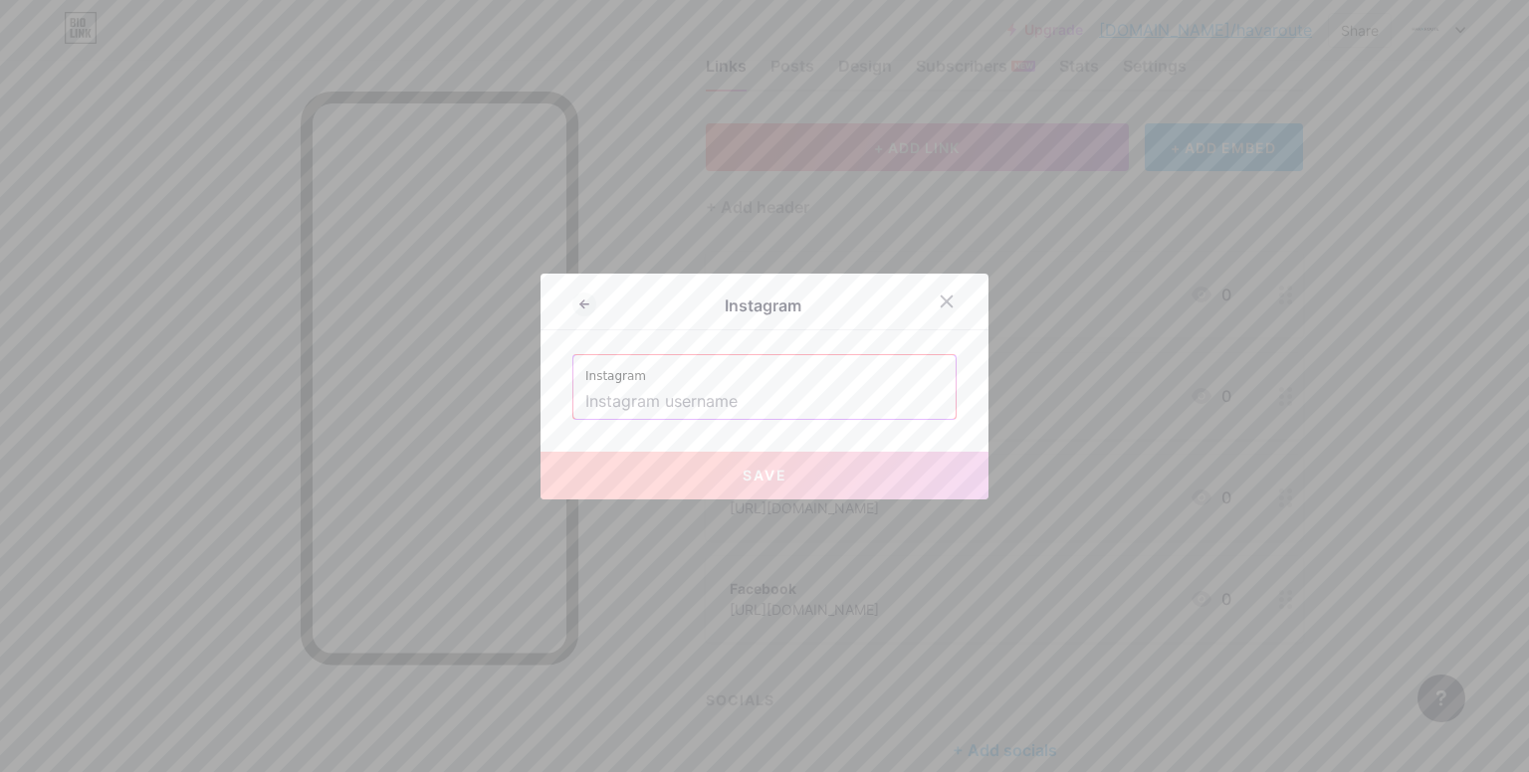
click at [853, 387] on input "text" at bounding box center [764, 402] width 358 height 34
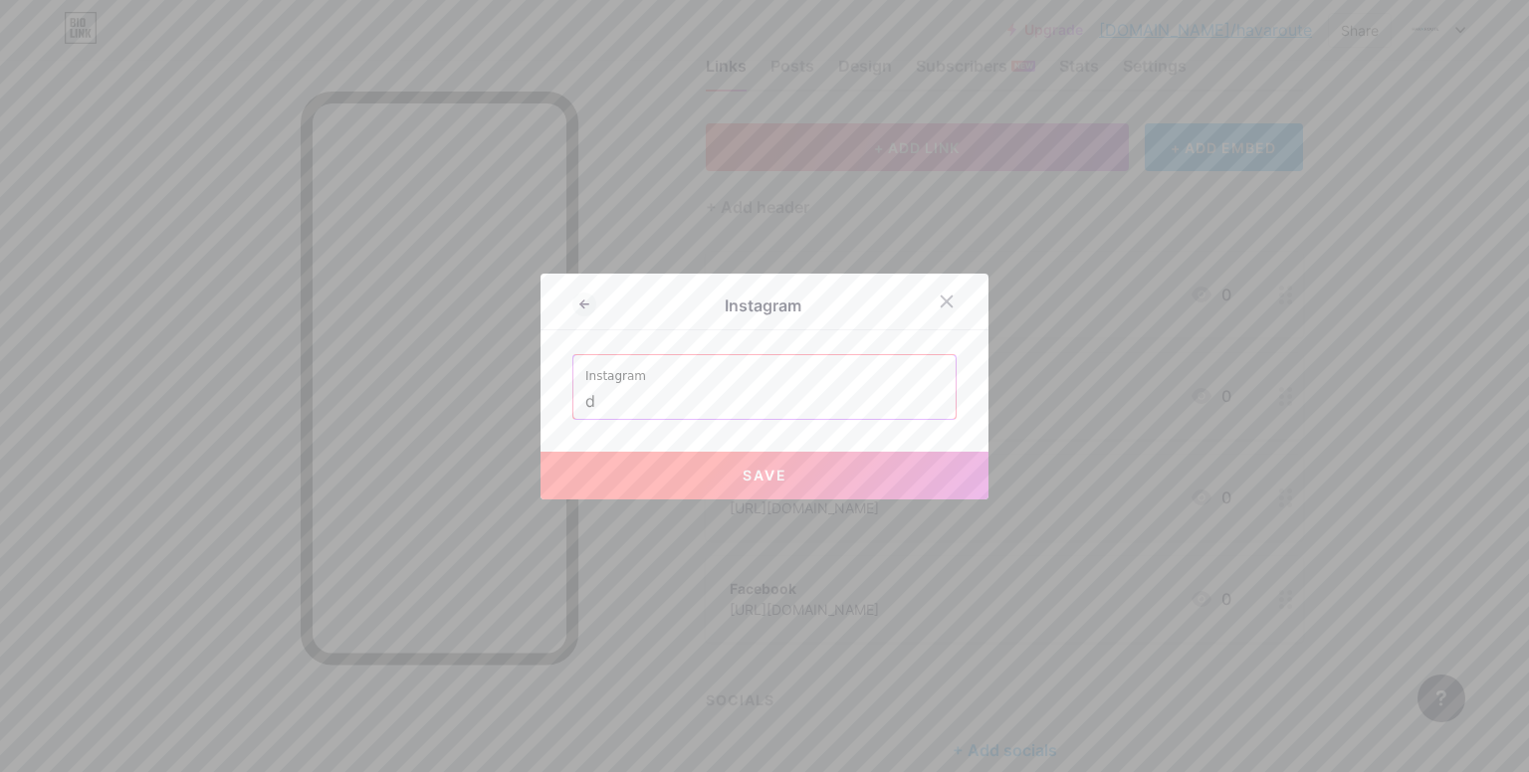
click at [854, 463] on button "Save" at bounding box center [765, 476] width 448 height 48
type input "[URL][DOMAIN_NAME]"
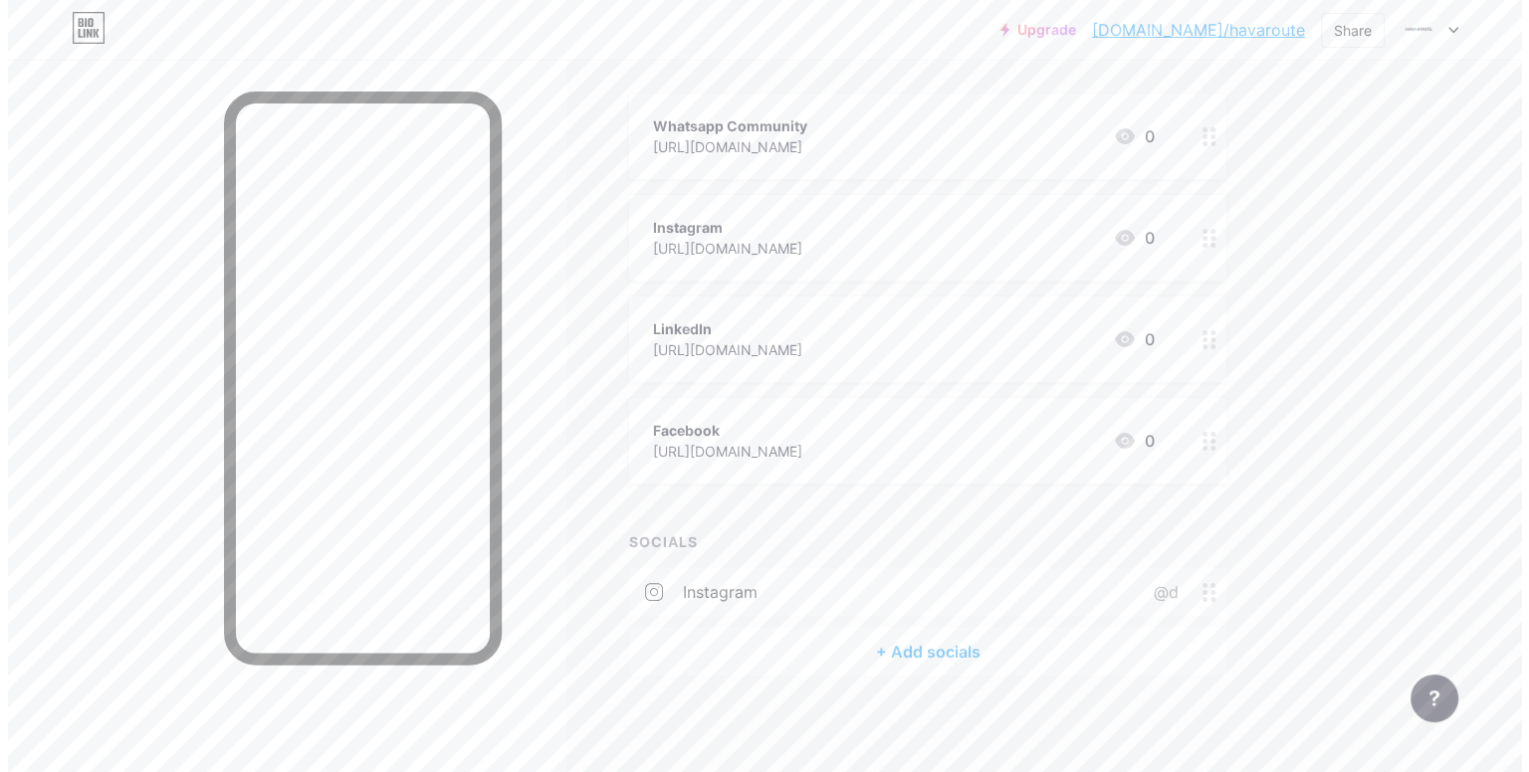
scroll to position [221, 0]
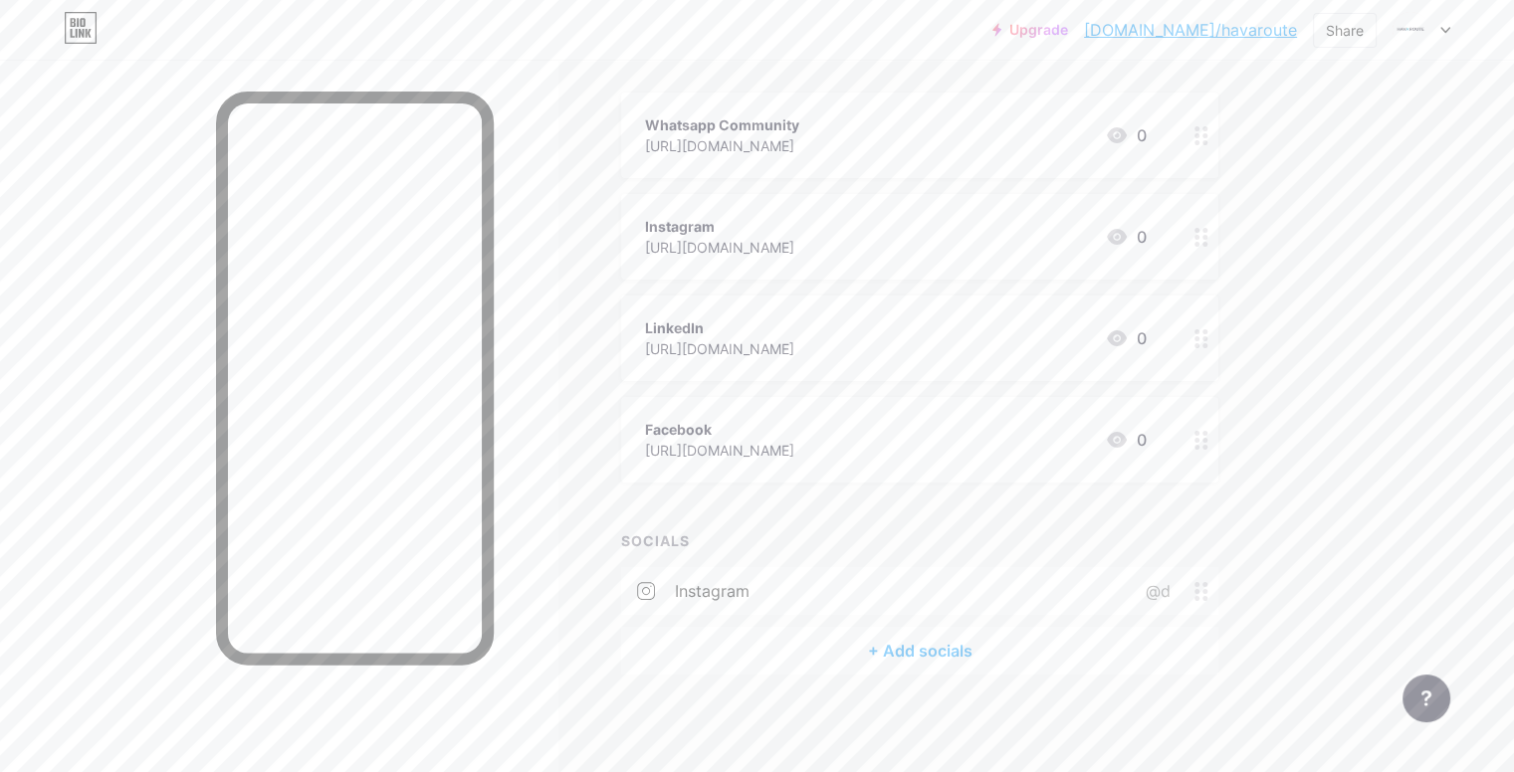
click at [1063, 628] on div "+ Add socials" at bounding box center [919, 651] width 597 height 48
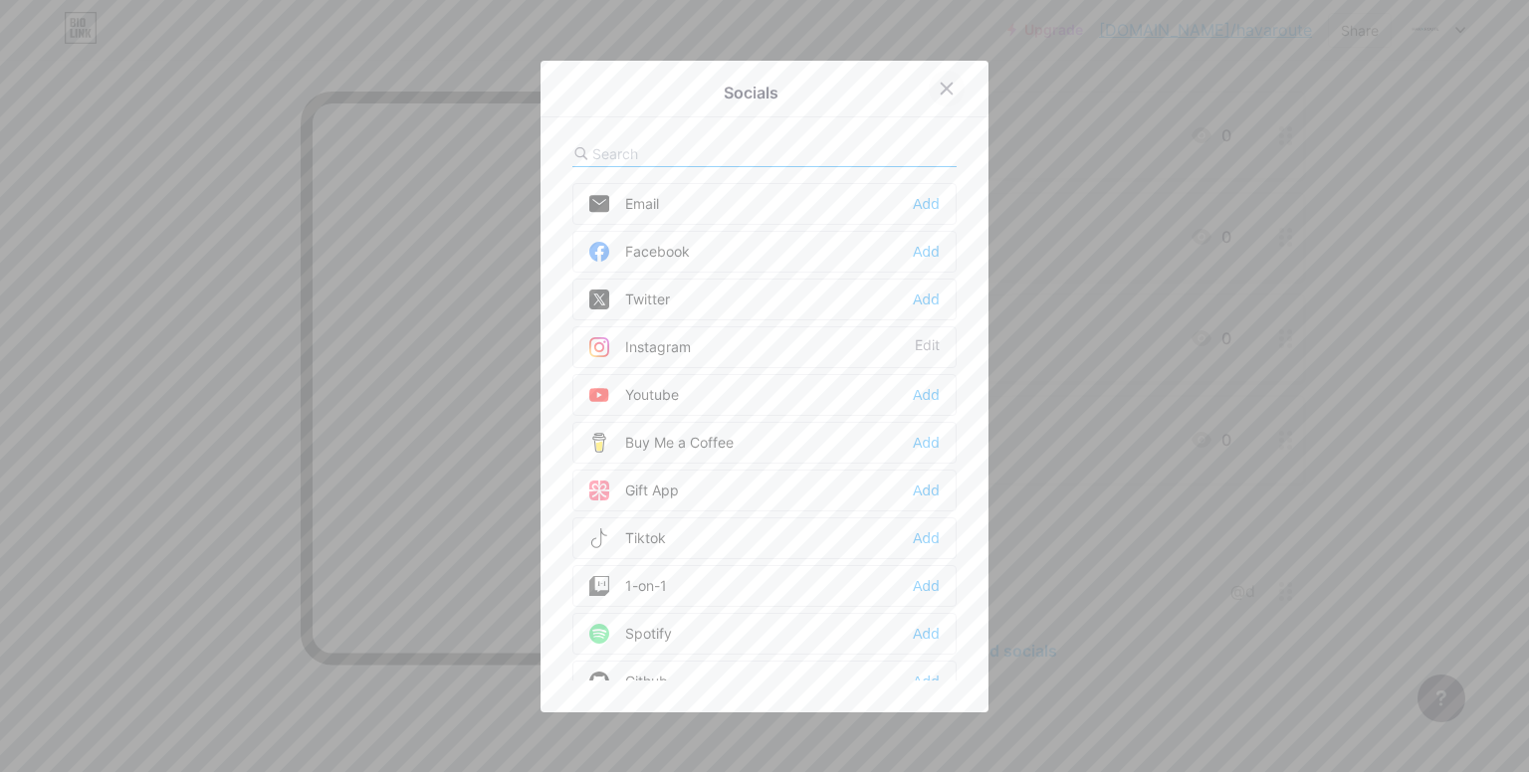
click at [935, 97] on div at bounding box center [947, 89] width 36 height 36
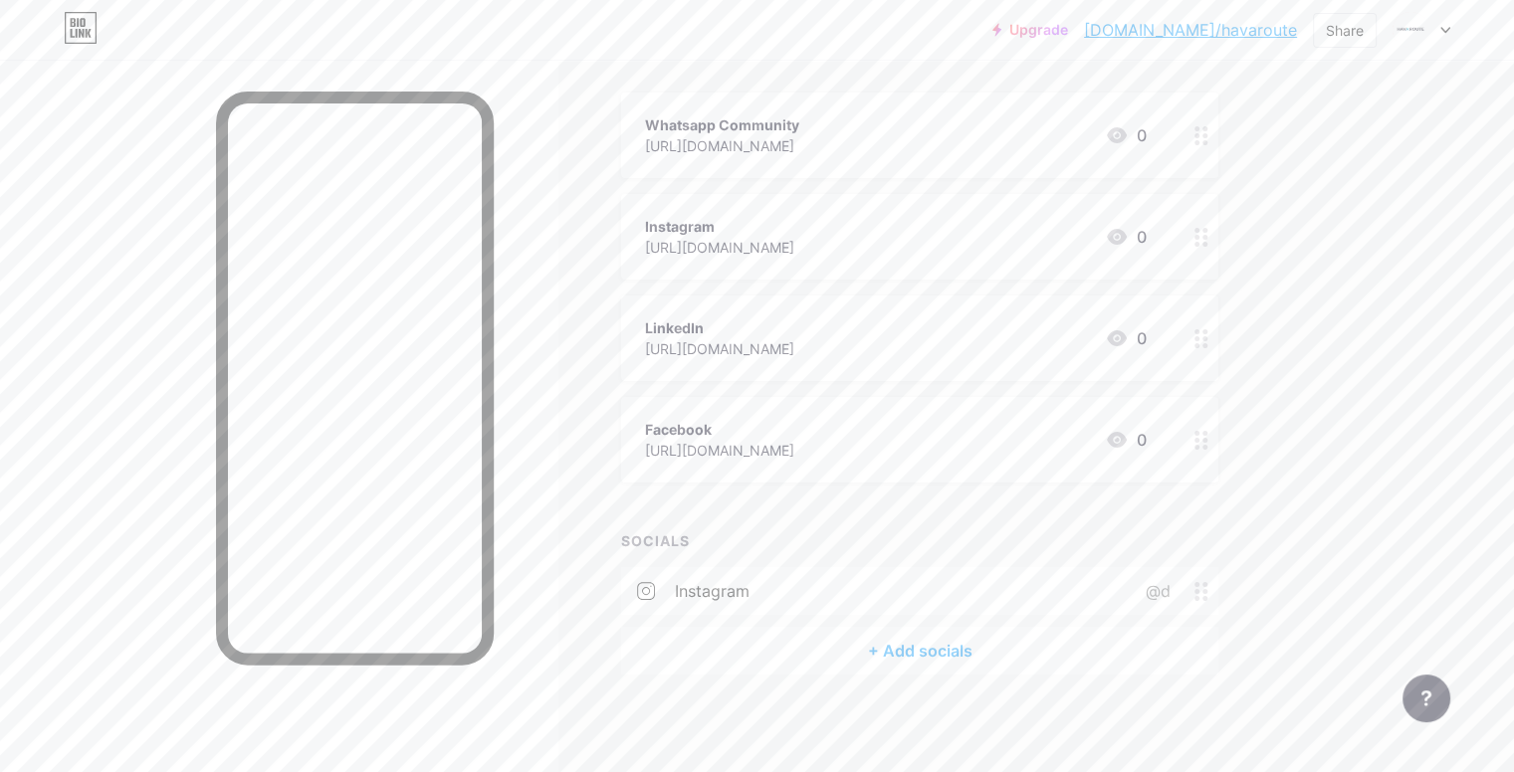
click at [1194, 588] on div "@d" at bounding box center [1154, 591] width 81 height 24
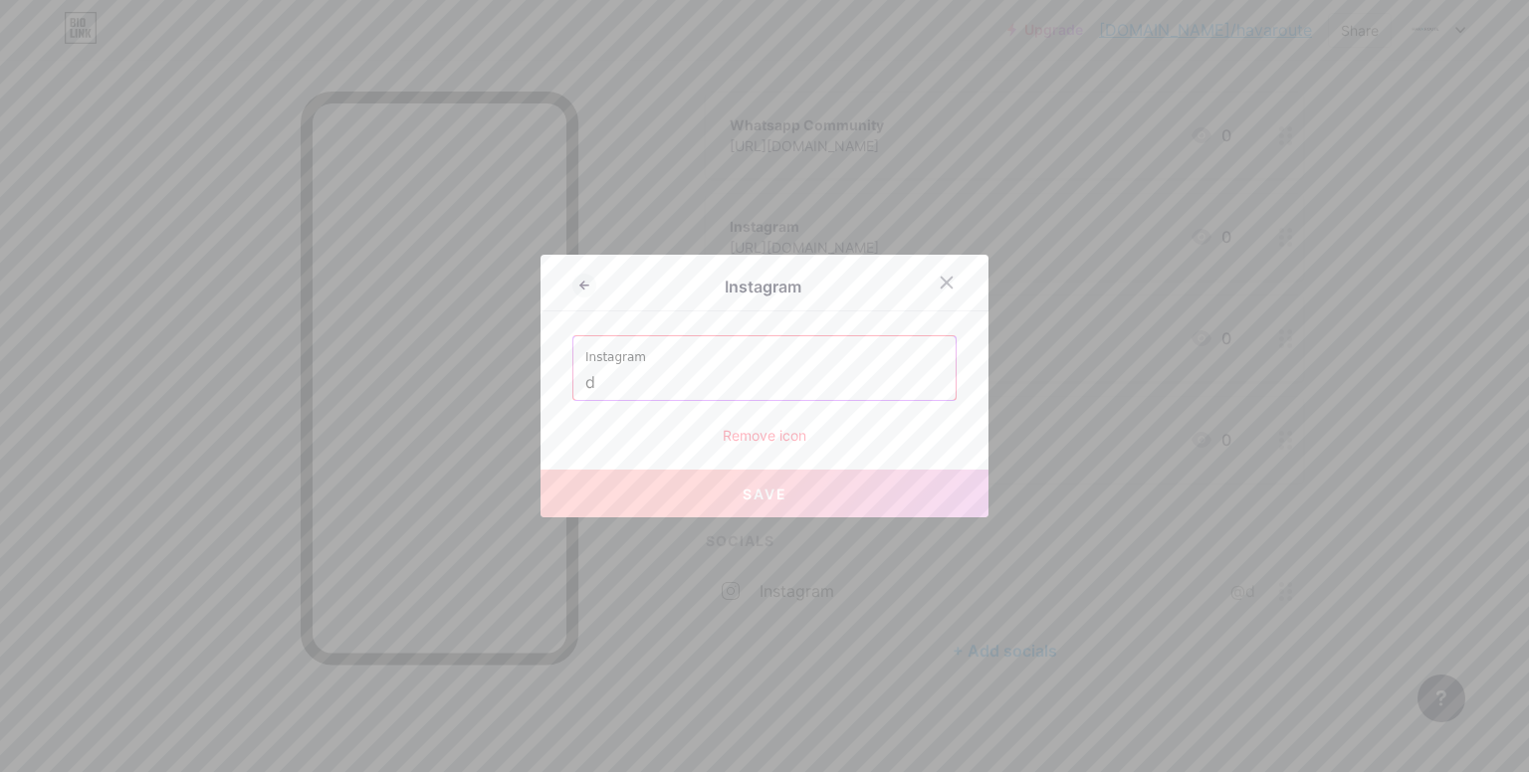
drag, startPoint x: 771, startPoint y: 393, endPoint x: 531, endPoint y: 387, distance: 241.0
click at [541, 387] on div "Instagram Instagram d Remove icon Save" at bounding box center [765, 386] width 448 height 263
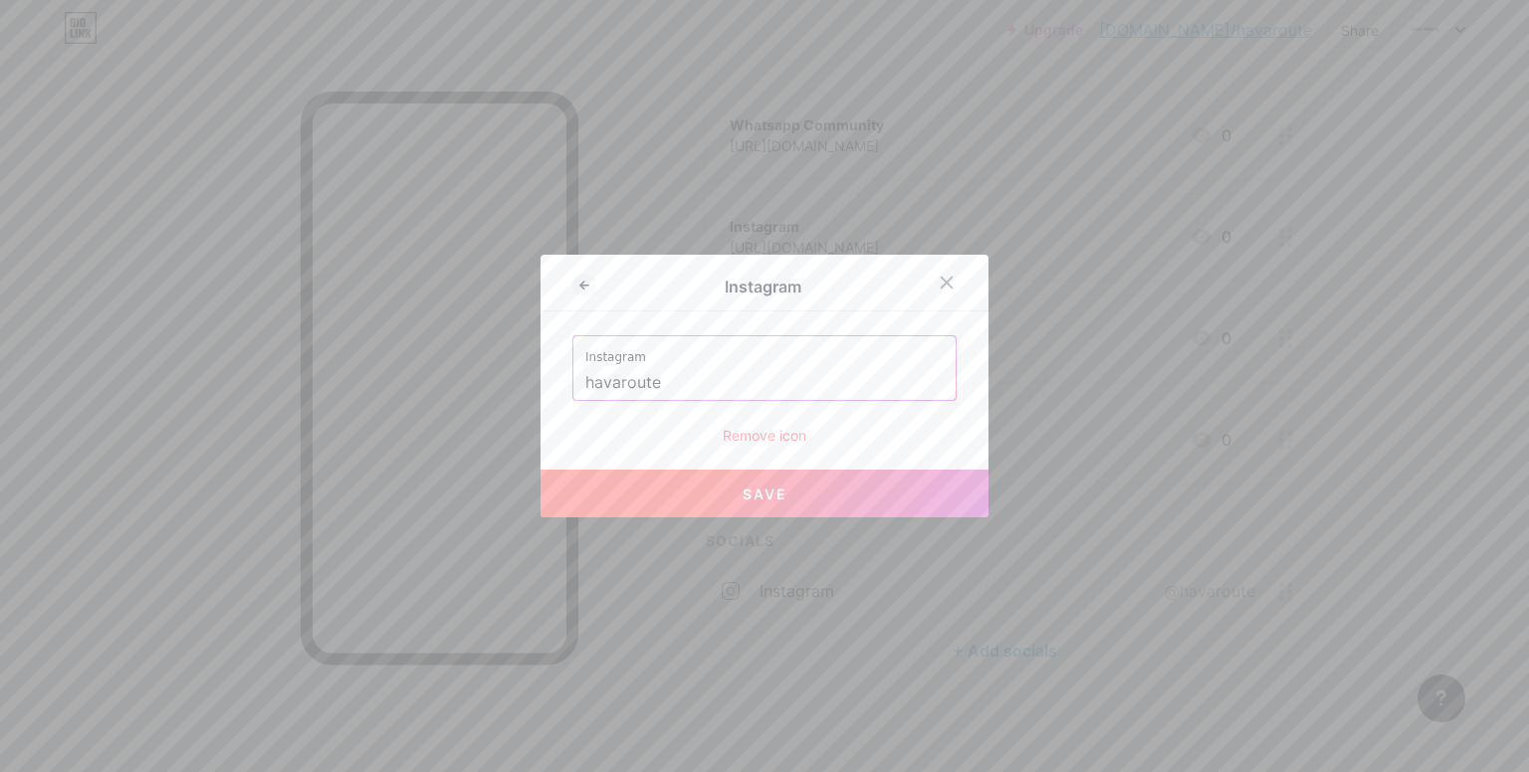
click at [748, 501] on span "Save" at bounding box center [765, 494] width 45 height 17
type input "[URL][DOMAIN_NAME]"
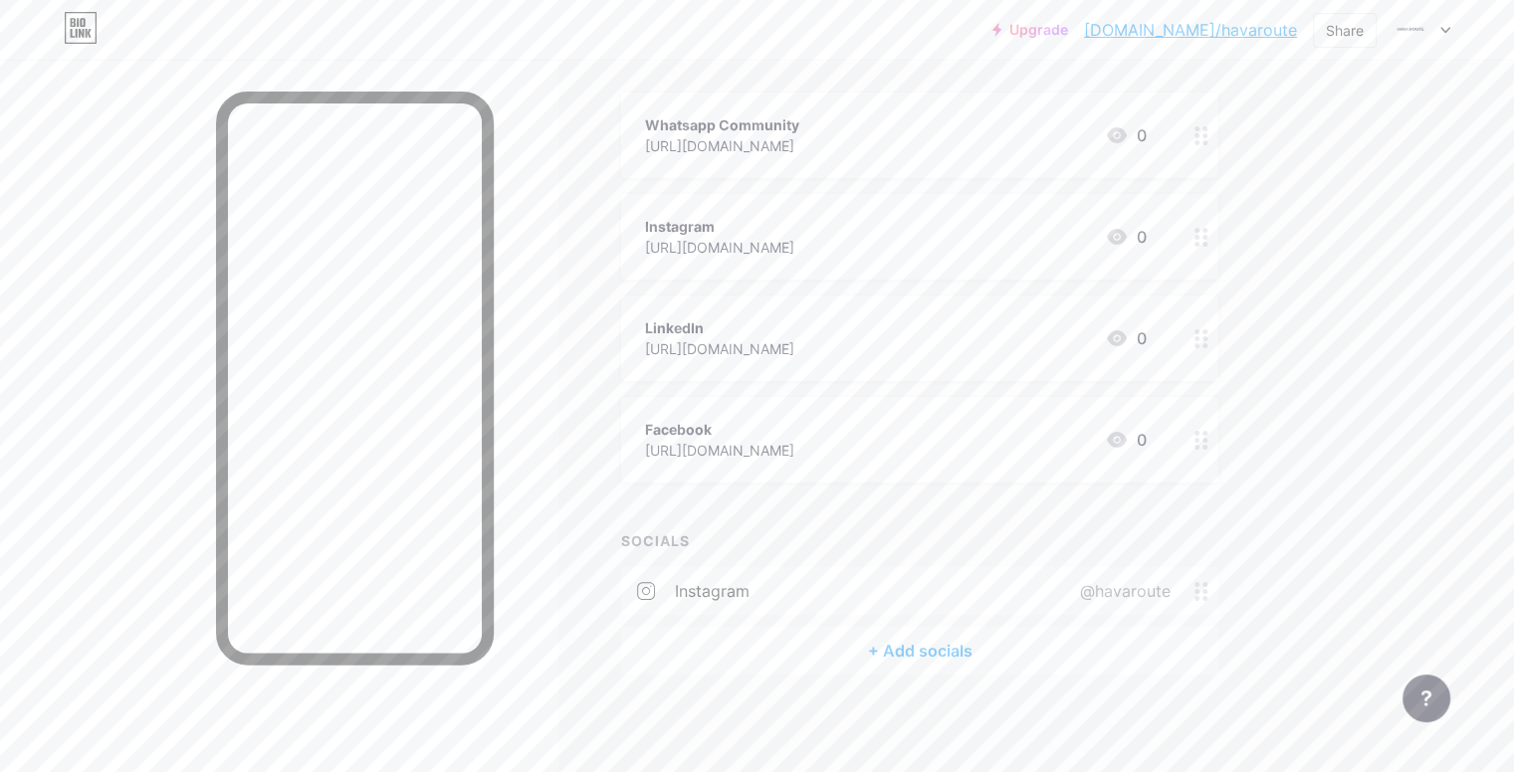
click at [1095, 630] on div "+ Add socials" at bounding box center [919, 651] width 597 height 48
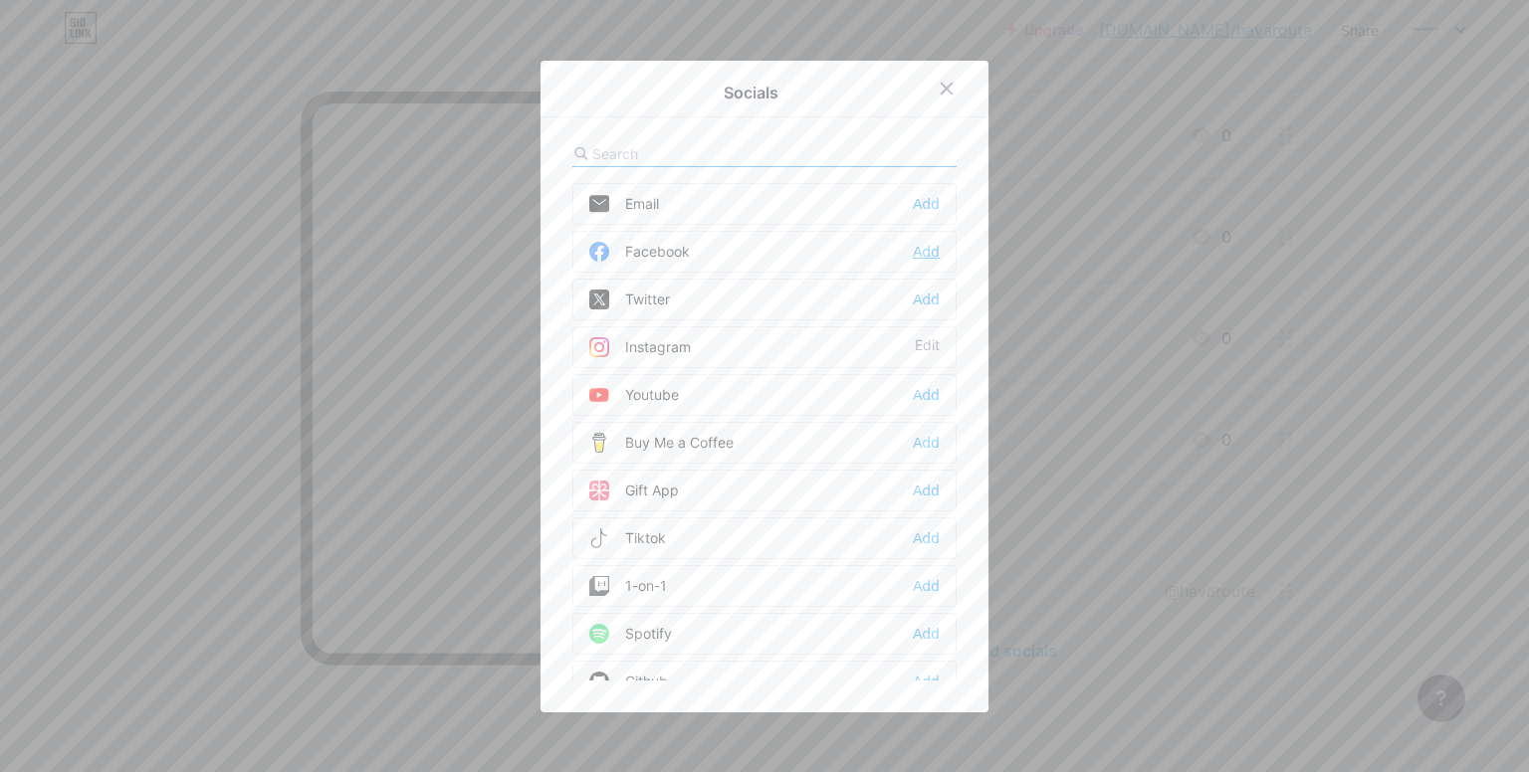
click at [928, 256] on div "Add" at bounding box center [926, 252] width 27 height 20
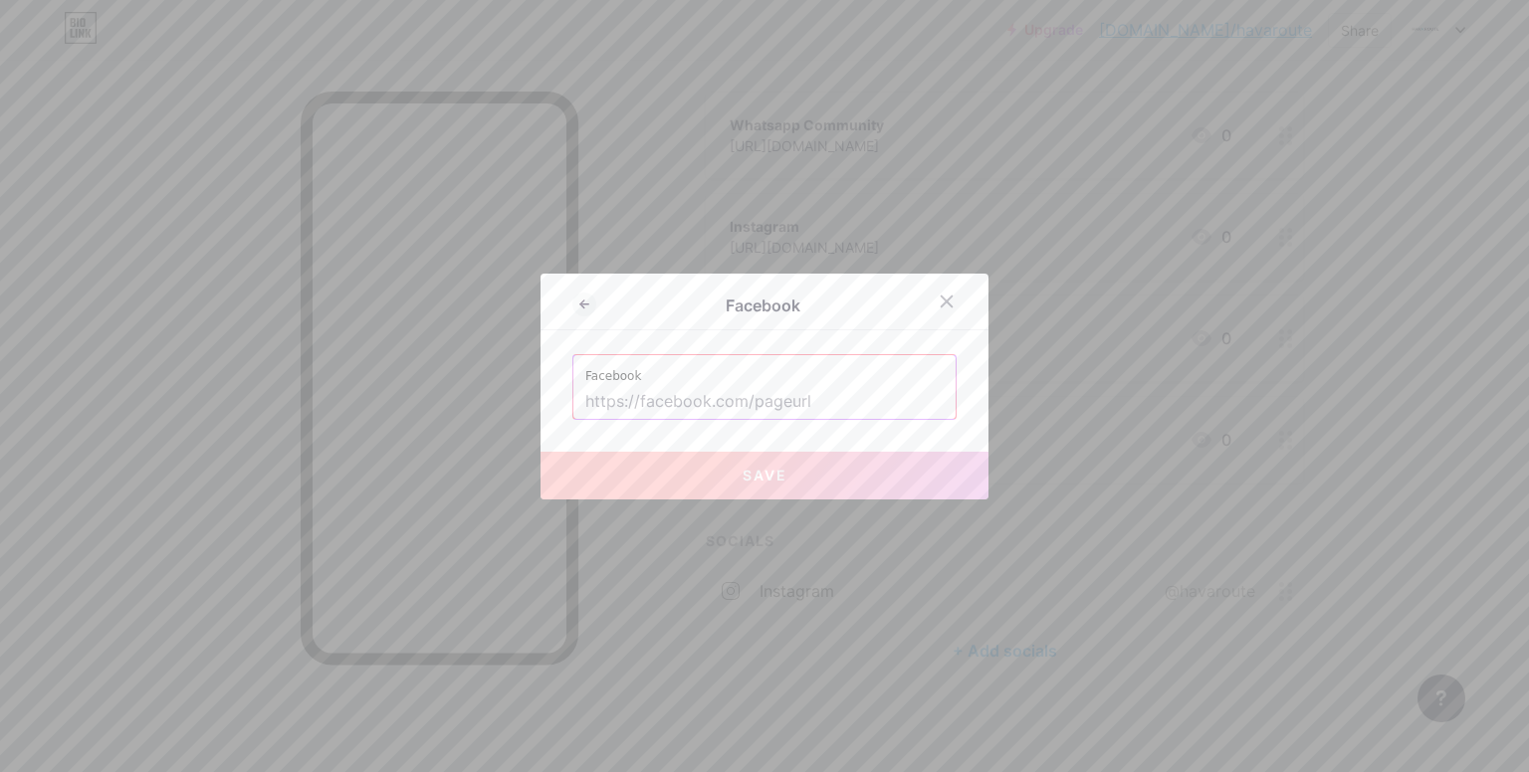
click at [775, 391] on input "text" at bounding box center [764, 402] width 358 height 34
type input "h"
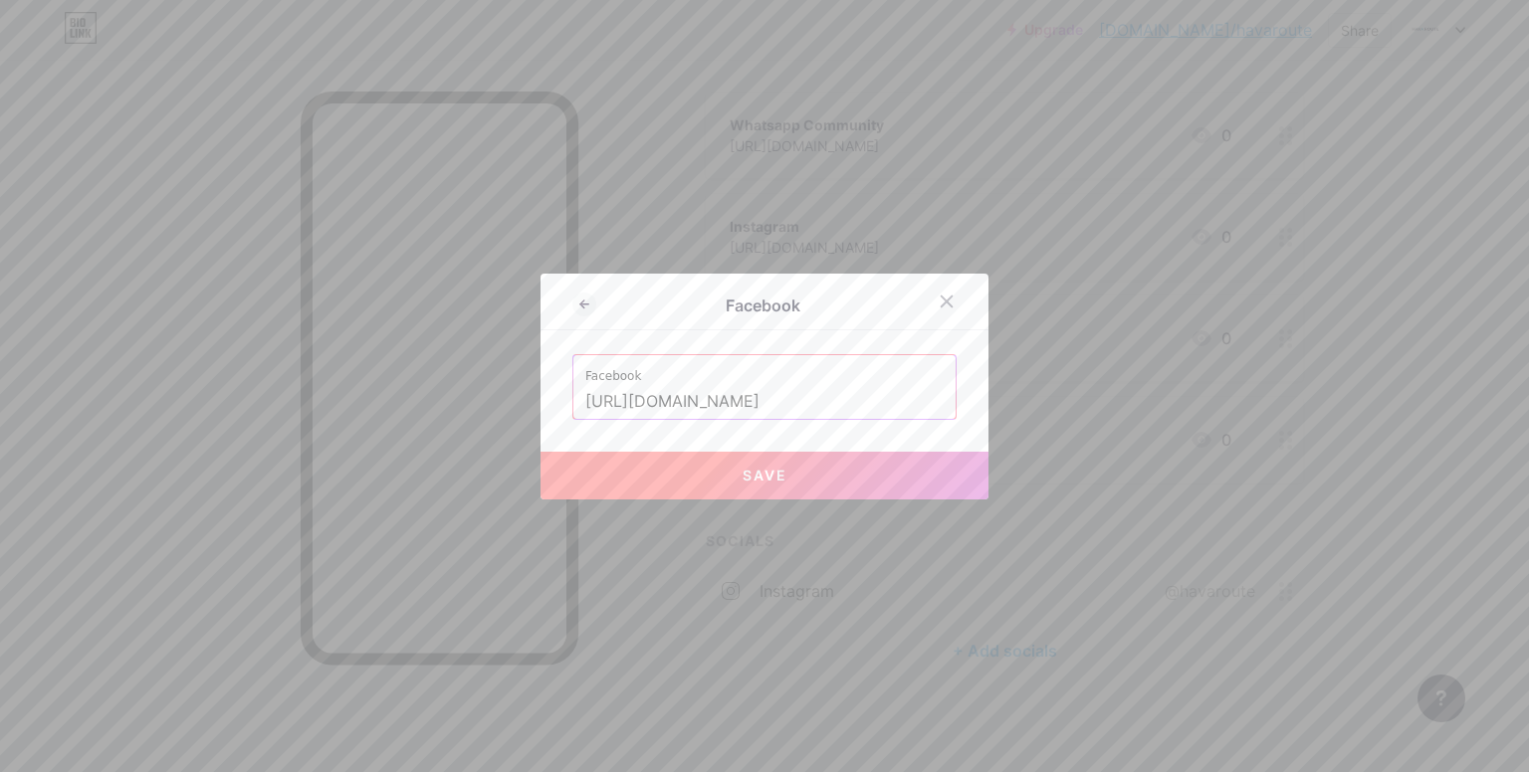
type input "[URL][DOMAIN_NAME]"
click at [788, 466] on button "Save" at bounding box center [765, 476] width 448 height 48
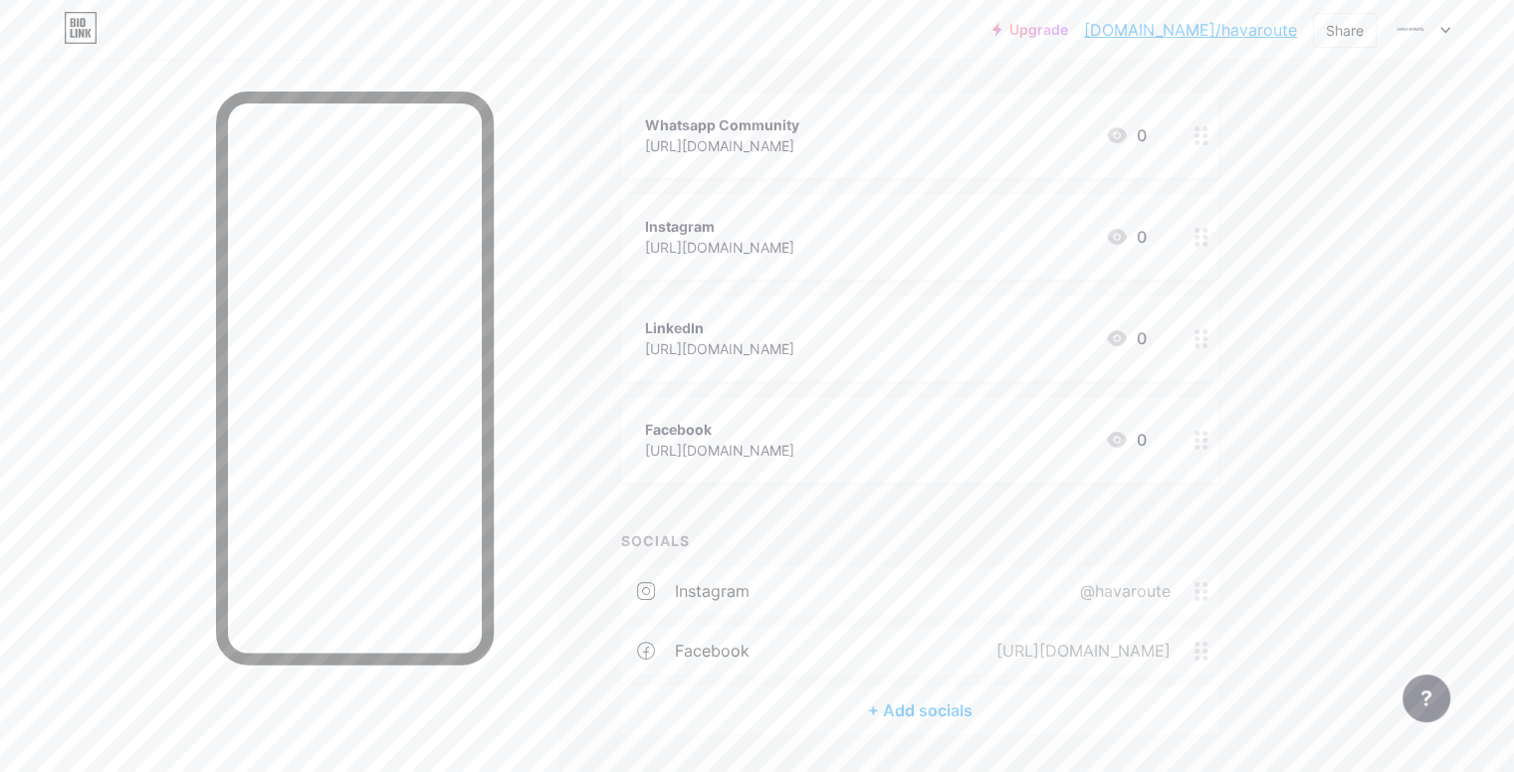
click at [1208, 654] on icon at bounding box center [1201, 651] width 14 height 19
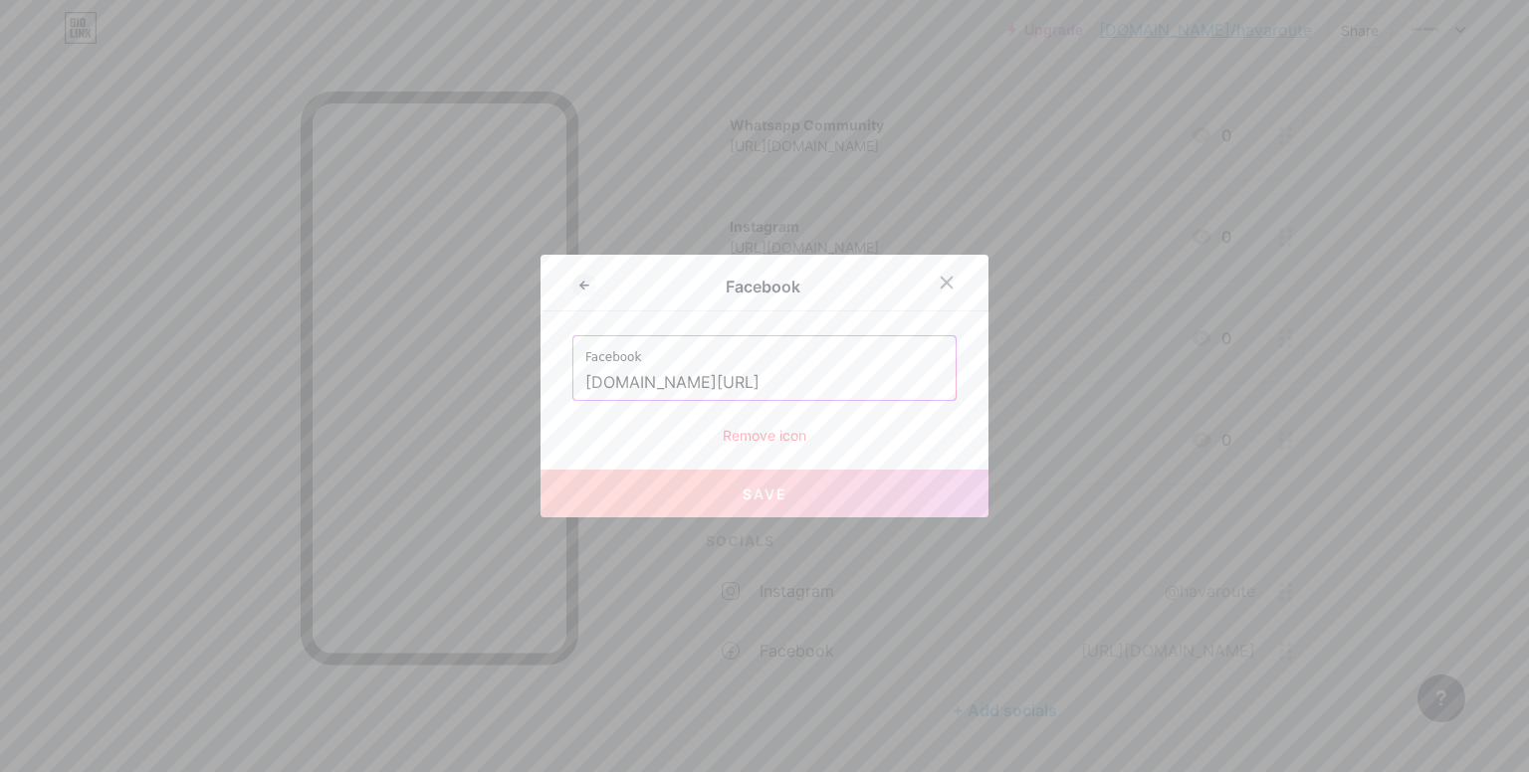
click at [815, 395] on input "[DOMAIN_NAME][URL]" at bounding box center [764, 383] width 358 height 34
click at [111, 359] on div at bounding box center [764, 386] width 1529 height 772
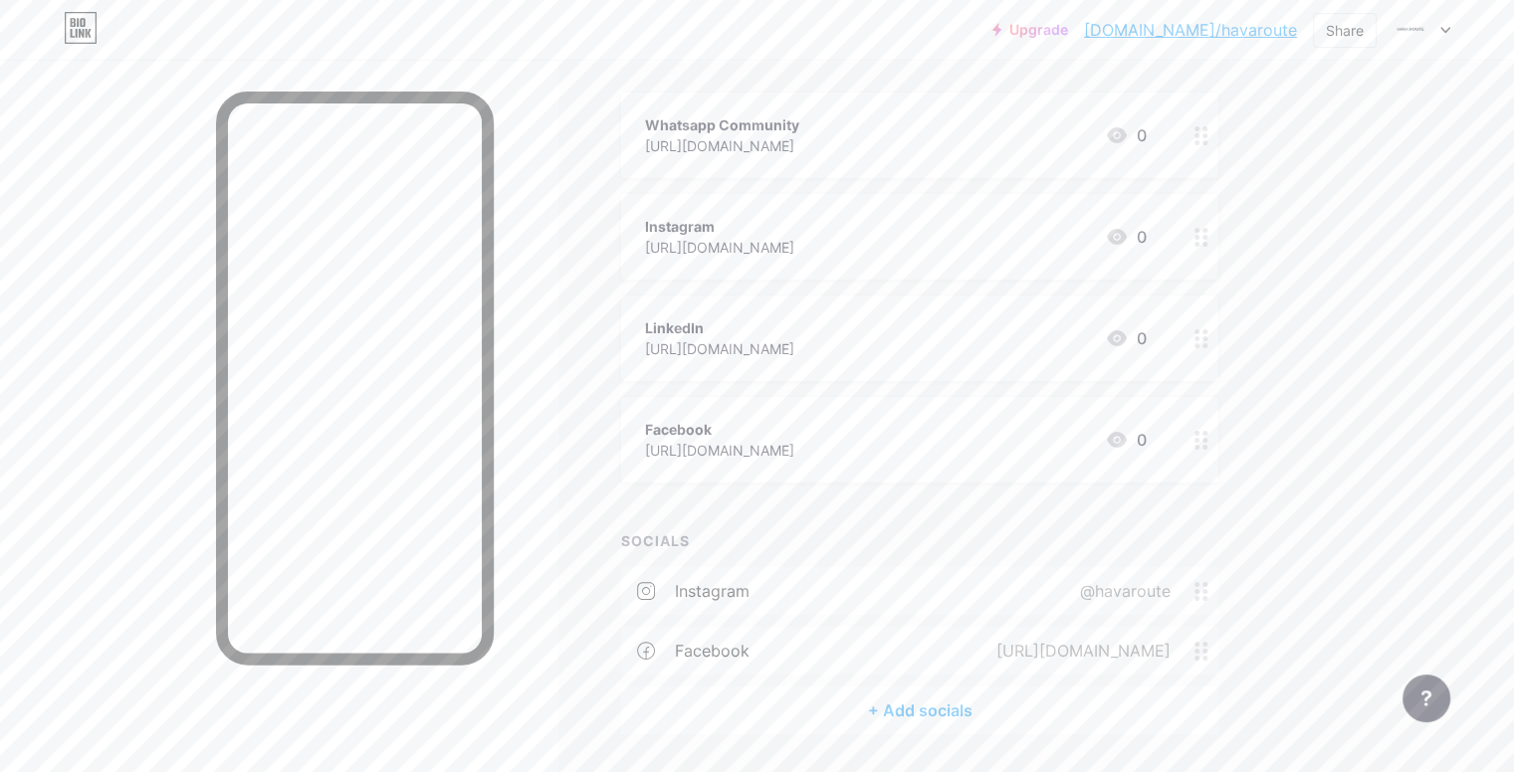
click at [1013, 631] on div "facebook [URL][DOMAIN_NAME]" at bounding box center [919, 651] width 597 height 48
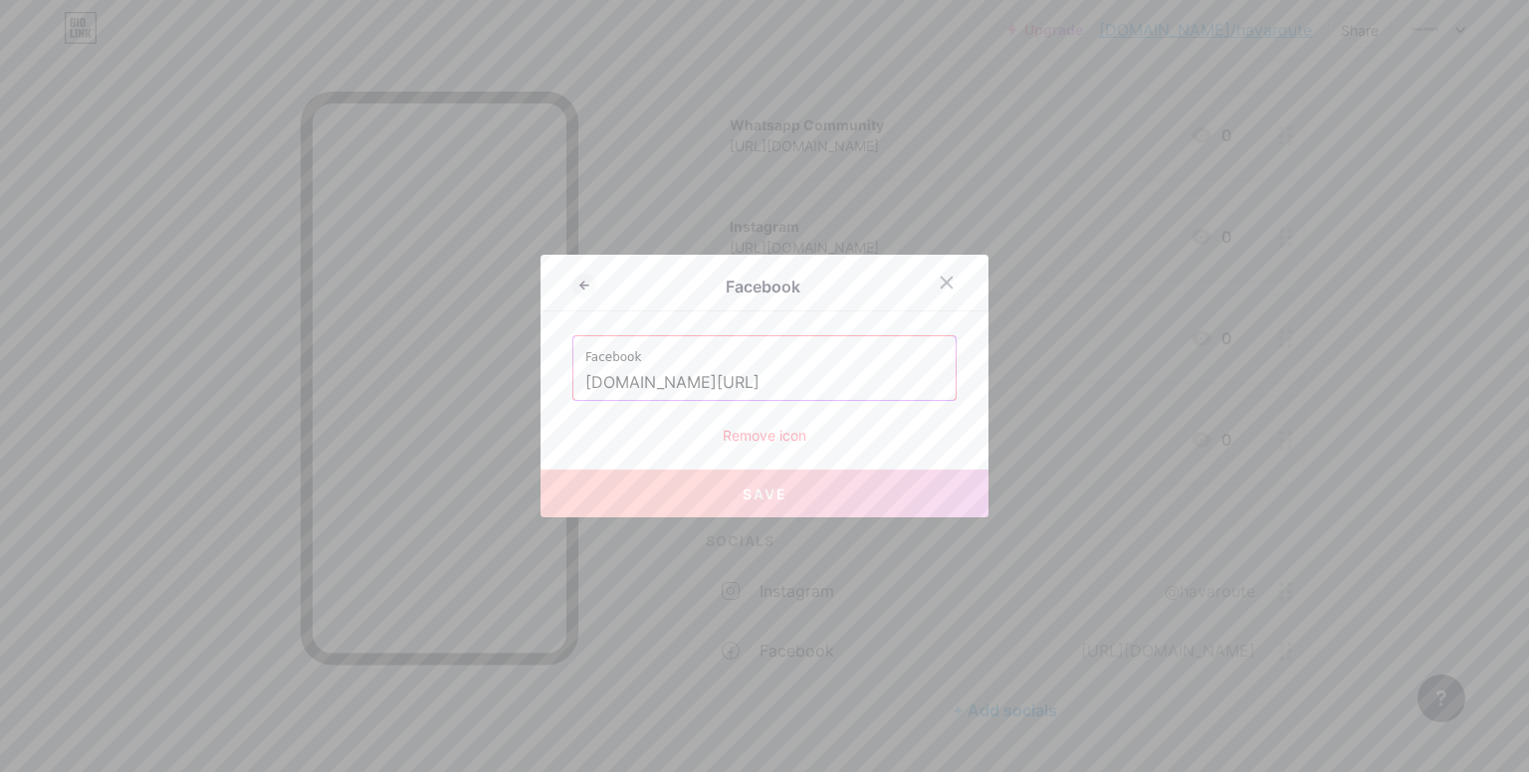
click at [767, 381] on input "[DOMAIN_NAME][URL]" at bounding box center [764, 383] width 358 height 34
paste input "[URL][DOMAIN_NAME]"
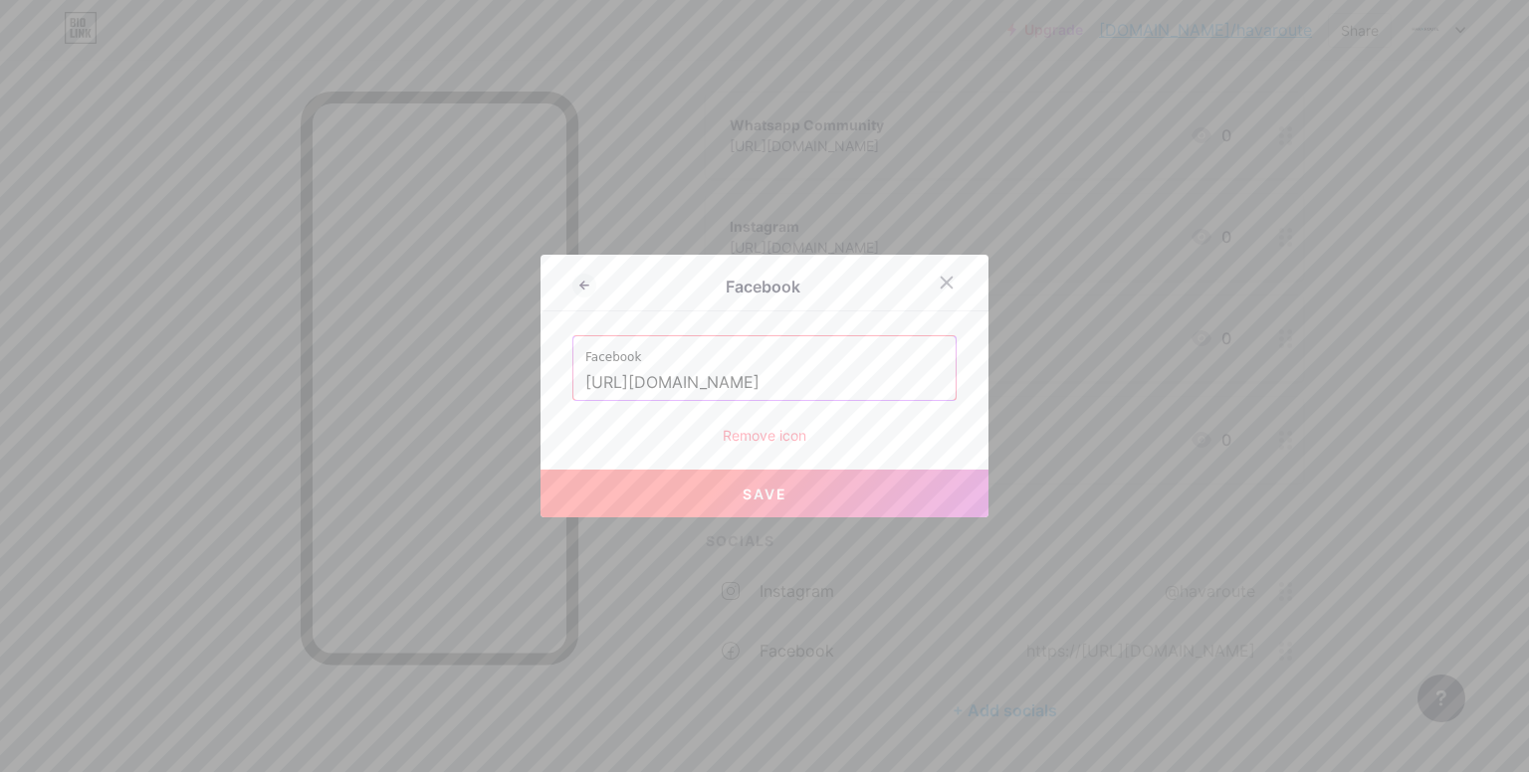
type input "[URL][DOMAIN_NAME]"
click at [758, 505] on button "Save" at bounding box center [765, 494] width 448 height 48
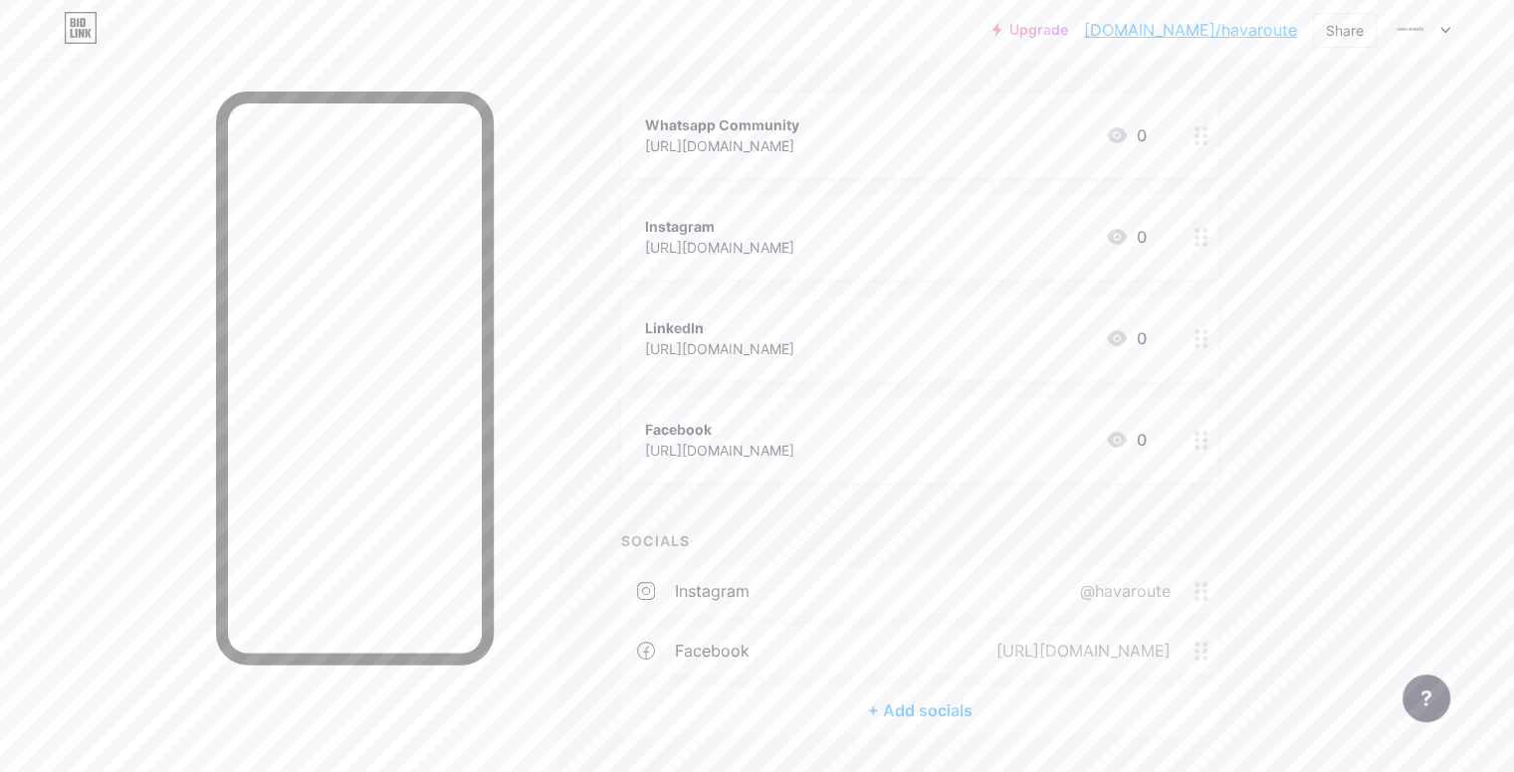
click at [794, 456] on div "[URL][DOMAIN_NAME]" at bounding box center [719, 450] width 149 height 21
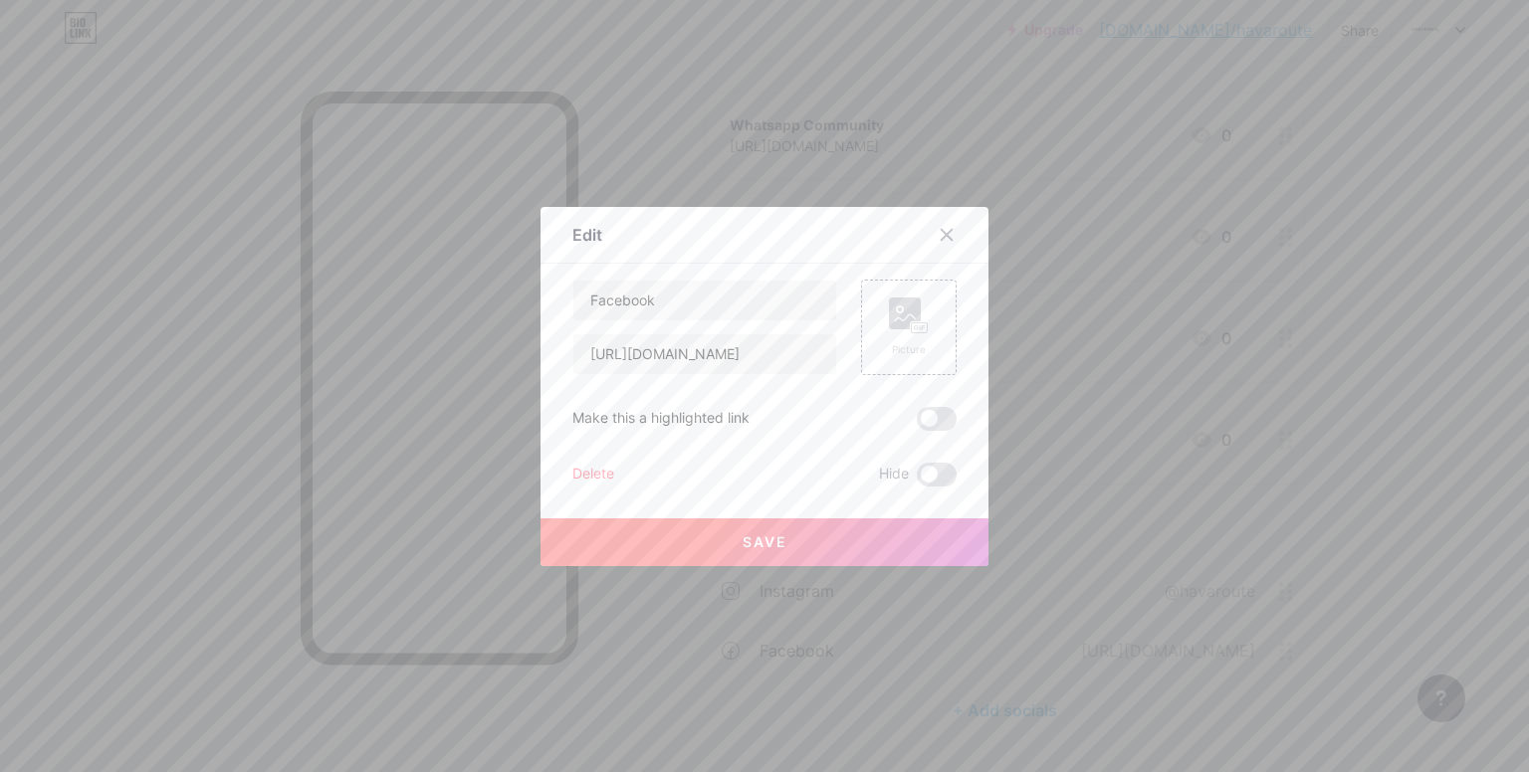
click at [757, 427] on div "Make this a highlighted link" at bounding box center [764, 419] width 384 height 24
click at [706, 372] on input "[URL][DOMAIN_NAME]" at bounding box center [704, 354] width 263 height 40
paste input "[DOMAIN_NAME][URL]"
type input "[URL][DOMAIN_NAME]"
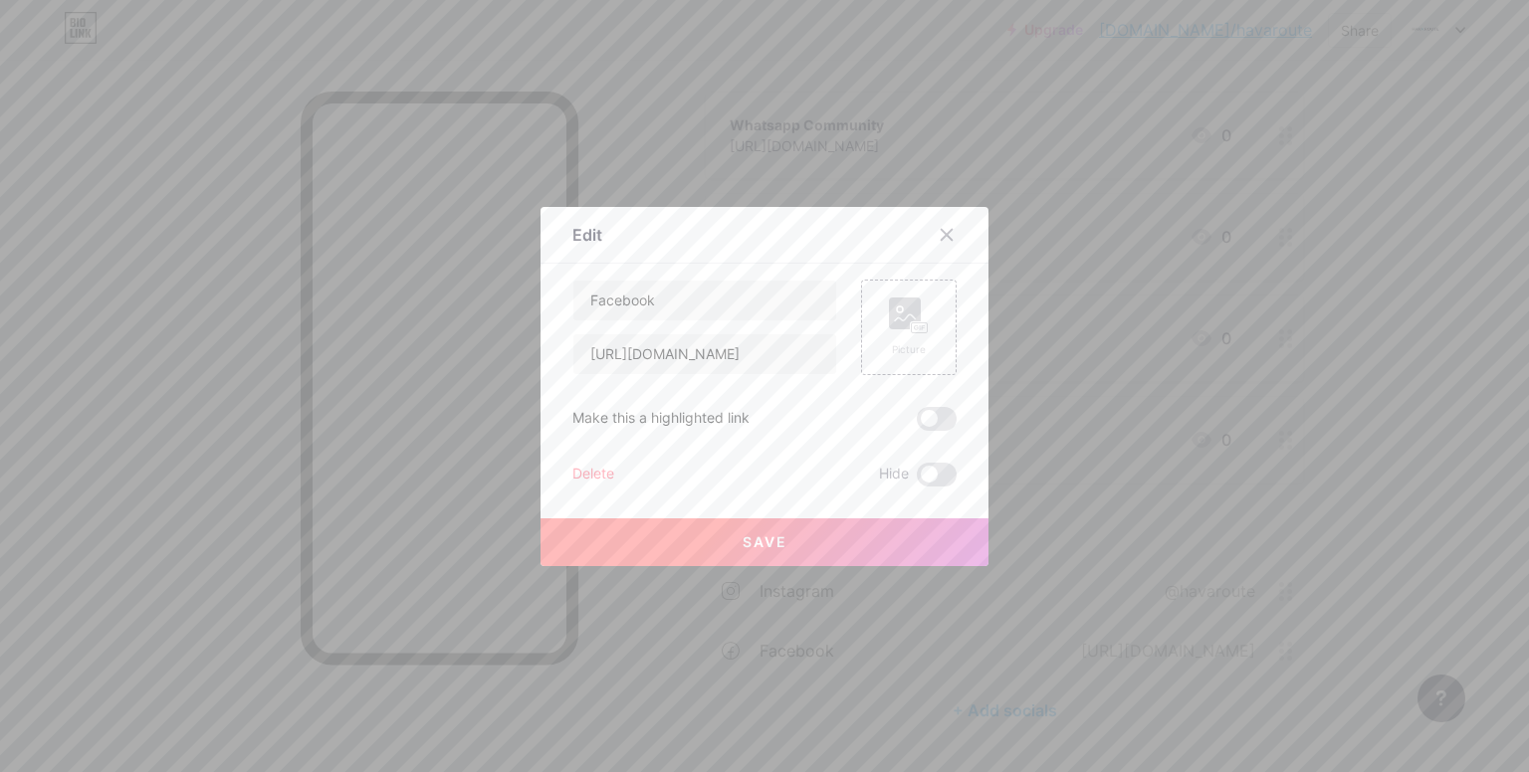
scroll to position [0, 0]
click at [784, 538] on button "Save" at bounding box center [765, 543] width 448 height 48
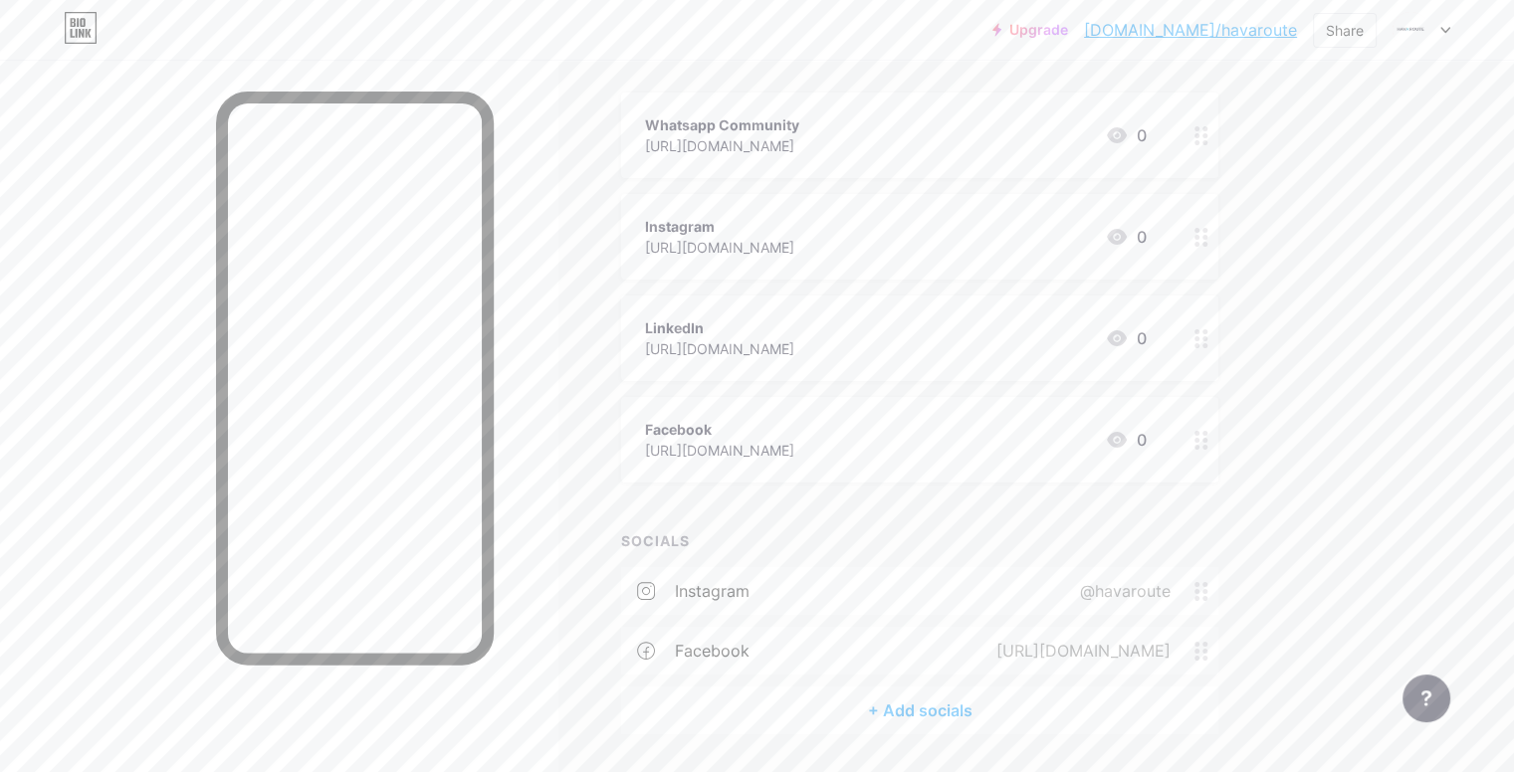
click at [794, 232] on div "Instagram" at bounding box center [719, 226] width 149 height 21
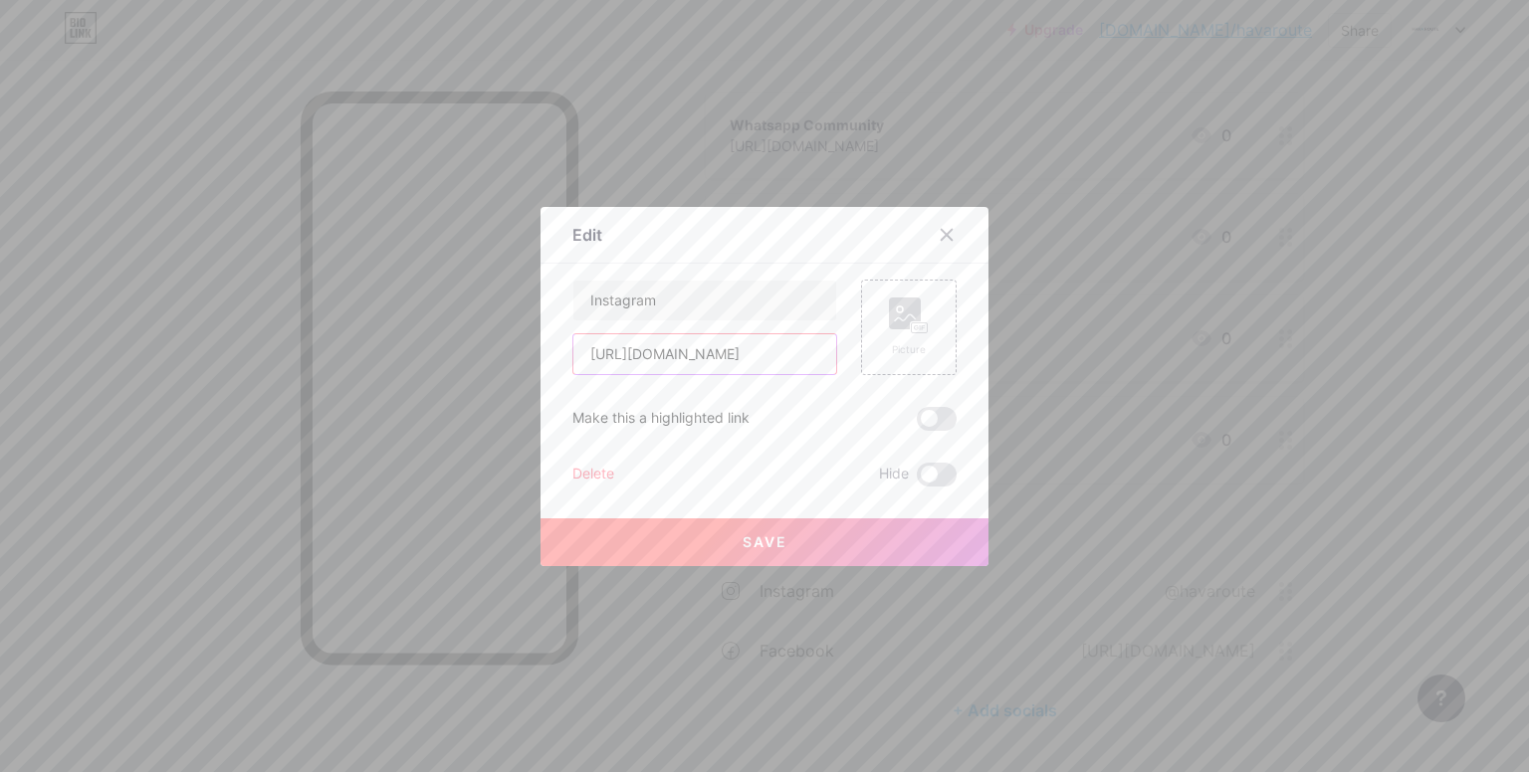
click at [792, 352] on input "[URL][DOMAIN_NAME]" at bounding box center [704, 354] width 263 height 40
drag, startPoint x: 769, startPoint y: 355, endPoint x: 991, endPoint y: 329, distance: 223.5
click at [991, 329] on div "Edit Content YouTube Play YouTube video without leaving your page. ADD Vimeo Pl…" at bounding box center [764, 386] width 1529 height 772
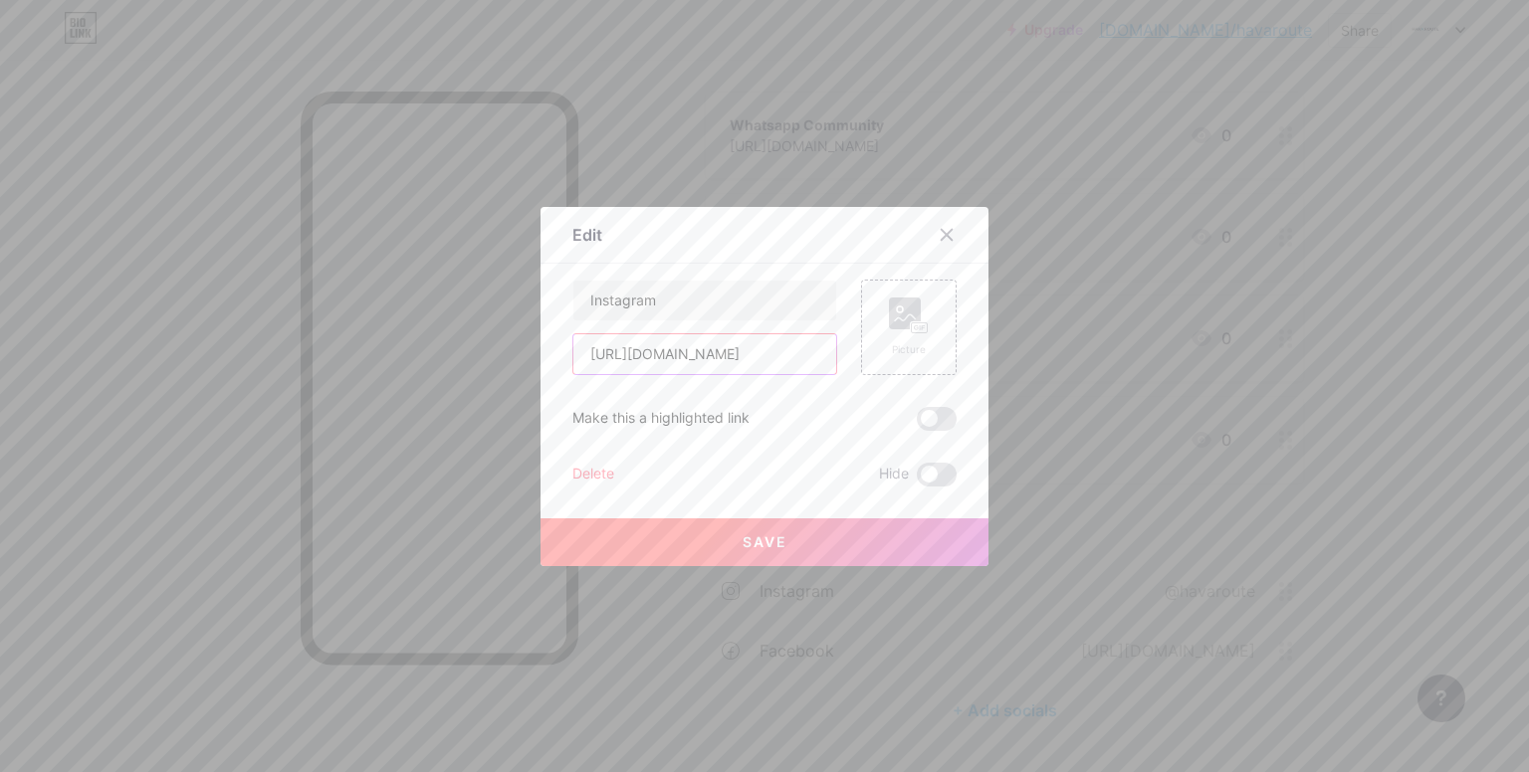
type input "[URL][DOMAIN_NAME]"
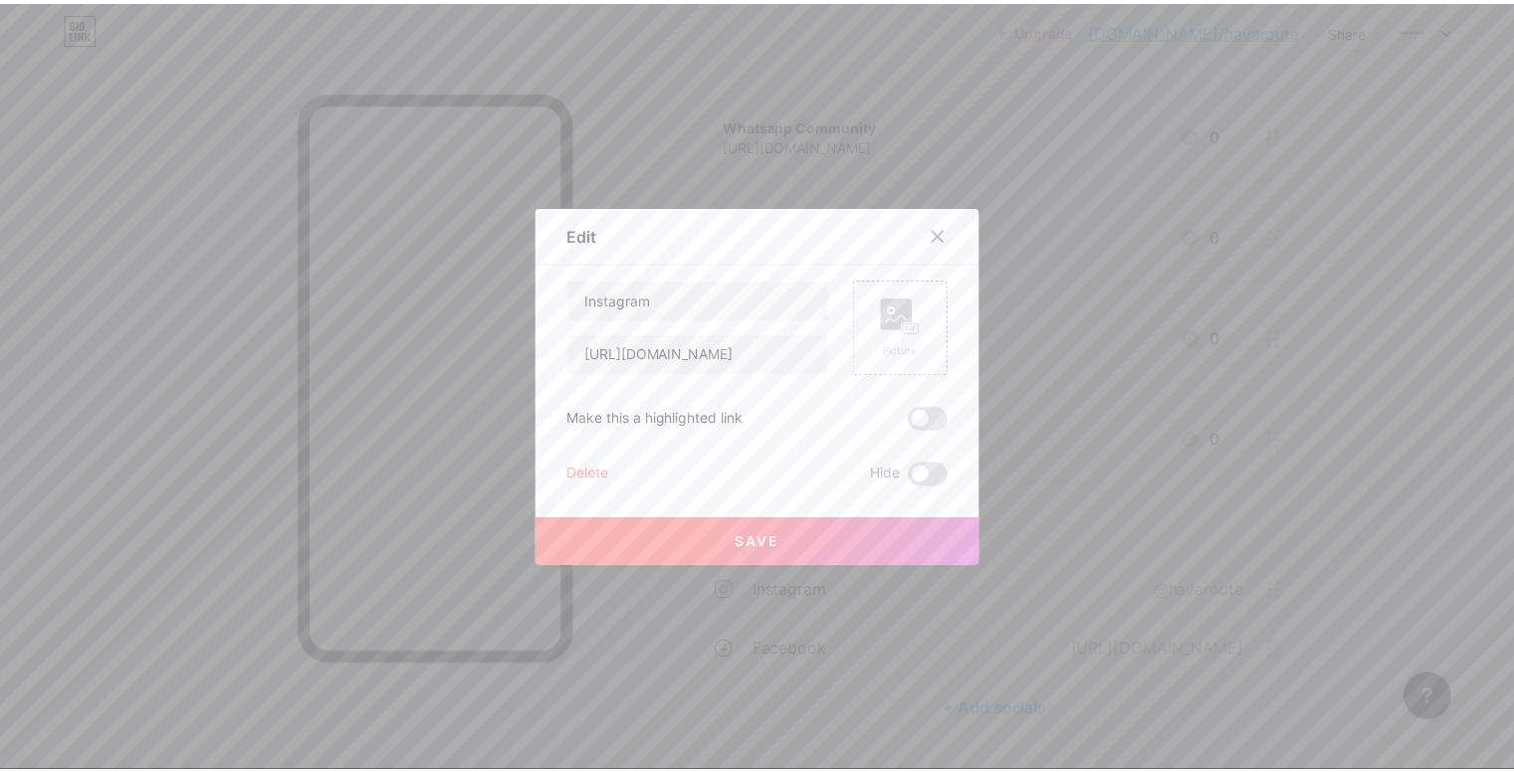
scroll to position [0, 0]
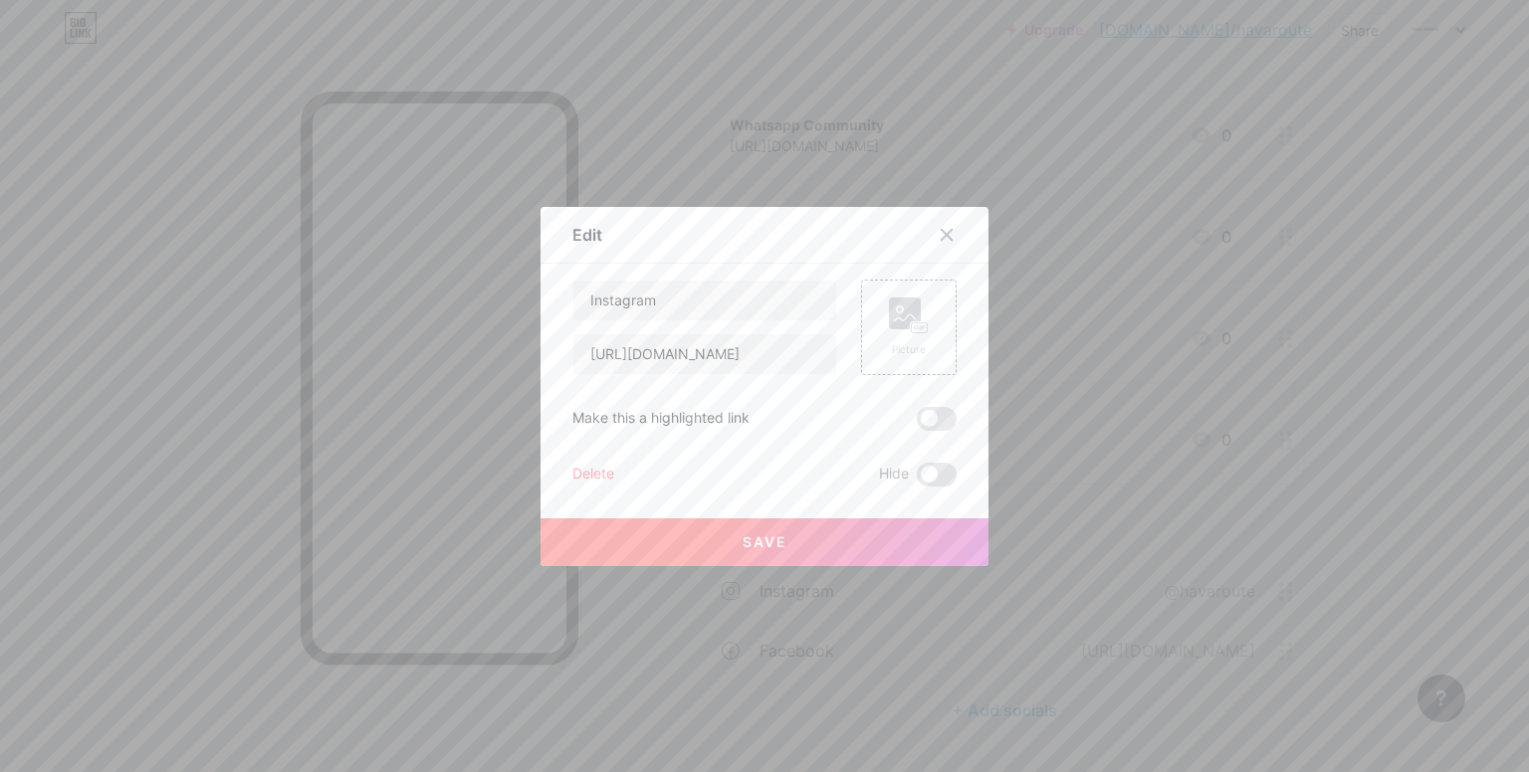
click at [836, 556] on button "Save" at bounding box center [765, 543] width 448 height 48
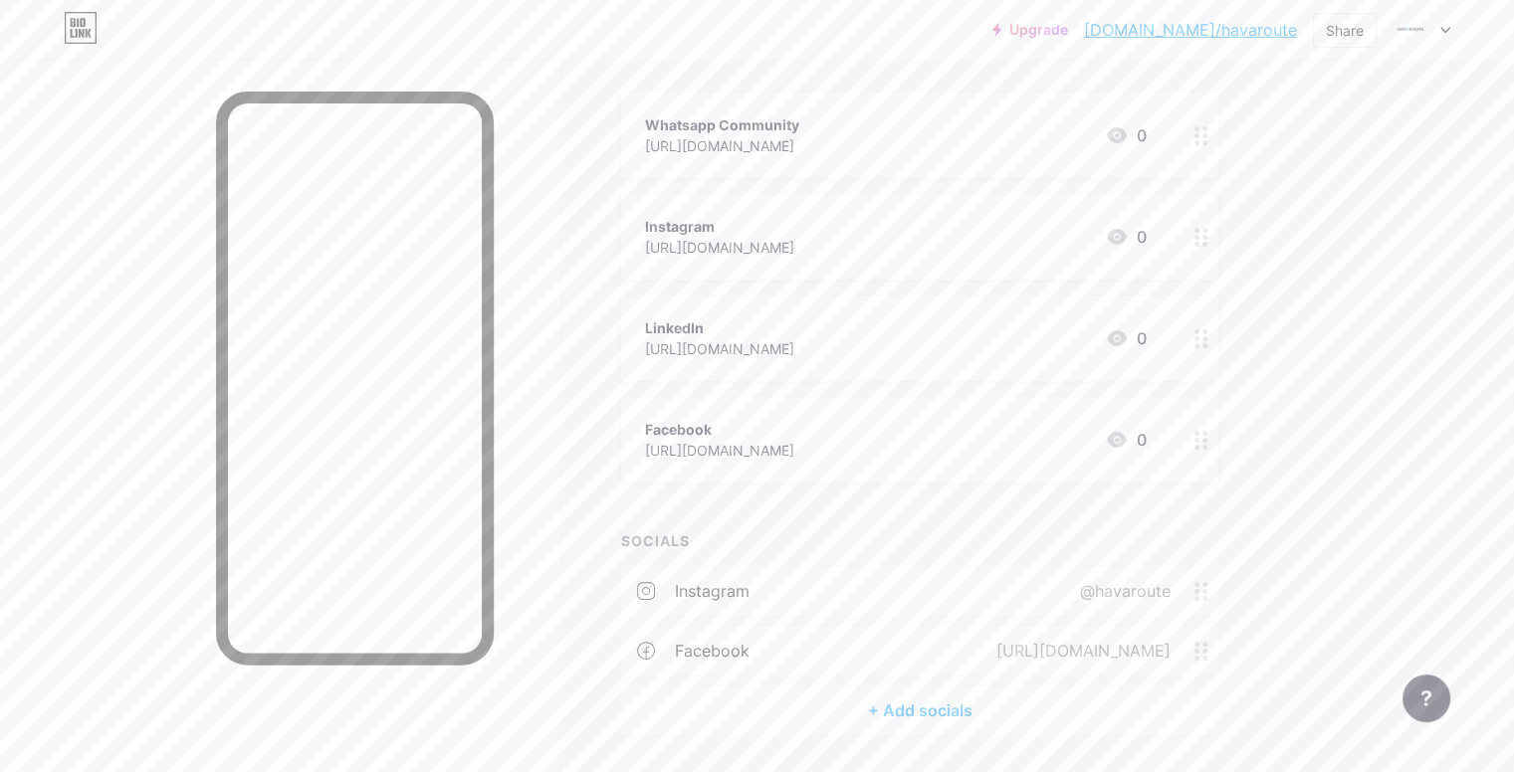
click at [1194, 586] on div "@havaroute" at bounding box center [1121, 591] width 146 height 24
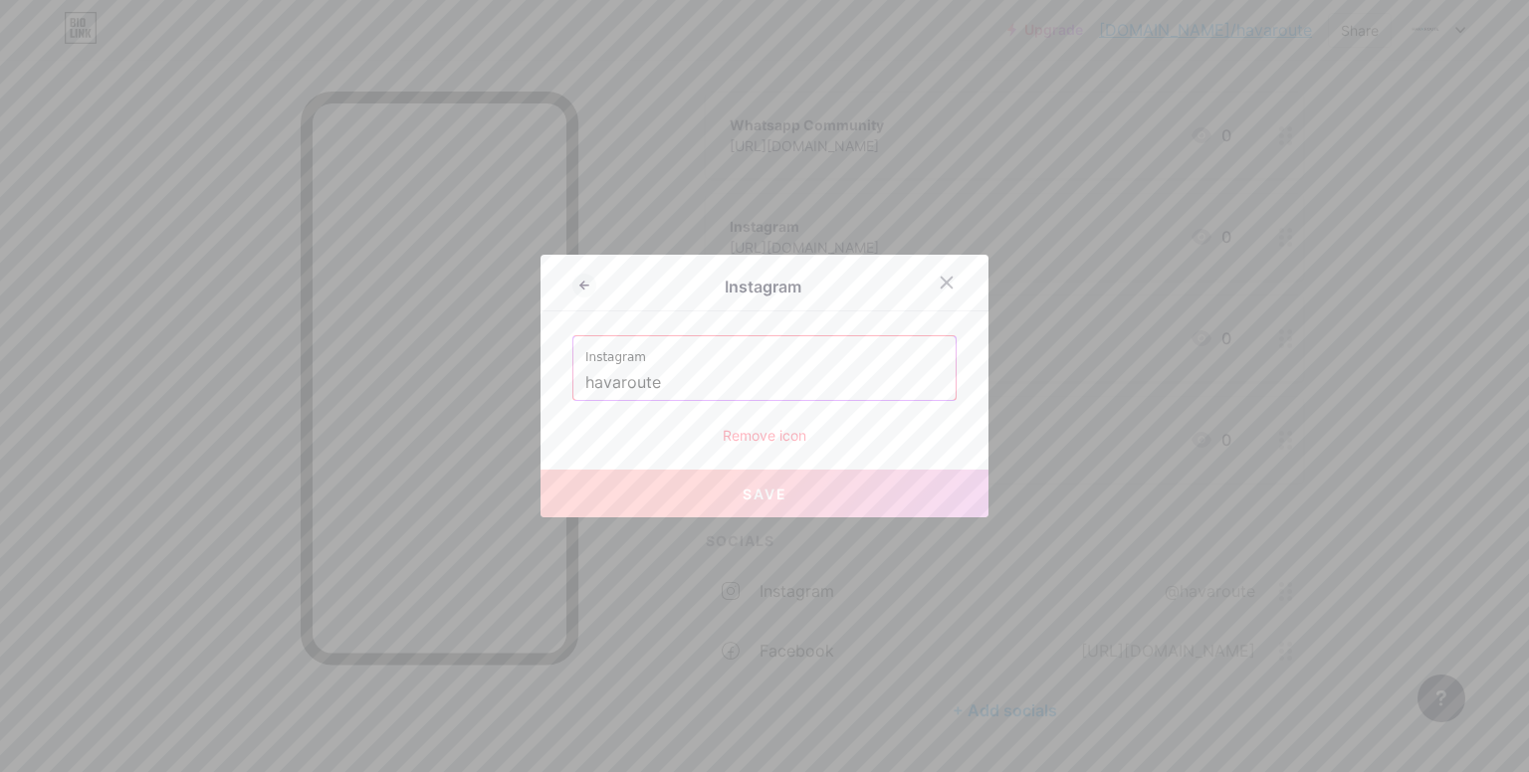
click at [779, 431] on div "Remove icon" at bounding box center [764, 435] width 384 height 21
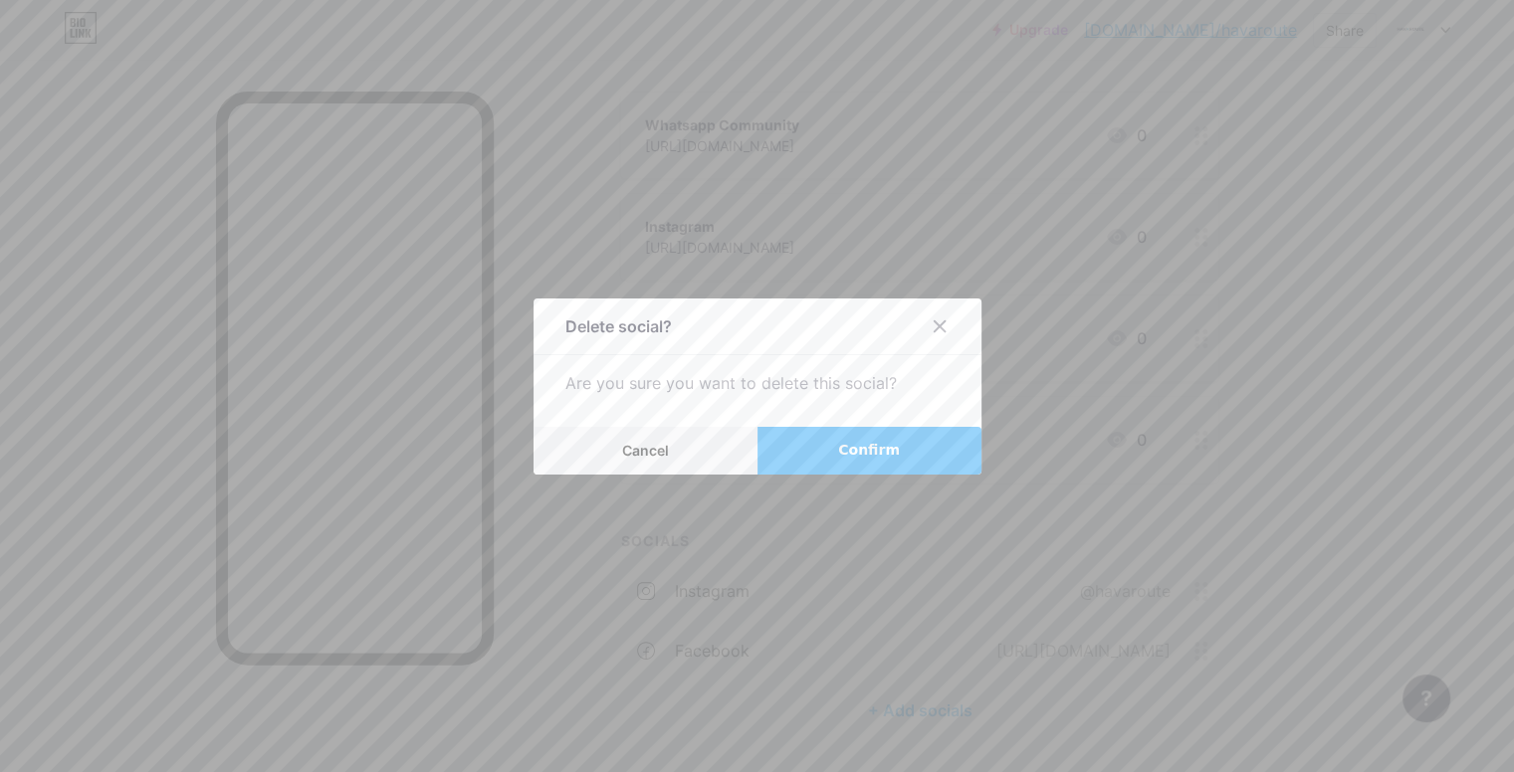
click at [818, 432] on button "Confirm" at bounding box center [870, 451] width 224 height 48
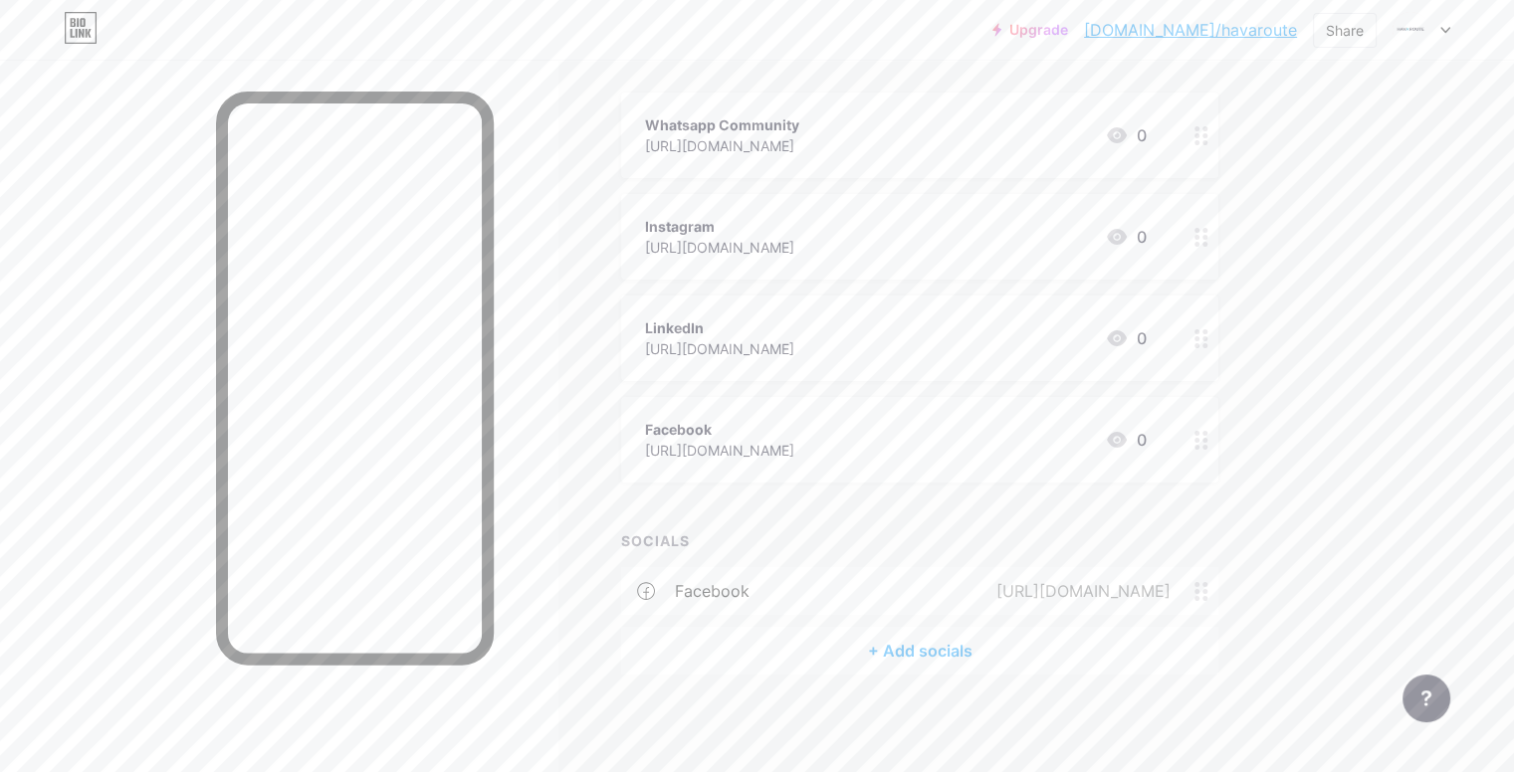
click at [1001, 594] on div "[URL][DOMAIN_NAME]" at bounding box center [1080, 591] width 230 height 24
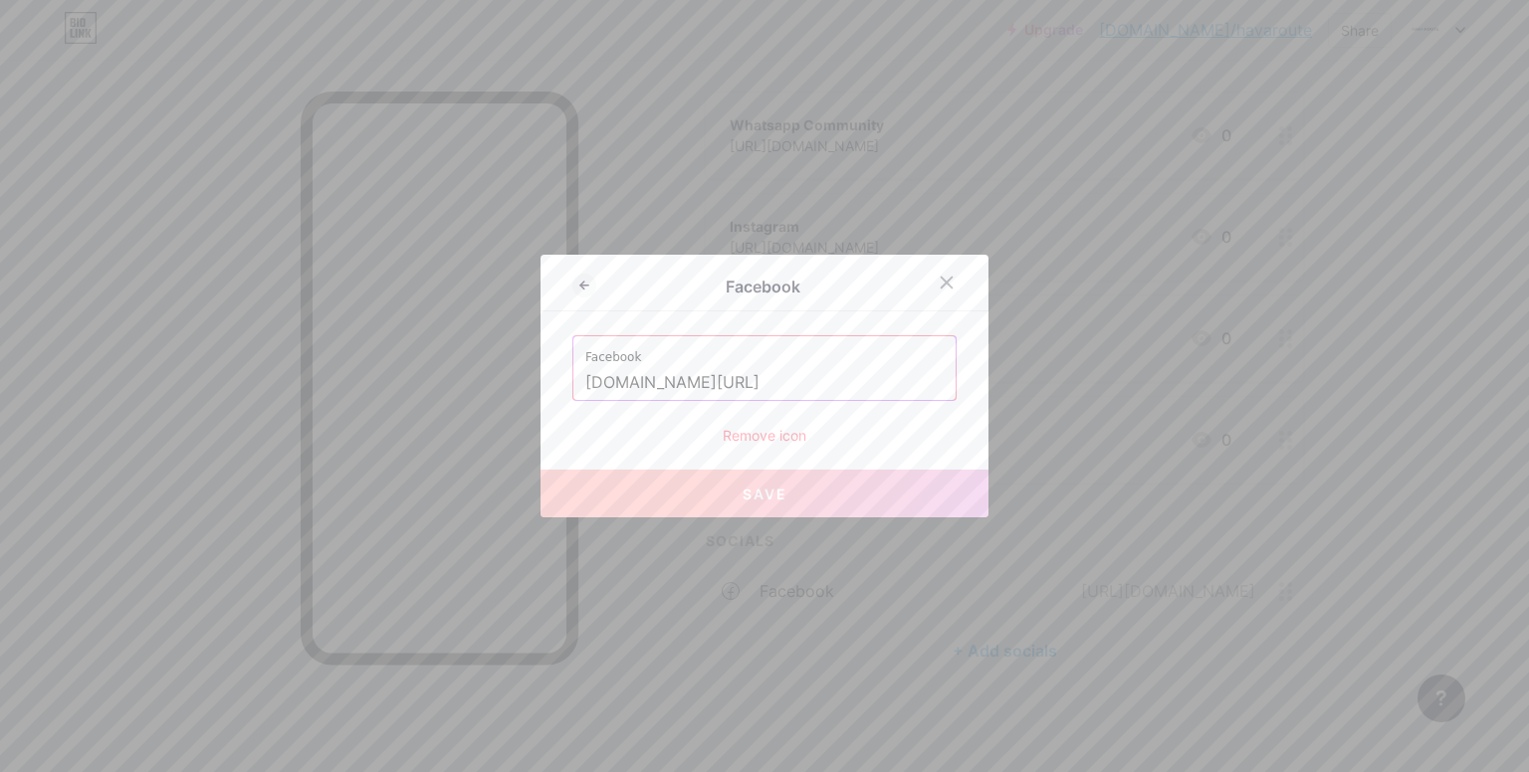
click at [757, 425] on div "Remove icon" at bounding box center [764, 435] width 384 height 21
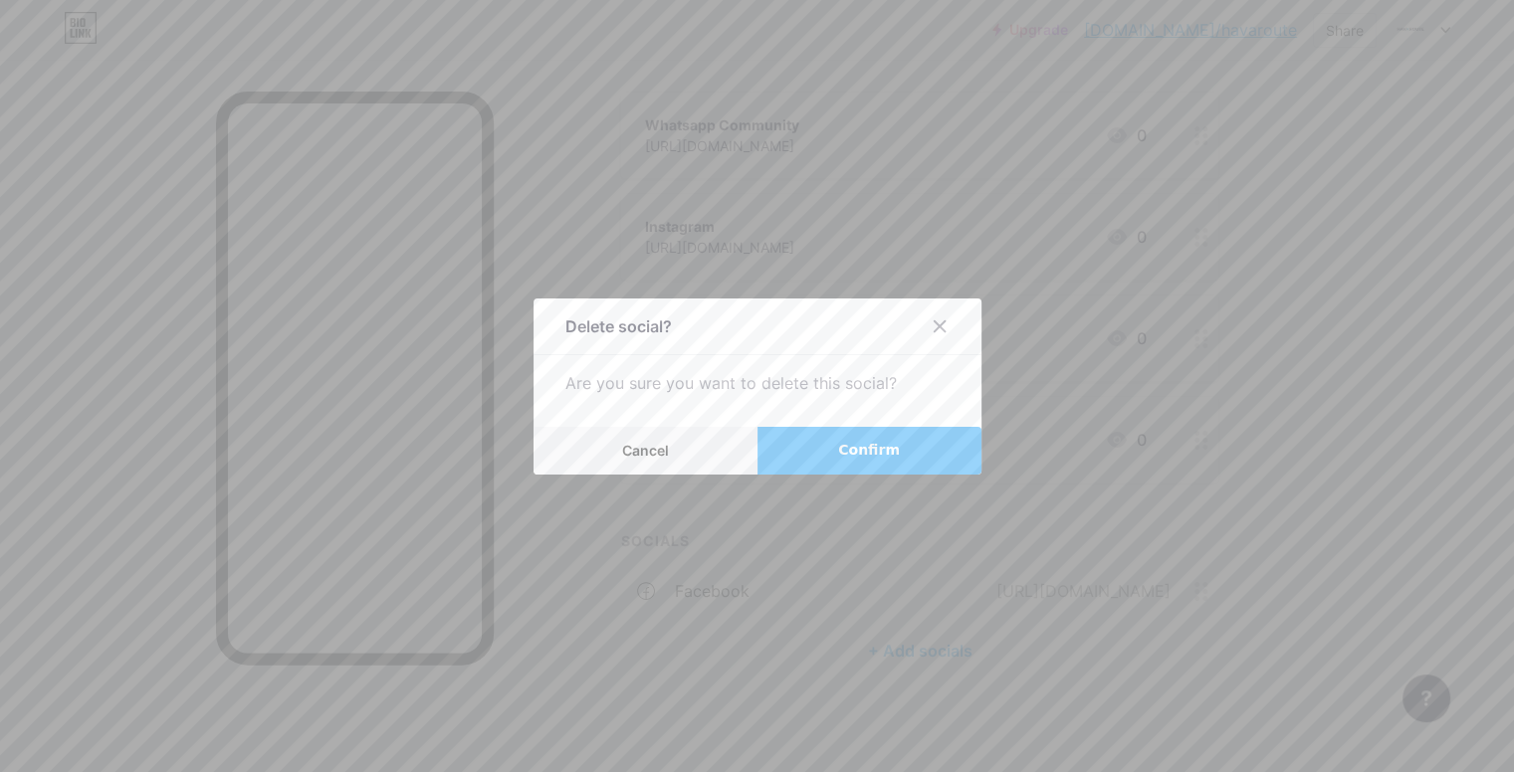
click at [872, 436] on button "Confirm" at bounding box center [870, 451] width 224 height 48
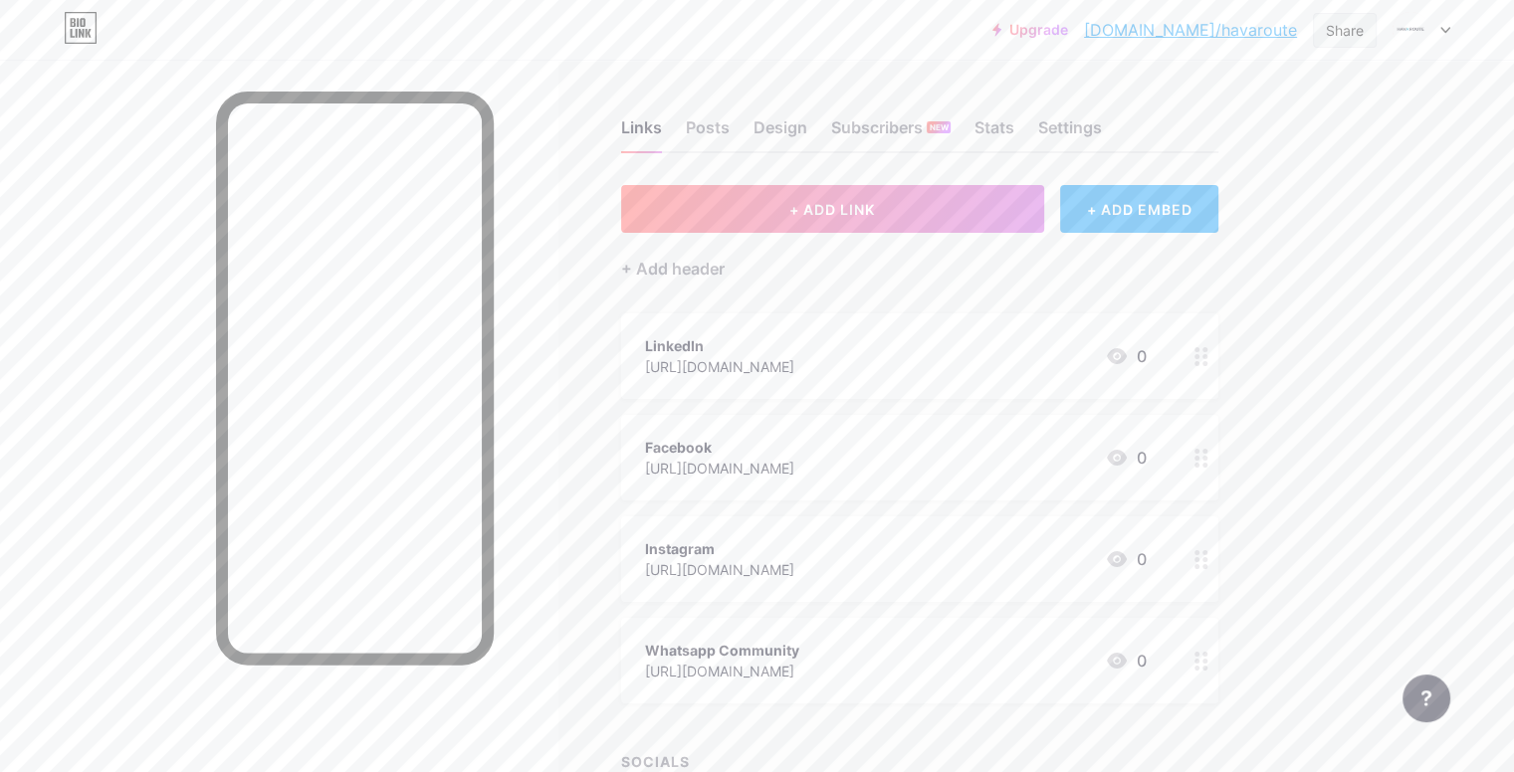
click at [1351, 37] on div "Share" at bounding box center [1345, 30] width 38 height 21
click at [1202, 148] on div "Get my QR code" at bounding box center [1205, 150] width 124 height 24
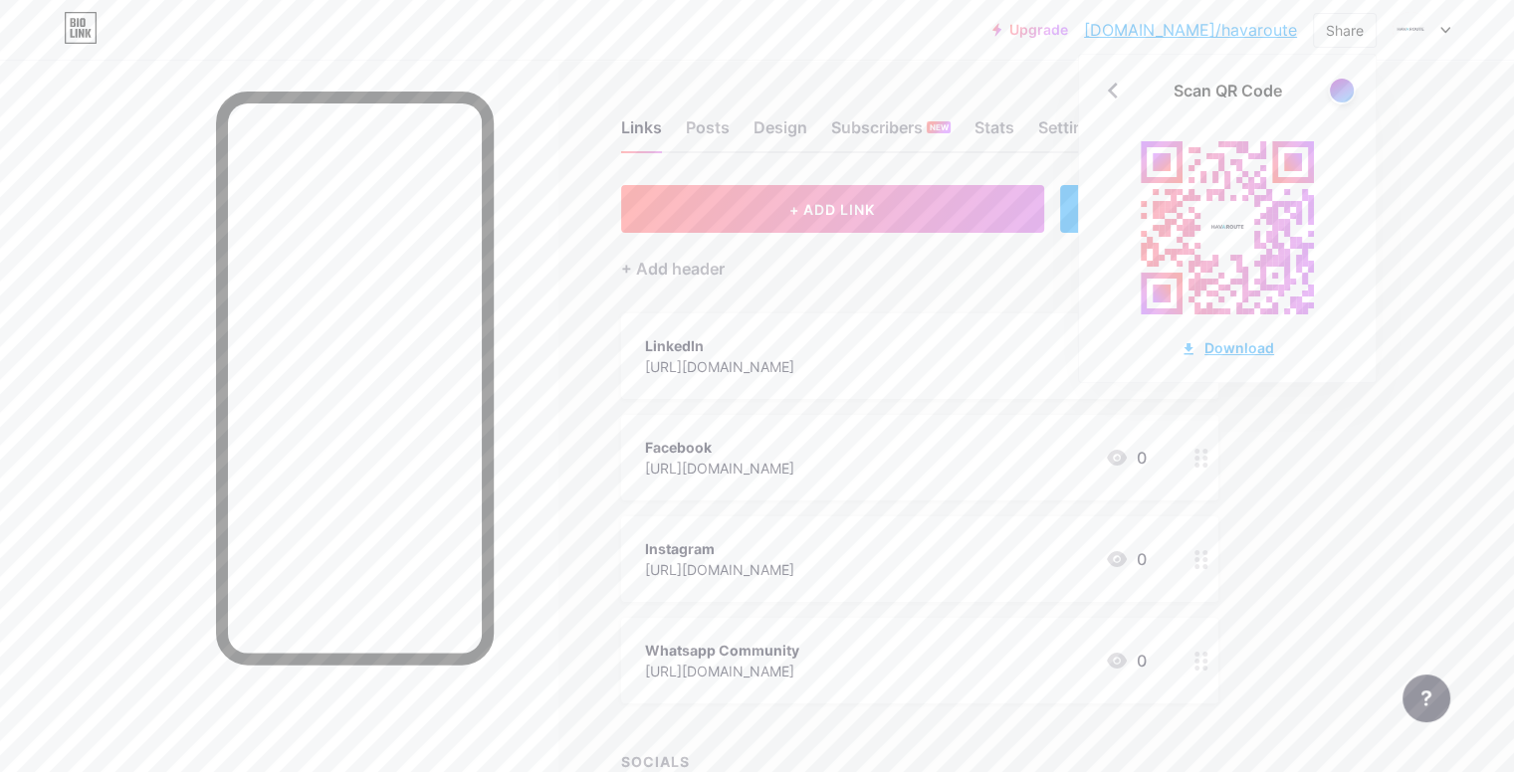
click at [1230, 346] on div "Download" at bounding box center [1228, 347] width 94 height 21
click at [1419, 178] on div "Upgrade [DOMAIN_NAME]/havaro... [DOMAIN_NAME]/havaroute Share Scan QR Code Down…" at bounding box center [757, 468] width 1514 height 936
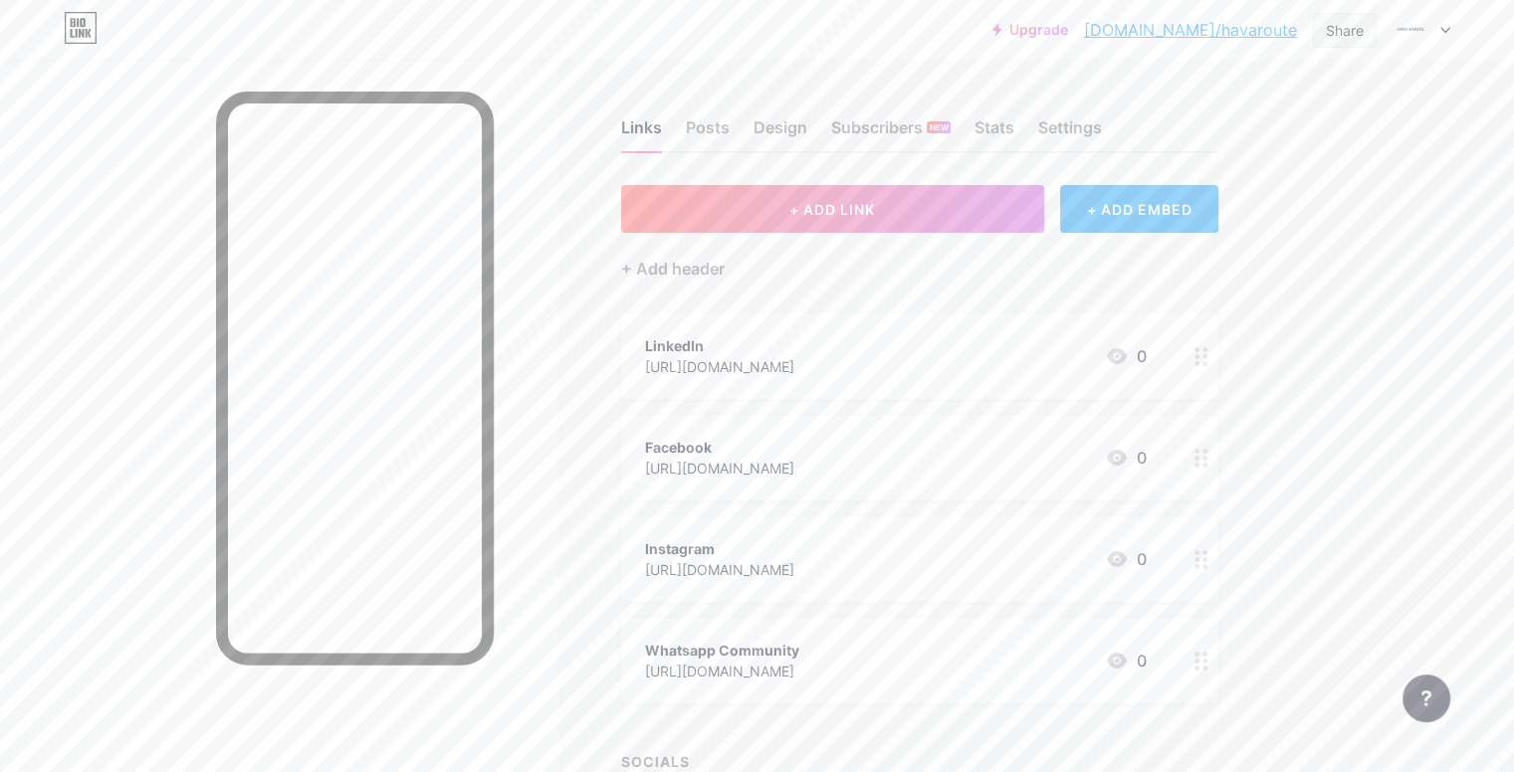
click at [1350, 29] on div "Share" at bounding box center [1345, 30] width 38 height 21
click at [1330, 154] on div "Get my QR code" at bounding box center [1227, 150] width 297 height 48
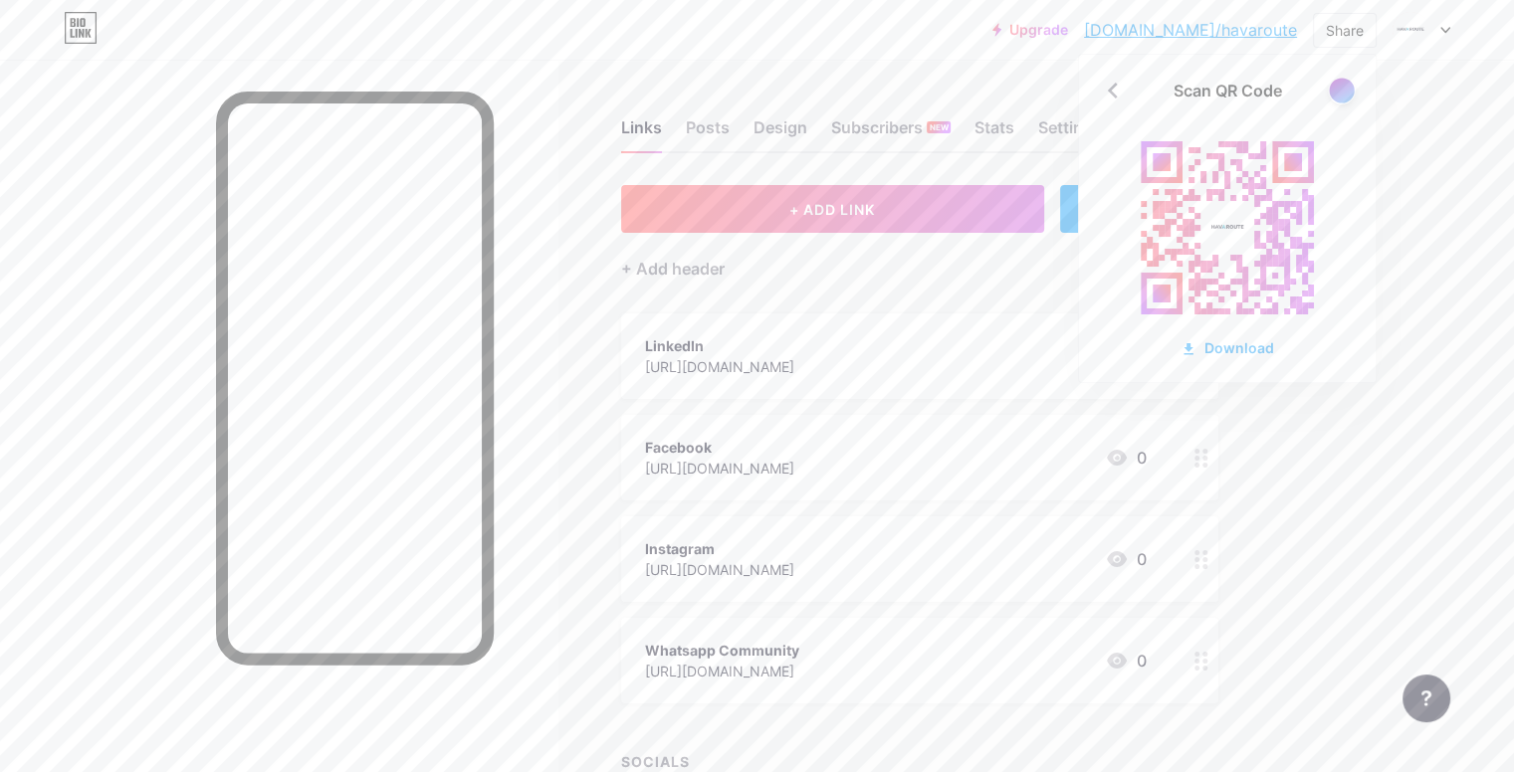
click at [1340, 99] on div at bounding box center [1341, 90] width 25 height 25
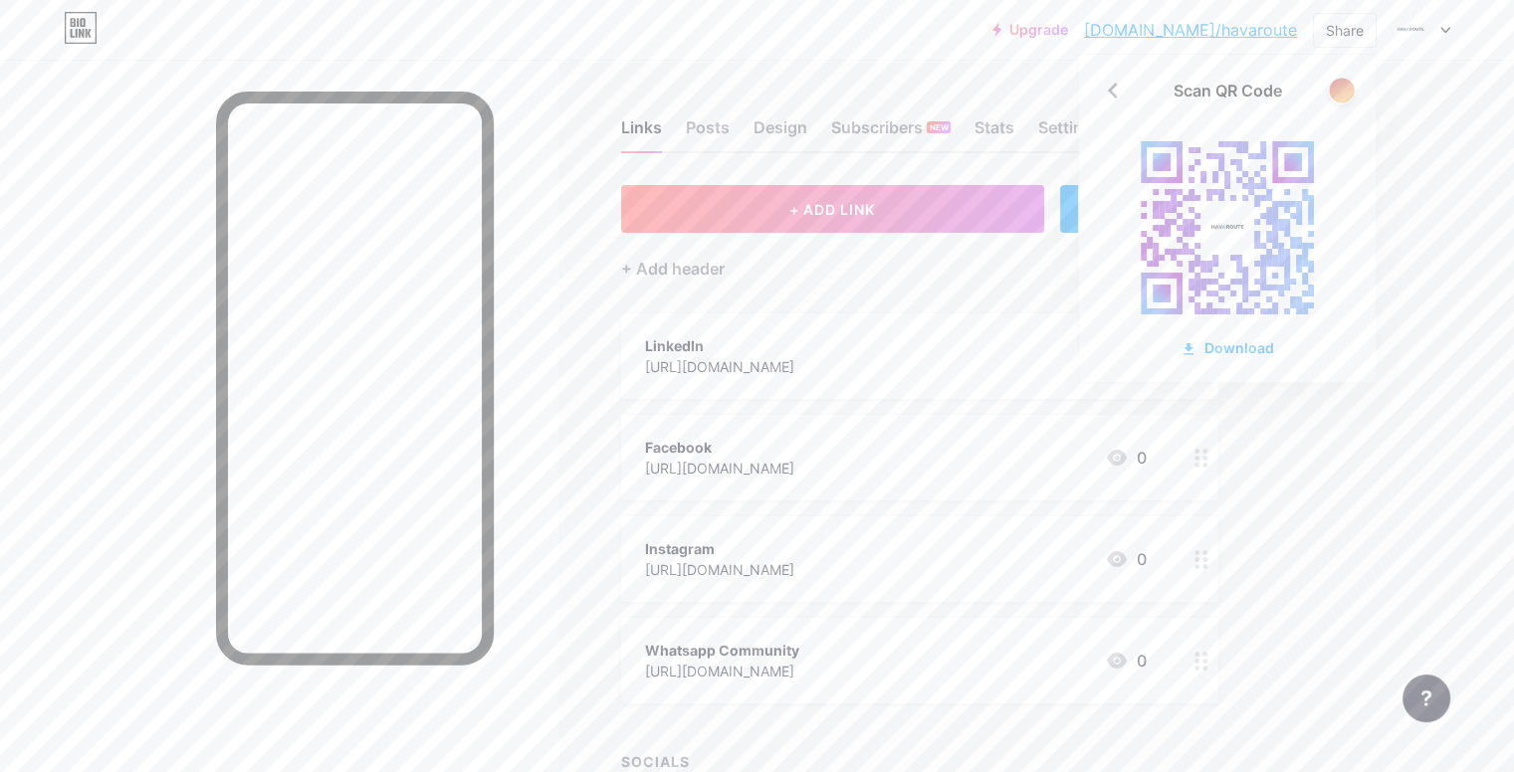
click at [1342, 101] on div at bounding box center [1341, 90] width 25 height 25
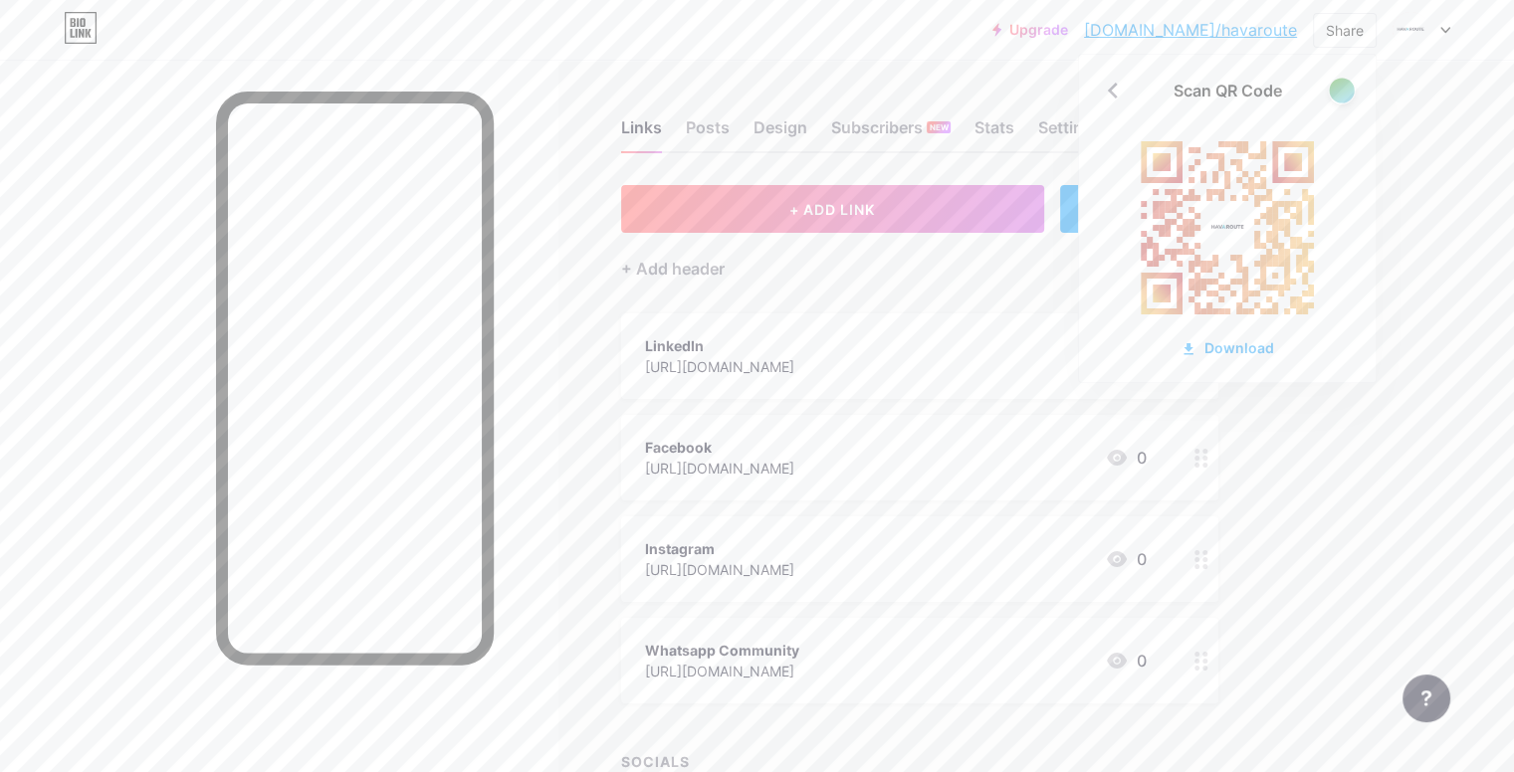
click at [1342, 101] on div at bounding box center [1341, 90] width 25 height 25
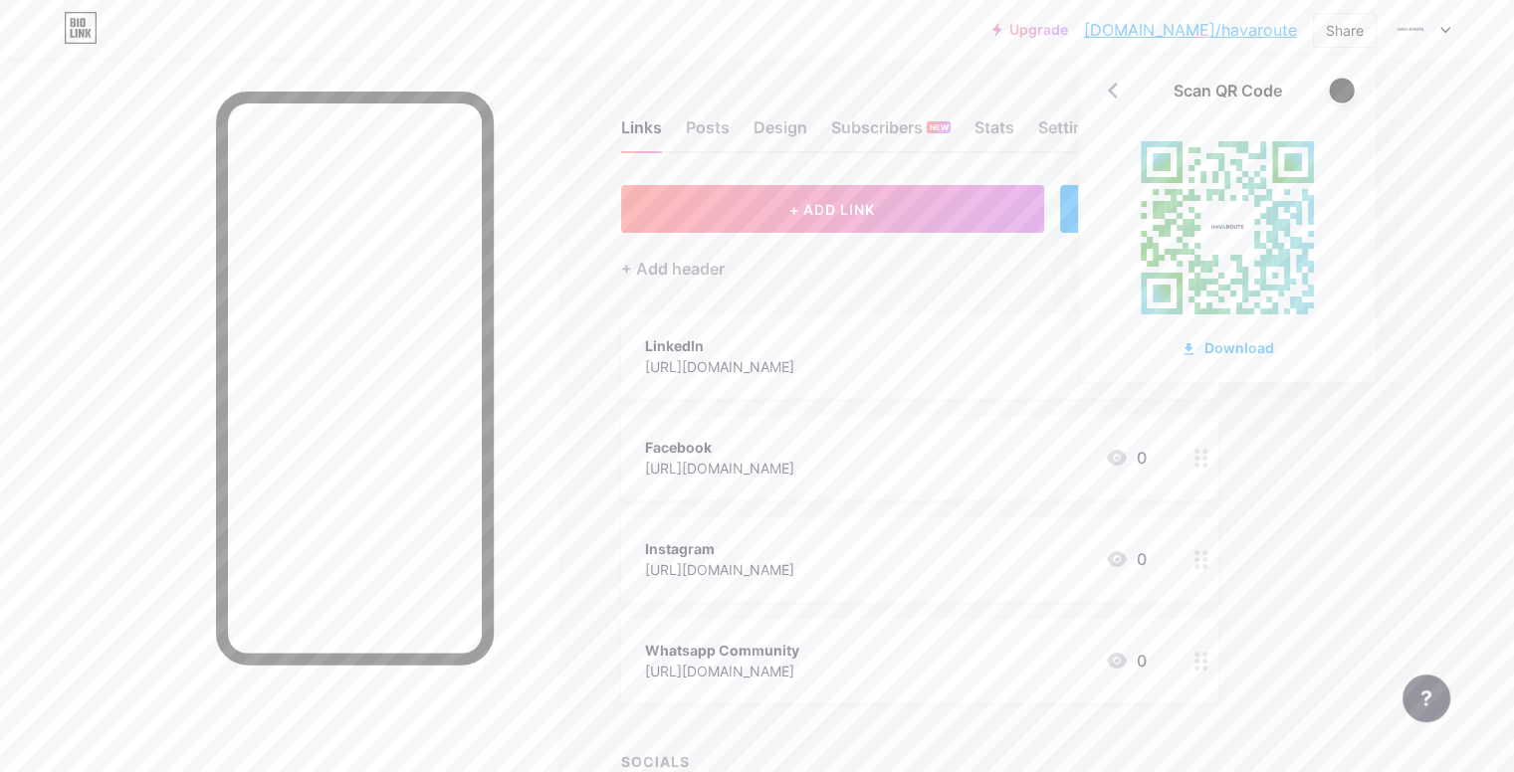
click at [1342, 101] on div at bounding box center [1341, 90] width 25 height 25
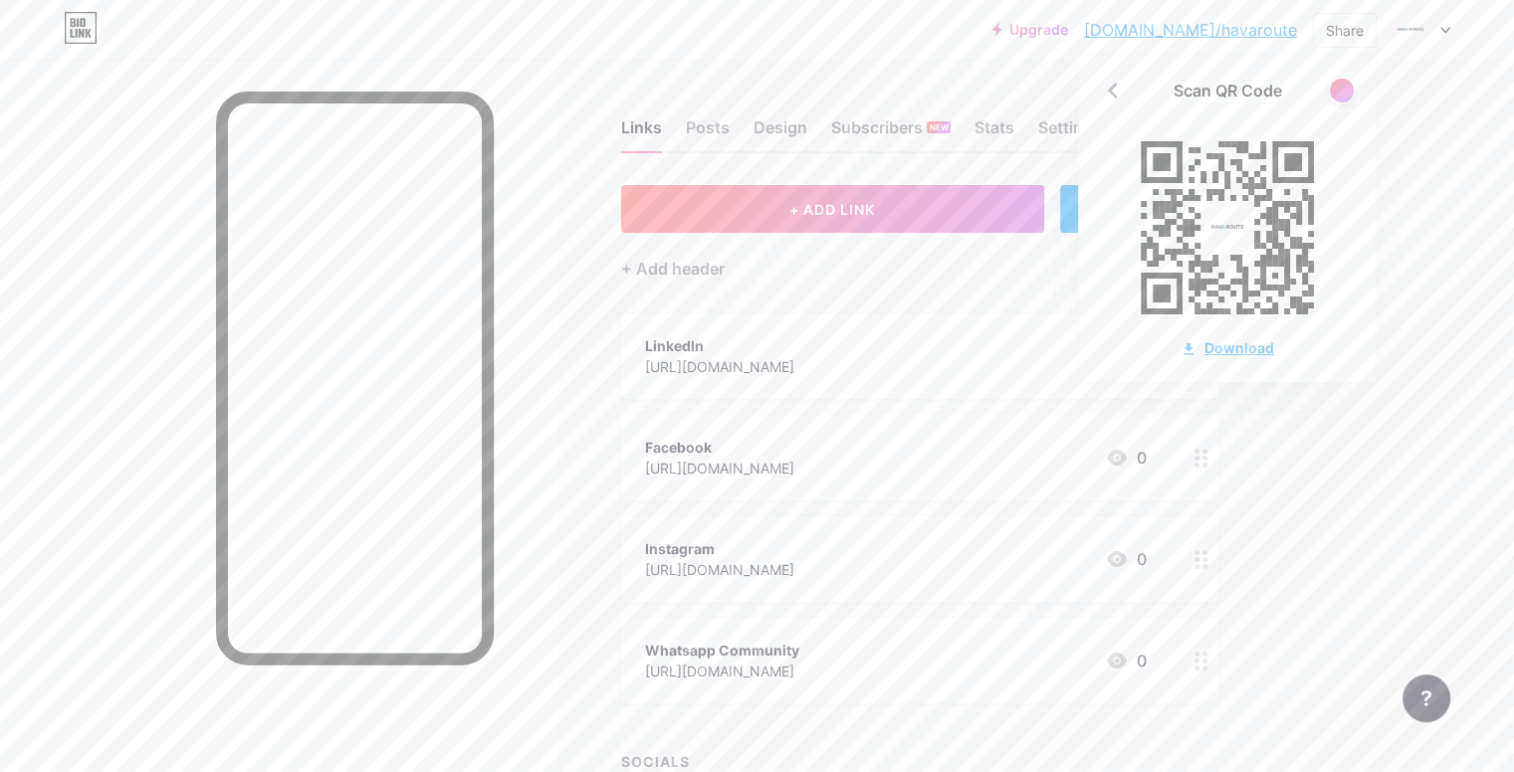
click at [1252, 343] on div "Download" at bounding box center [1228, 347] width 94 height 21
click at [1425, 251] on div "Upgrade [DOMAIN_NAME]/havaro... [DOMAIN_NAME]/havaroute Share Scan QR Code Down…" at bounding box center [757, 468] width 1514 height 936
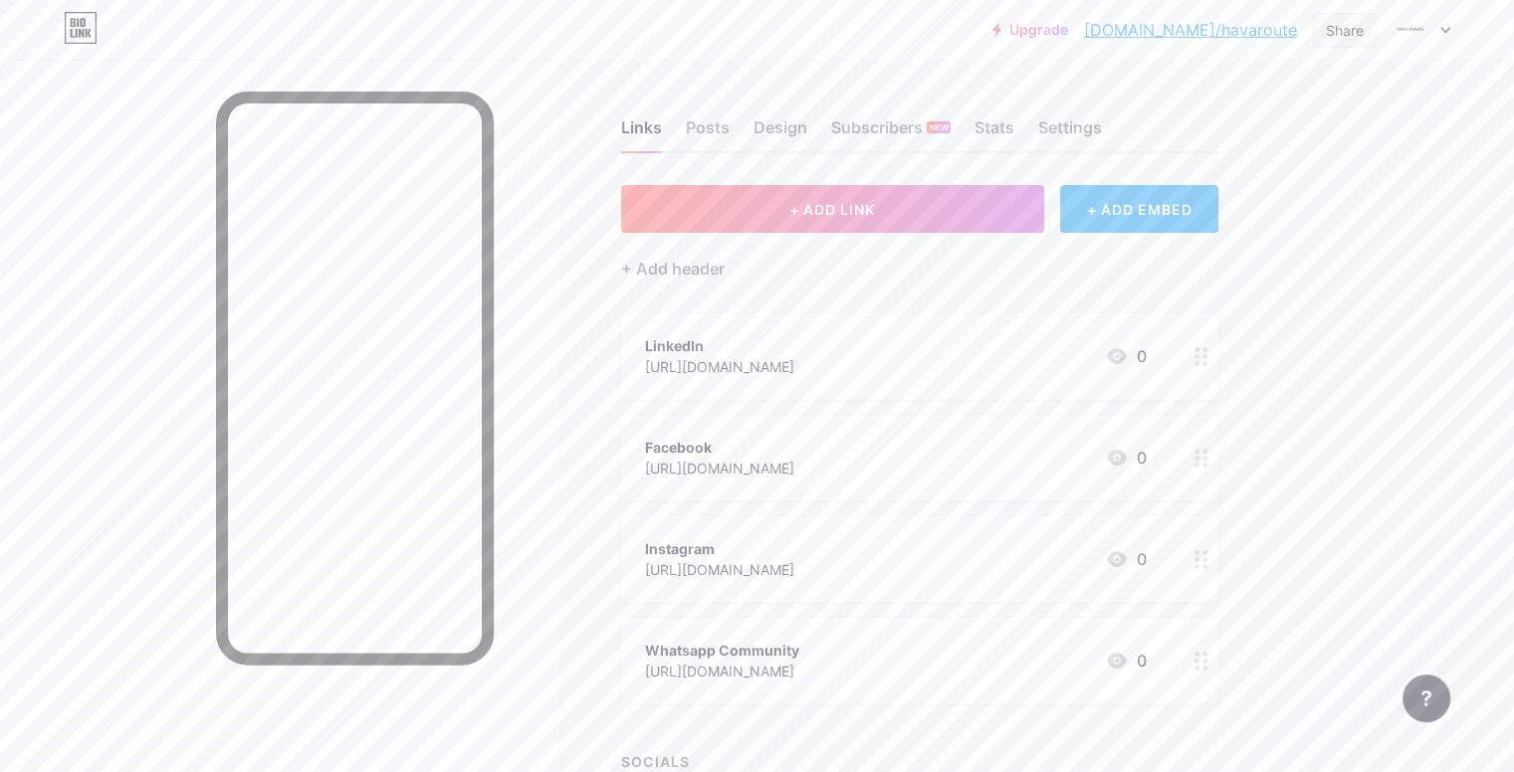
click at [1345, 41] on div "Share" at bounding box center [1345, 30] width 64 height 35
click at [1252, 113] on div "Copy link" at bounding box center [1227, 103] width 297 height 48
click at [1444, 105] on div "Upgrade [DOMAIN_NAME]/havaro... [DOMAIN_NAME]/havaroute Share Copy link [URL][D…" at bounding box center [757, 468] width 1514 height 936
click at [1441, 24] on div at bounding box center [1422, 30] width 58 height 36
click at [1460, 195] on div "Upgrade [DOMAIN_NAME]/havaro... [DOMAIN_NAME]/havaroute Share Switch accounts H…" at bounding box center [757, 468] width 1514 height 936
